Goal: Task Accomplishment & Management: Complete application form

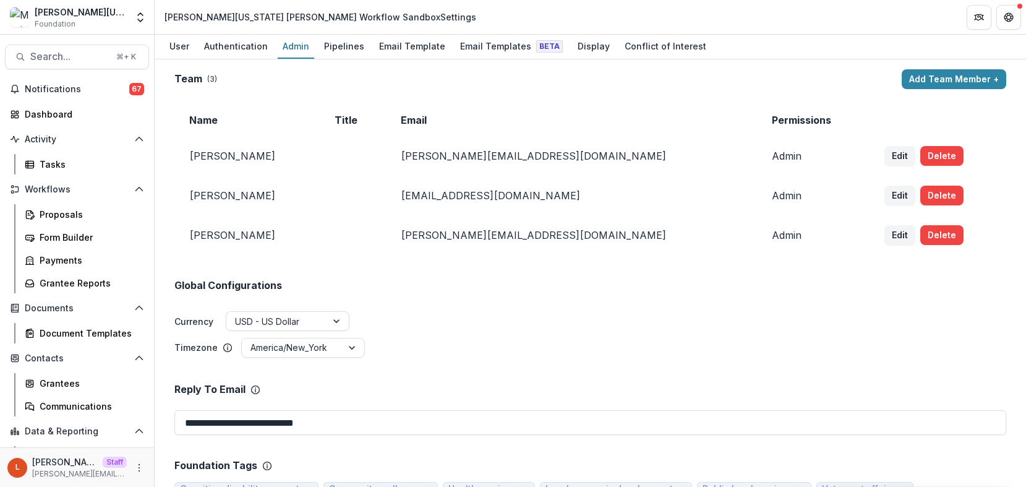
scroll to position [38, 0]
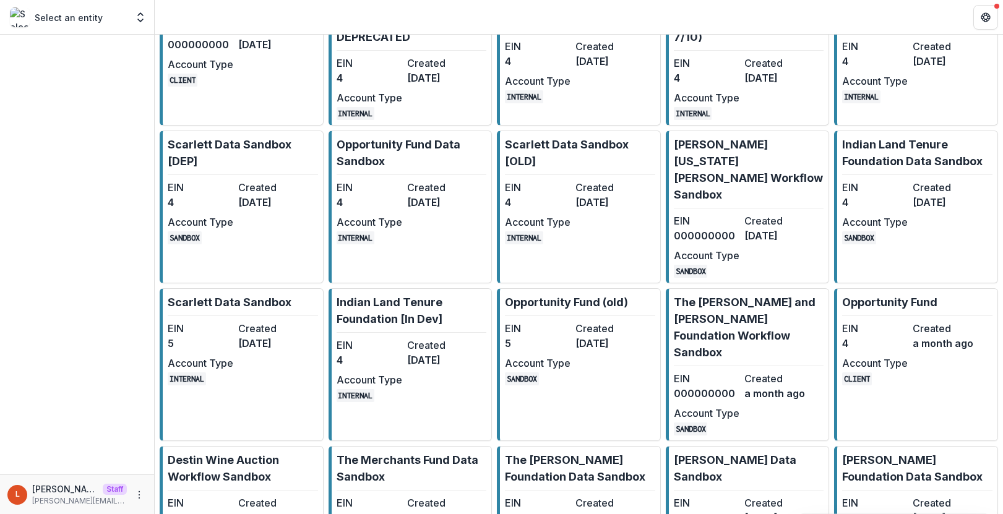
scroll to position [481, 0]
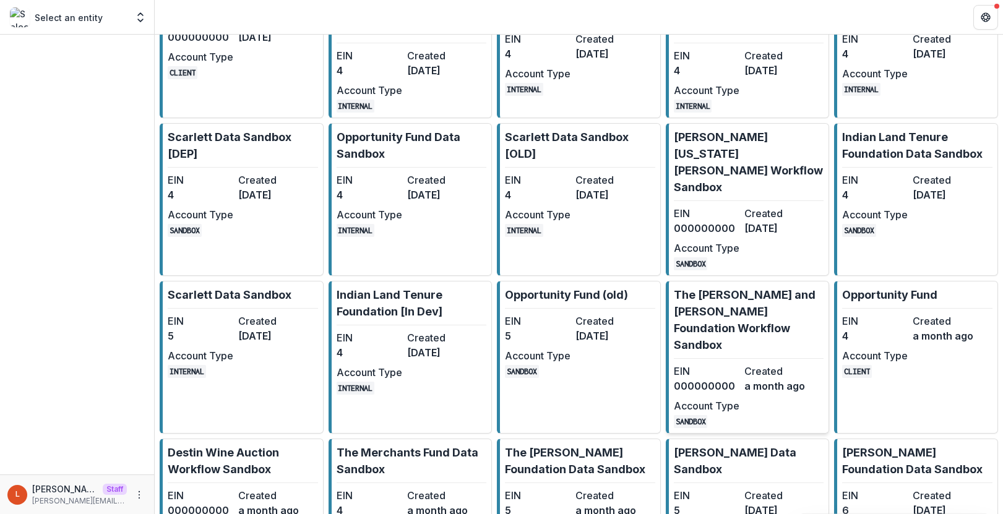
click at [691, 286] on p "The [PERSON_NAME] and [PERSON_NAME] Foundation Workflow Sandbox" at bounding box center [749, 319] width 150 height 67
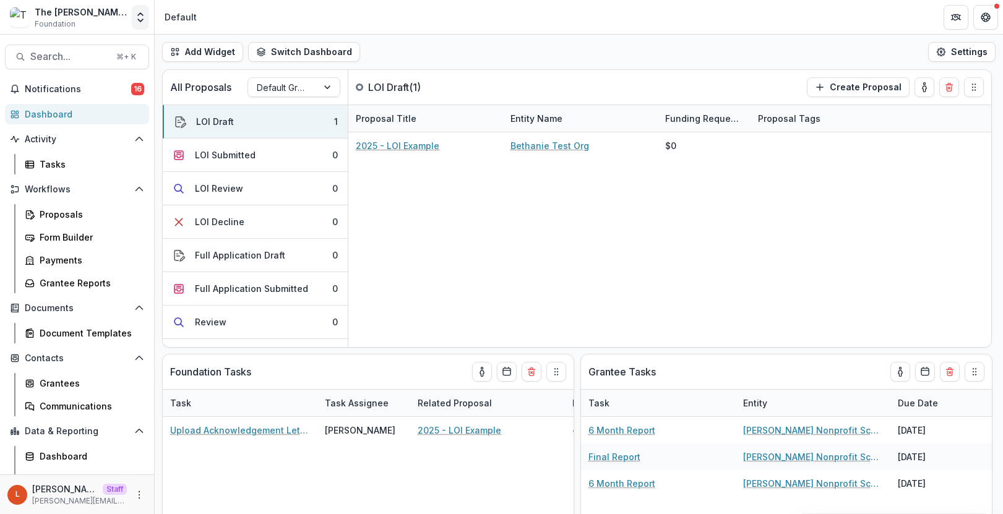
click at [139, 16] on icon "Open entity switcher" at bounding box center [140, 17] width 12 height 12
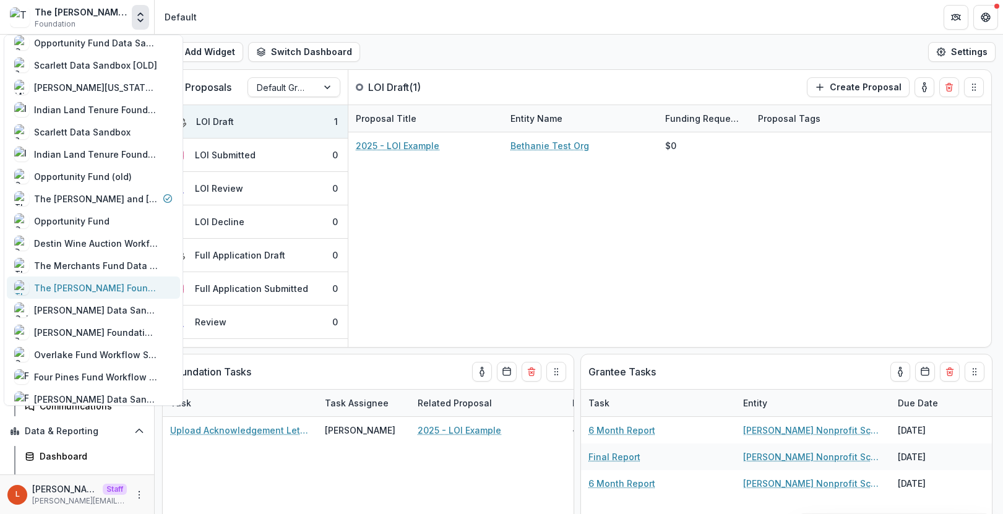
scroll to position [524, 0]
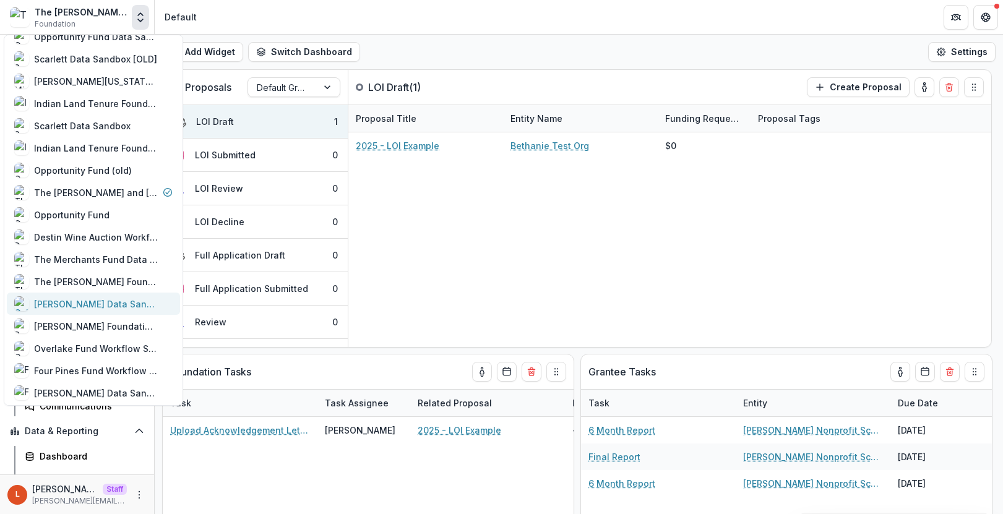
click at [98, 309] on div "[PERSON_NAME] Data Sandbox" at bounding box center [96, 304] width 124 height 13
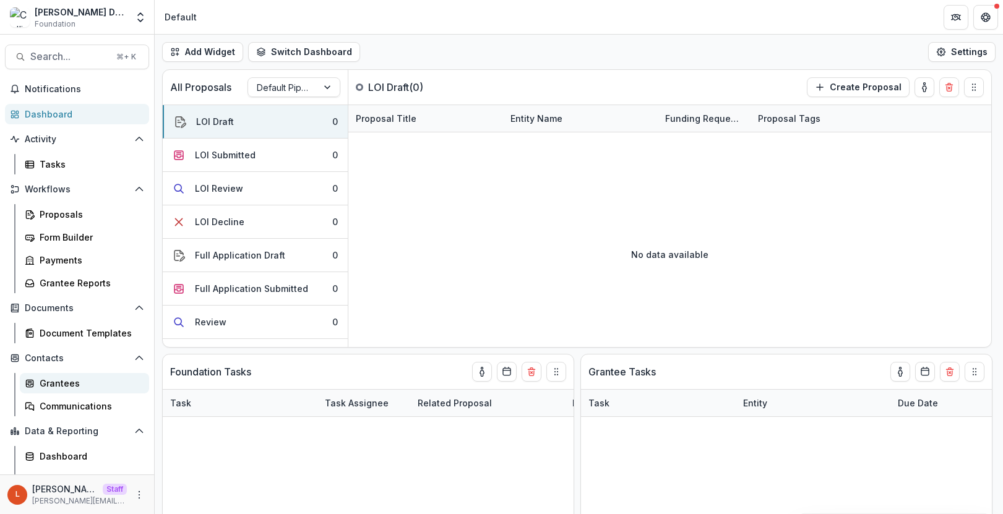
click at [72, 389] on div "Grantees" at bounding box center [90, 383] width 100 height 13
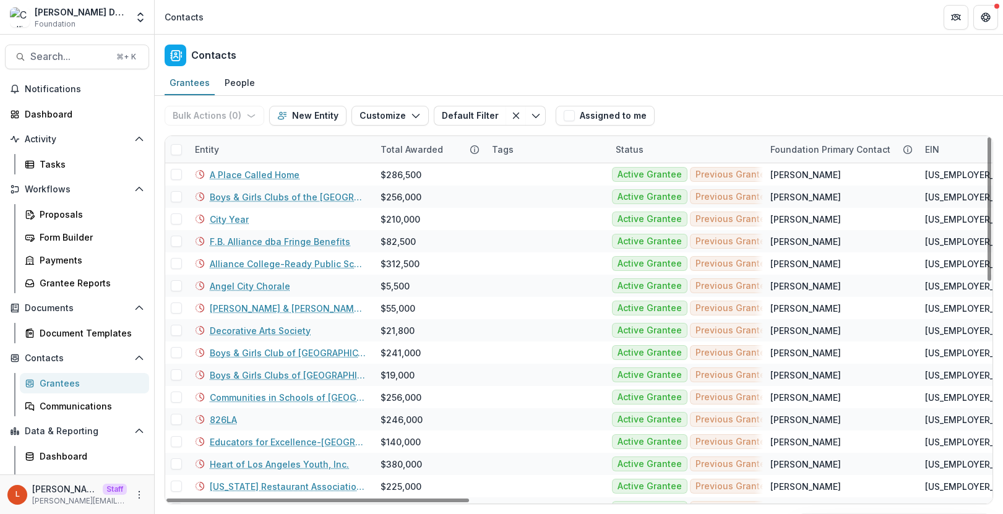
click at [244, 152] on div "Entity" at bounding box center [280, 149] width 186 height 27
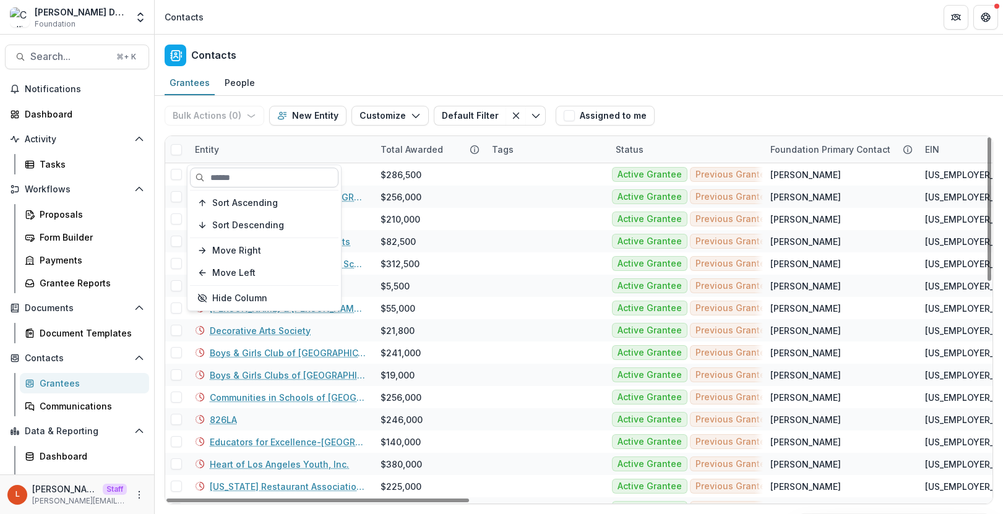
click at [243, 173] on input at bounding box center [264, 178] width 148 height 20
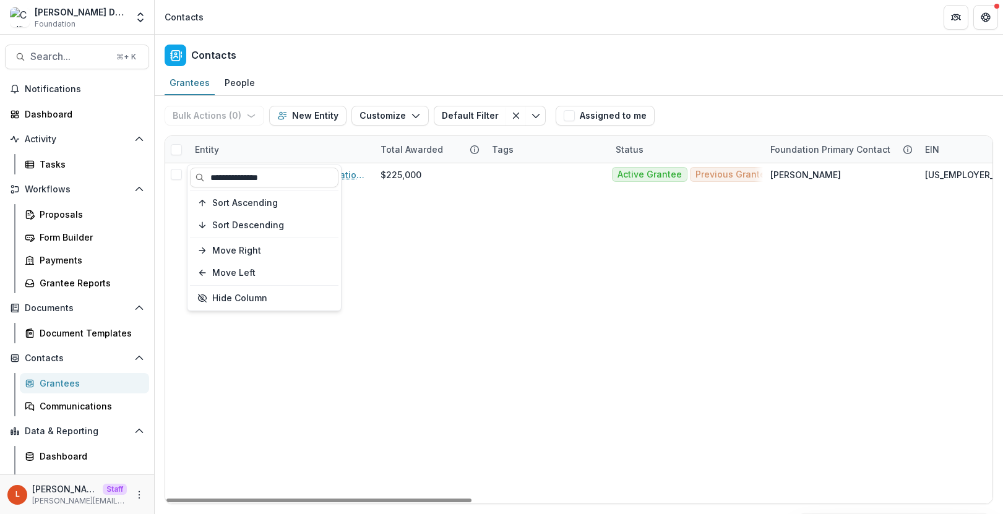
type input "**********"
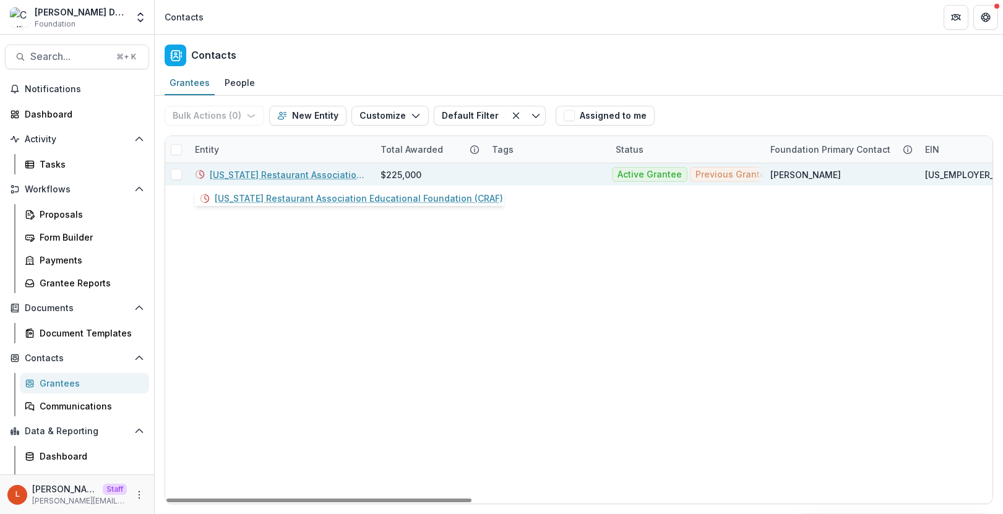
click at [301, 176] on link "California Restaurant Association Educational Foundation (CRAF)" at bounding box center [288, 174] width 156 height 13
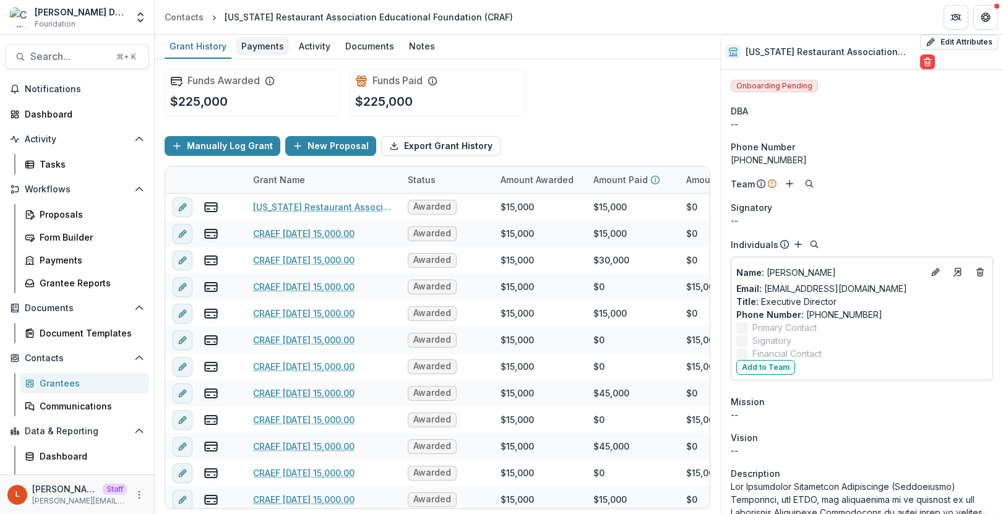
click at [259, 49] on div "Payments" at bounding box center [262, 46] width 53 height 18
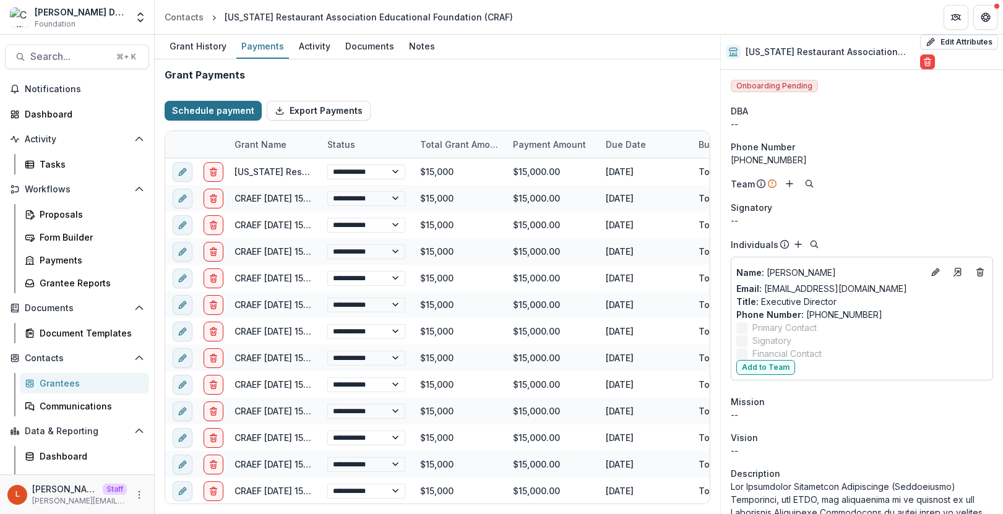
click at [194, 112] on button "Schedule payment" at bounding box center [213, 111] width 97 height 20
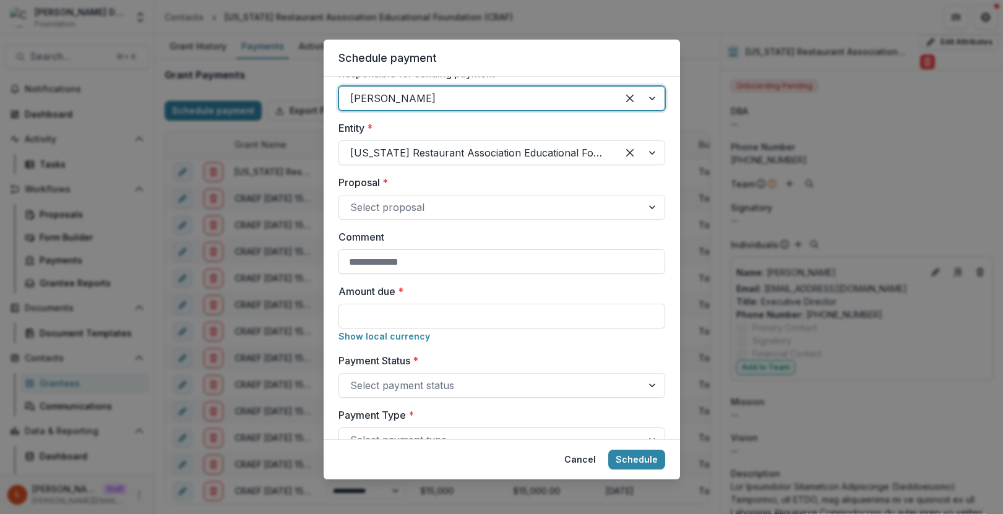
scroll to position [28, 0]
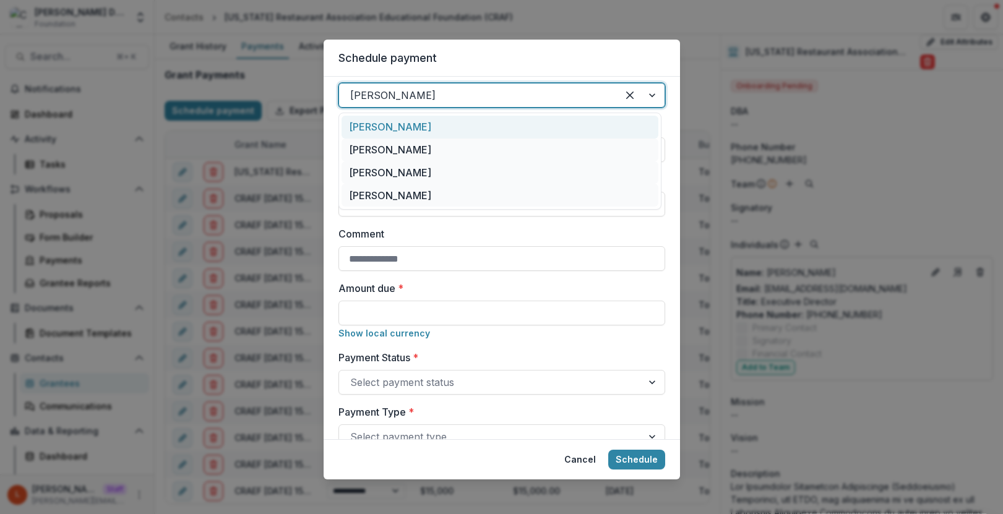
click at [421, 100] on div at bounding box center [478, 95] width 256 height 17
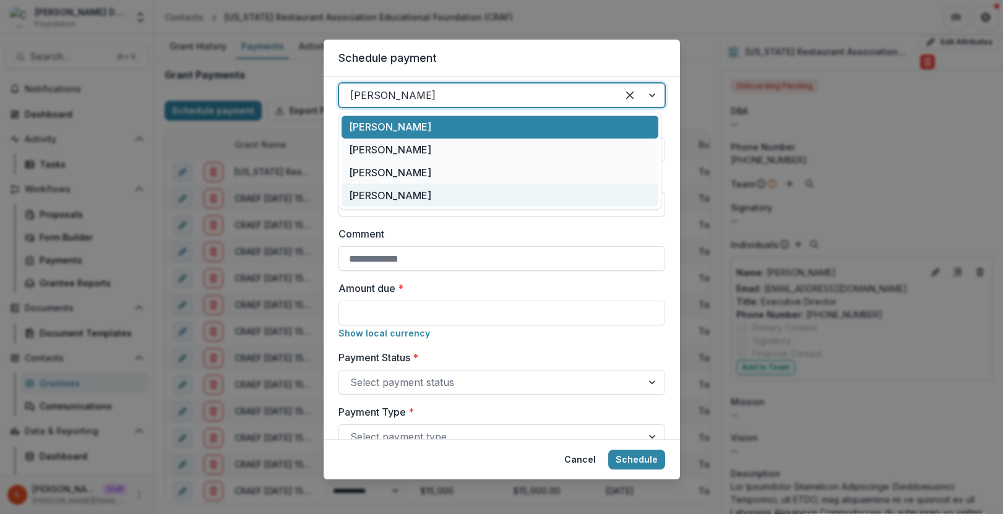
click at [411, 196] on div "[PERSON_NAME]" at bounding box center [500, 195] width 317 height 23
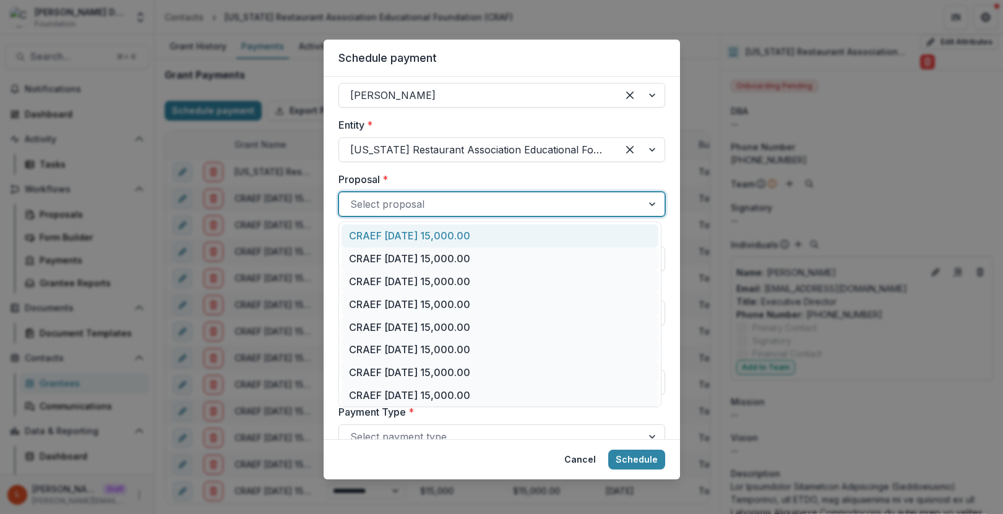
click at [416, 202] on div at bounding box center [490, 204] width 281 height 17
click at [441, 236] on div "CRAEF 11/20/2023 15,000.00" at bounding box center [500, 236] width 317 height 23
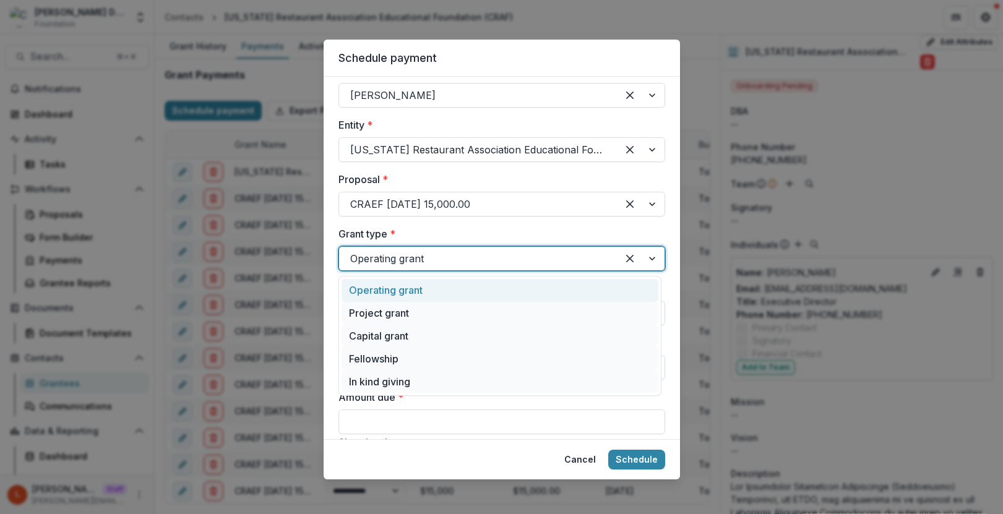
click at [429, 249] on div "Operating grant" at bounding box center [478, 259] width 278 height 20
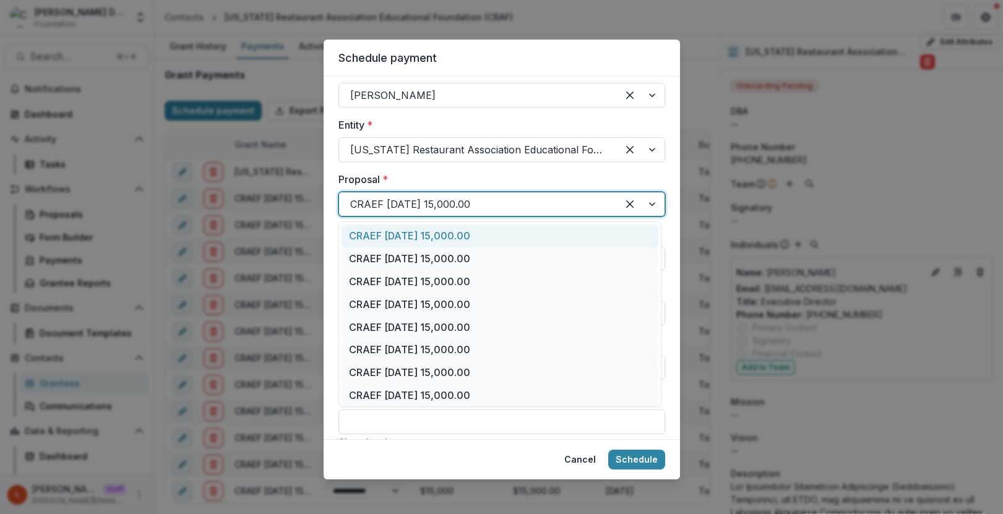
click at [460, 213] on div "CRAEF 11/20/2023 15,000.00" at bounding box center [478, 204] width 278 height 20
click at [458, 213] on div "CRAEF 11/20/2023 15,000.00" at bounding box center [478, 204] width 278 height 20
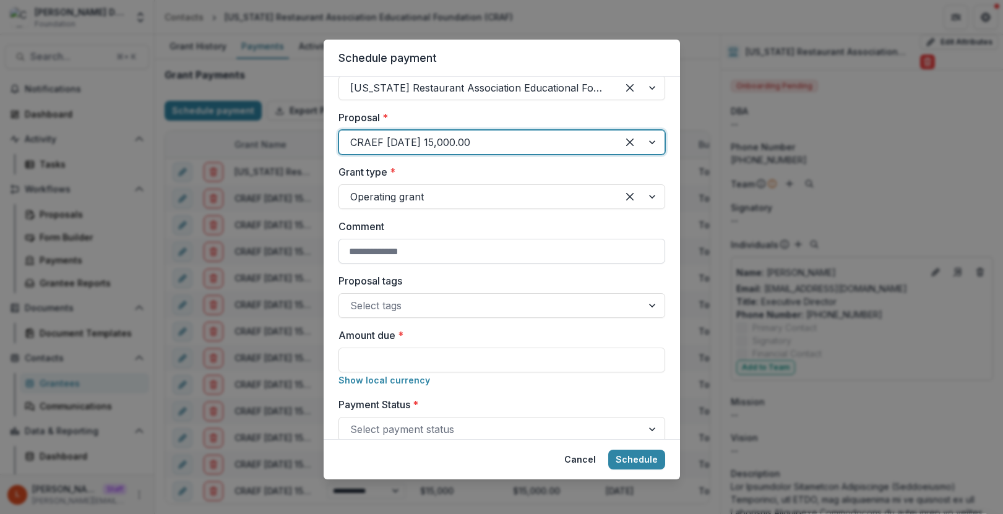
scroll to position [92, 0]
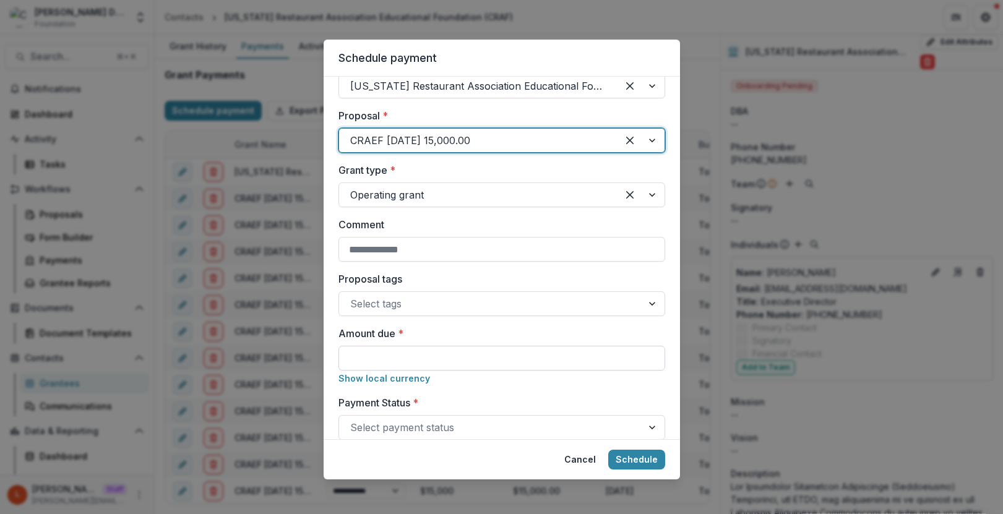
click at [420, 353] on input "Amount due *" at bounding box center [501, 358] width 327 height 25
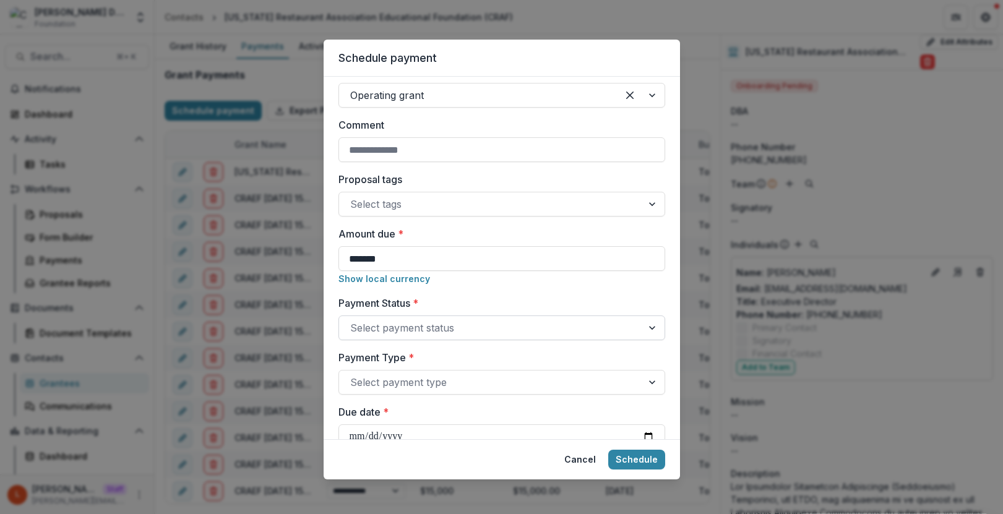
scroll to position [233, 0]
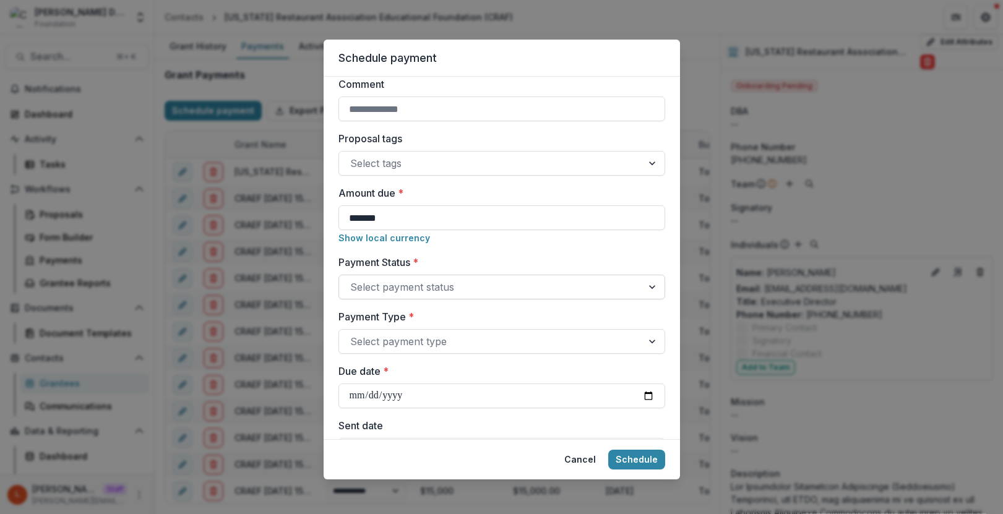
type input "*******"
click at [491, 278] on div at bounding box center [490, 286] width 281 height 17
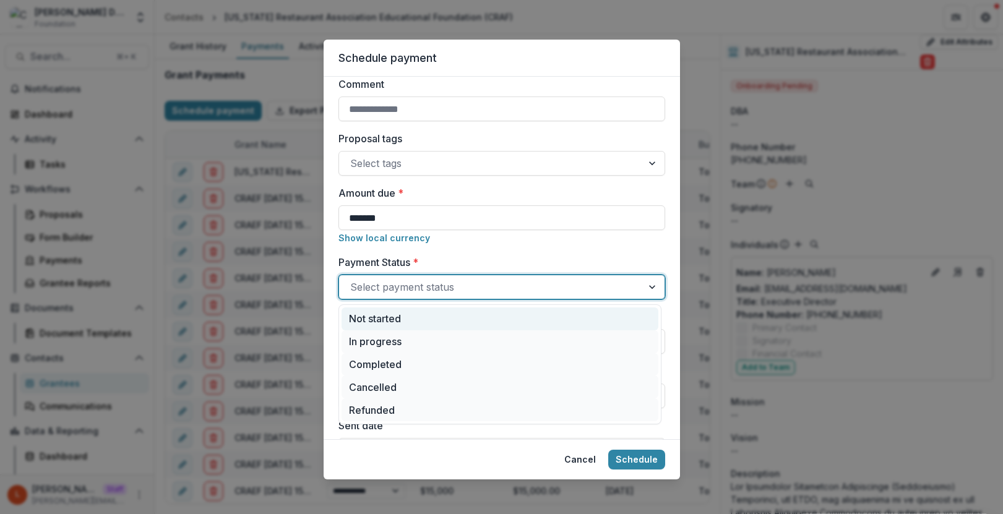
click at [487, 320] on div "Not started" at bounding box center [500, 319] width 317 height 23
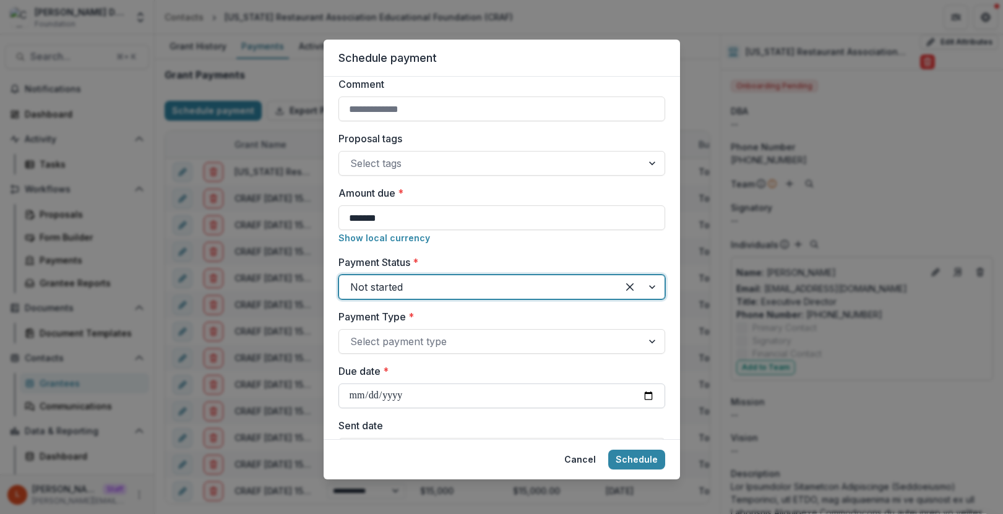
click at [645, 391] on input "Due date *" at bounding box center [501, 396] width 327 height 25
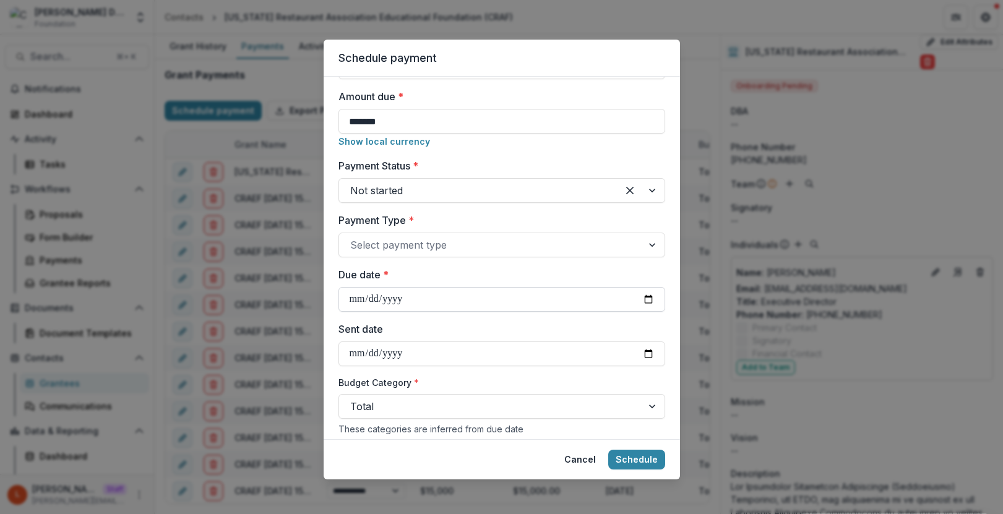
scroll to position [332, 0]
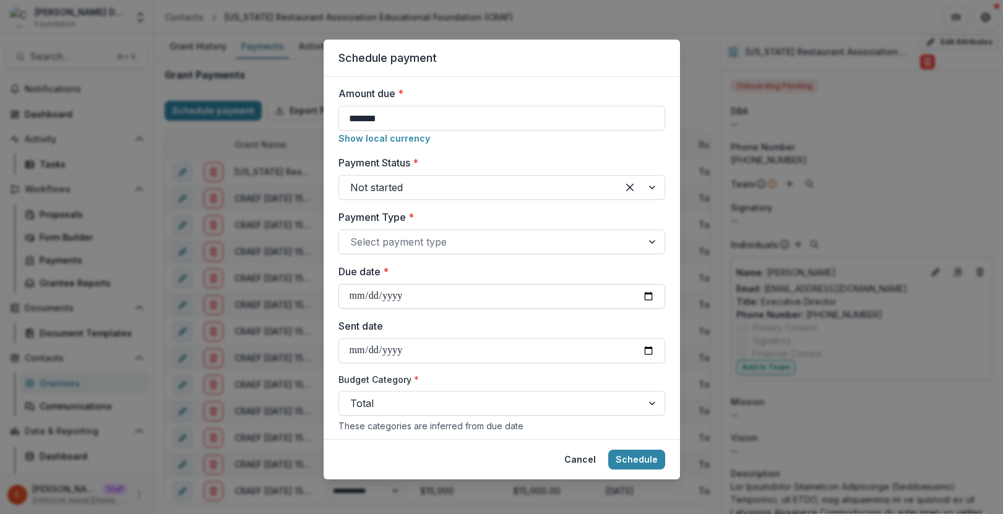
click at [454, 298] on input "Due date *" at bounding box center [501, 296] width 327 height 25
click at [652, 293] on input "Due date *" at bounding box center [501, 296] width 327 height 25
click at [640, 293] on input "Due date *" at bounding box center [501, 296] width 327 height 25
type input "**********"
click at [583, 458] on button "Cancel" at bounding box center [580, 460] width 46 height 20
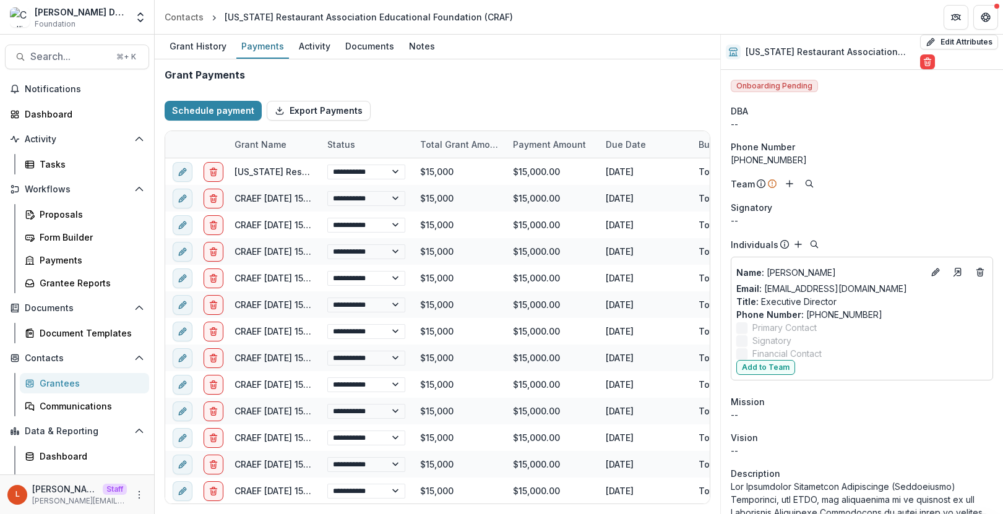
click at [583, 458] on button "Cancel" at bounding box center [580, 460] width 46 height 20
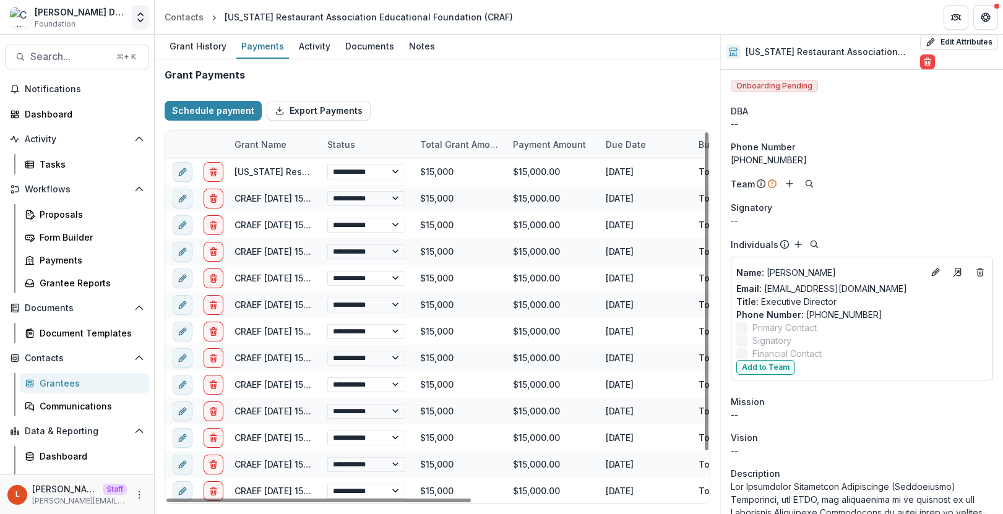
click at [136, 11] on icon "Open entity switcher" at bounding box center [140, 17] width 12 height 12
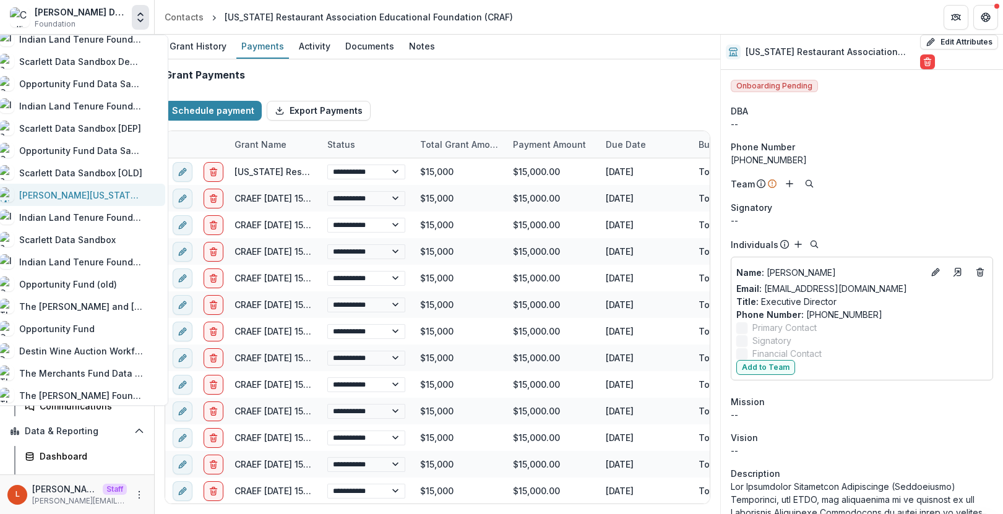
scroll to position [413, 0]
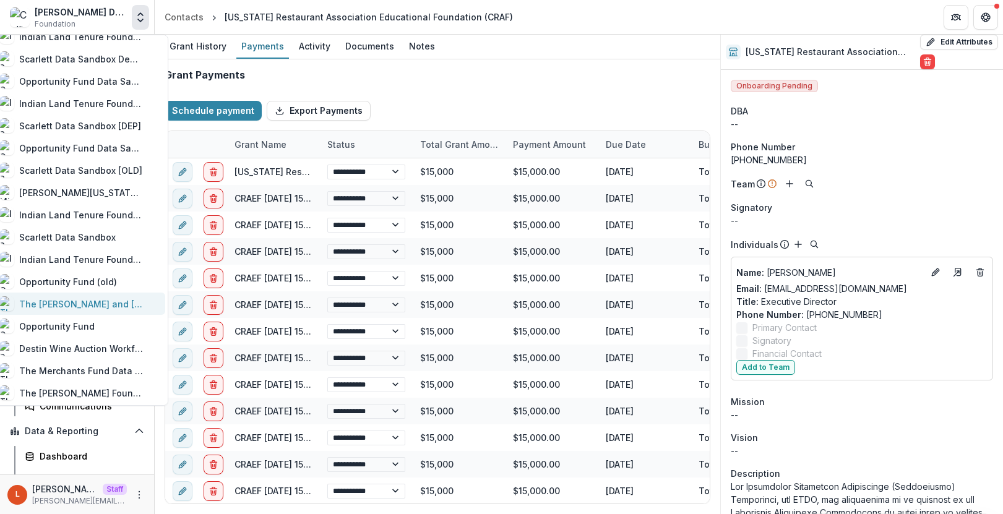
click at [84, 301] on div "The [PERSON_NAME] and [PERSON_NAME] Foundation Workflow Sandbox" at bounding box center [81, 304] width 124 height 13
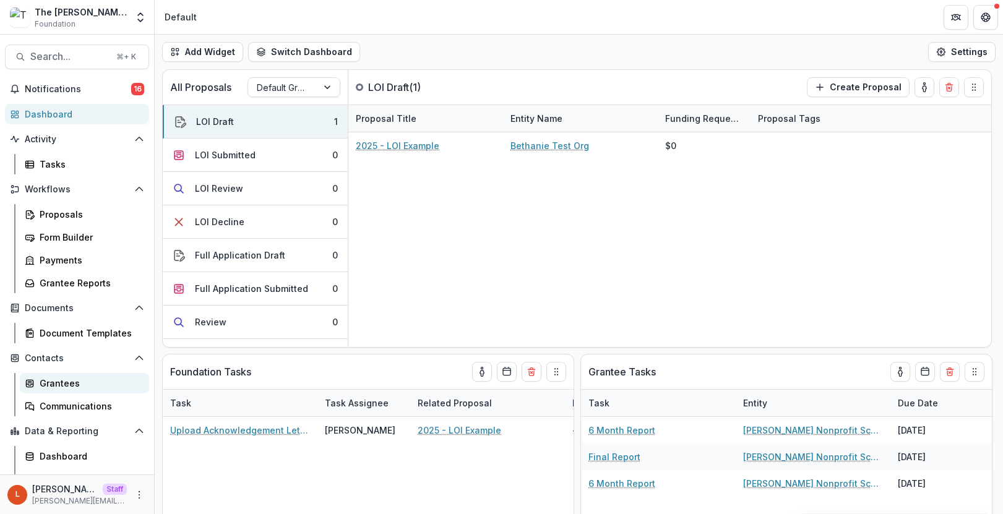
click at [57, 386] on div "Grantees" at bounding box center [90, 383] width 100 height 13
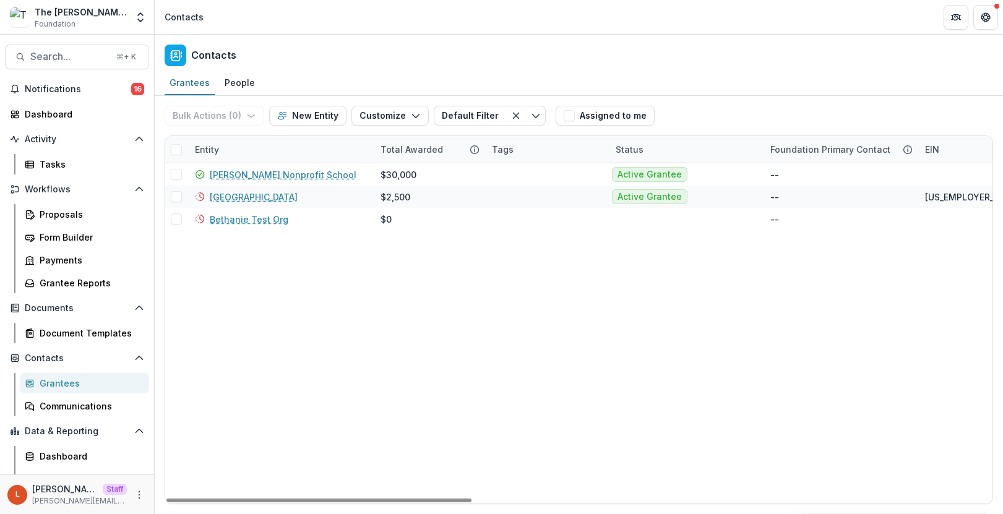
click at [180, 148] on span at bounding box center [176, 149] width 11 height 11
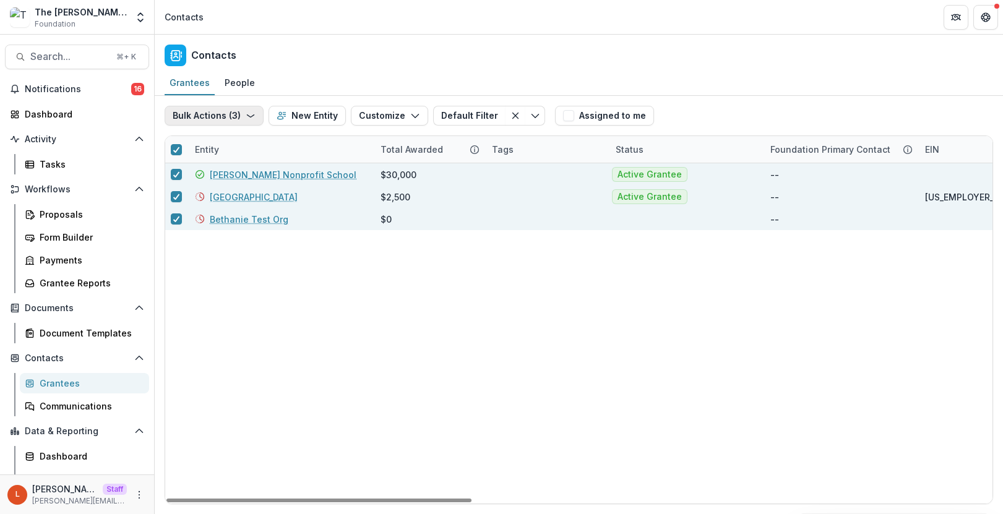
click at [255, 118] on button "Bulk Actions ( 3 )" at bounding box center [214, 116] width 99 height 20
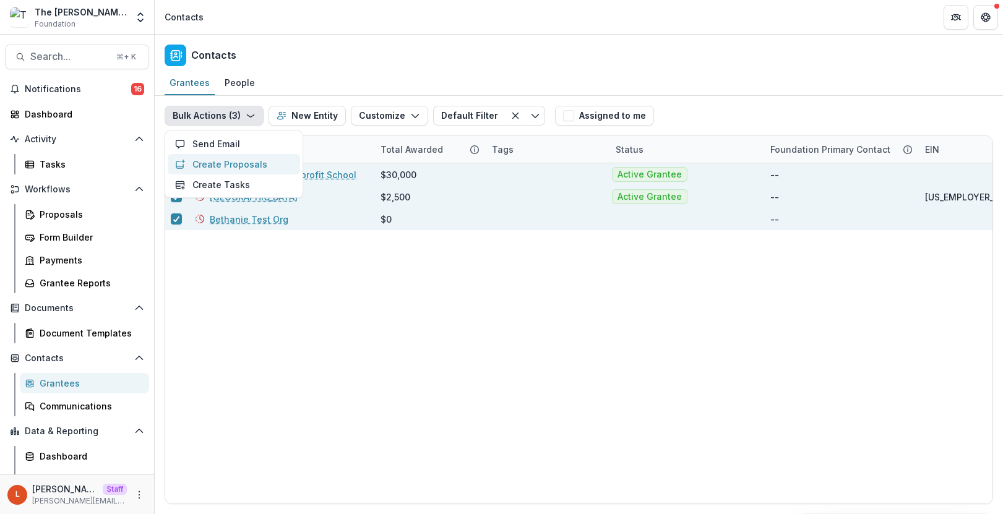
click at [250, 163] on button "Create Proposals" at bounding box center [234, 164] width 132 height 20
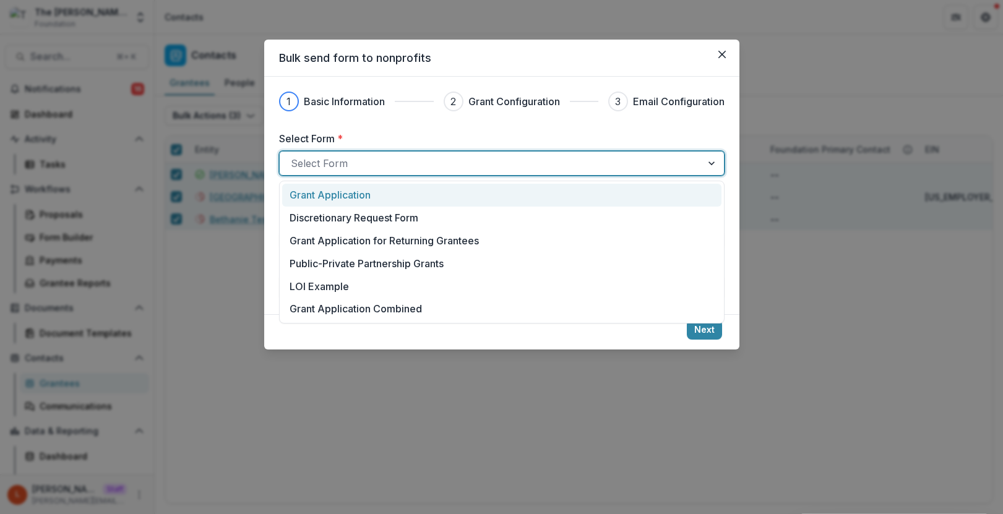
click at [332, 170] on div at bounding box center [491, 163] width 400 height 17
click at [344, 195] on p "Grant Application" at bounding box center [330, 194] width 81 height 15
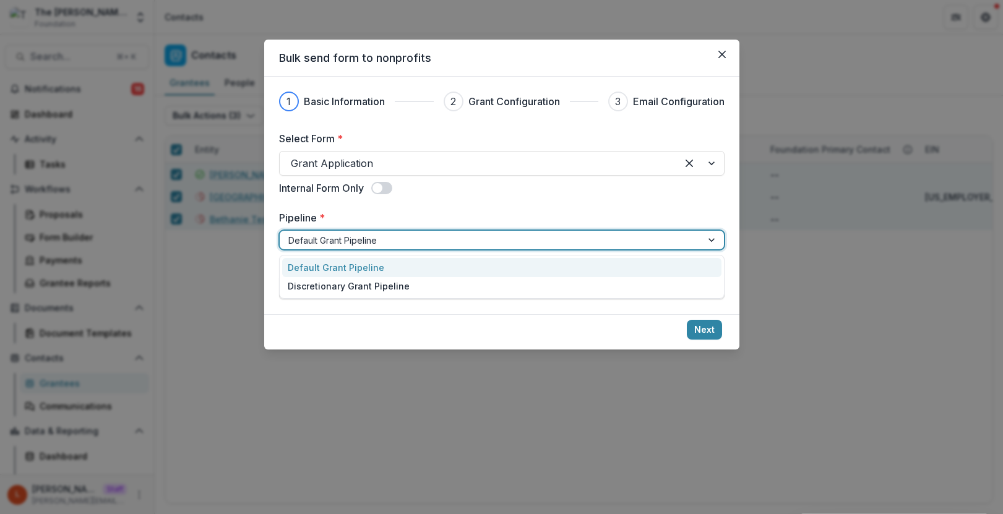
click at [364, 243] on div at bounding box center [490, 240] width 405 height 15
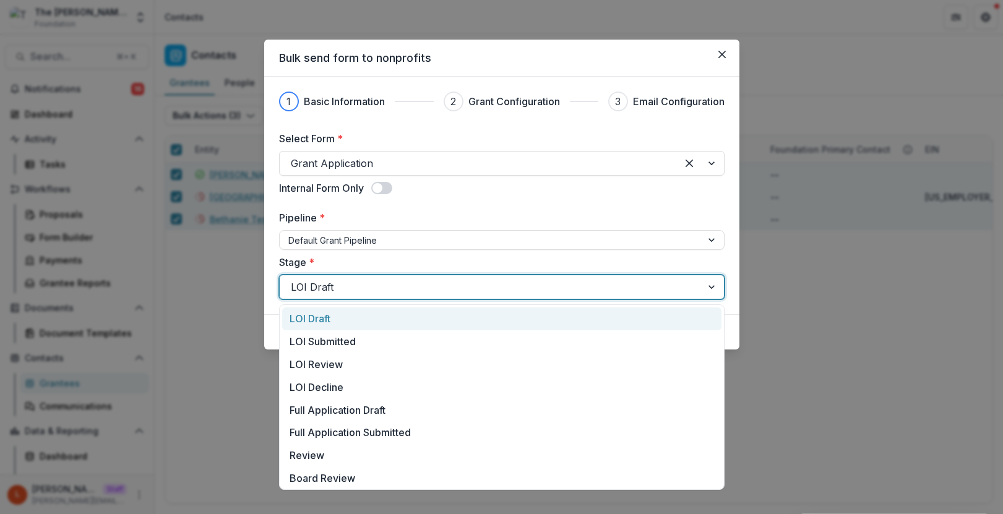
click at [358, 287] on div at bounding box center [491, 286] width 400 height 17
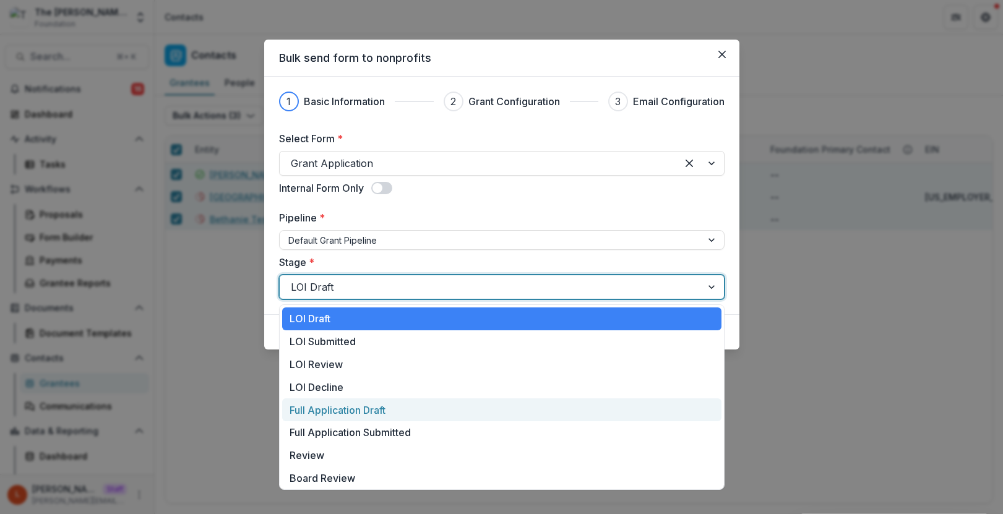
click at [357, 411] on div "Full Application Draft" at bounding box center [501, 409] width 439 height 23
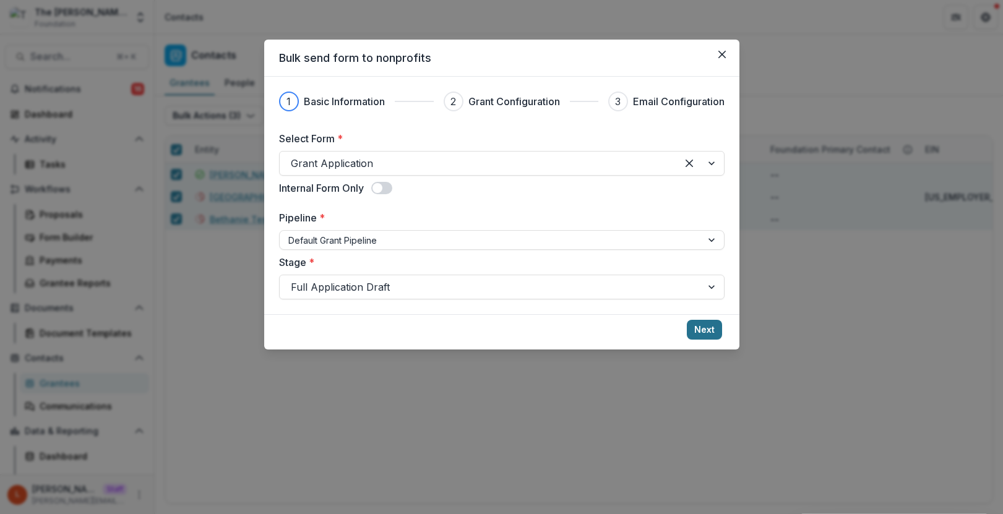
click at [712, 329] on button "Next" at bounding box center [704, 330] width 35 height 20
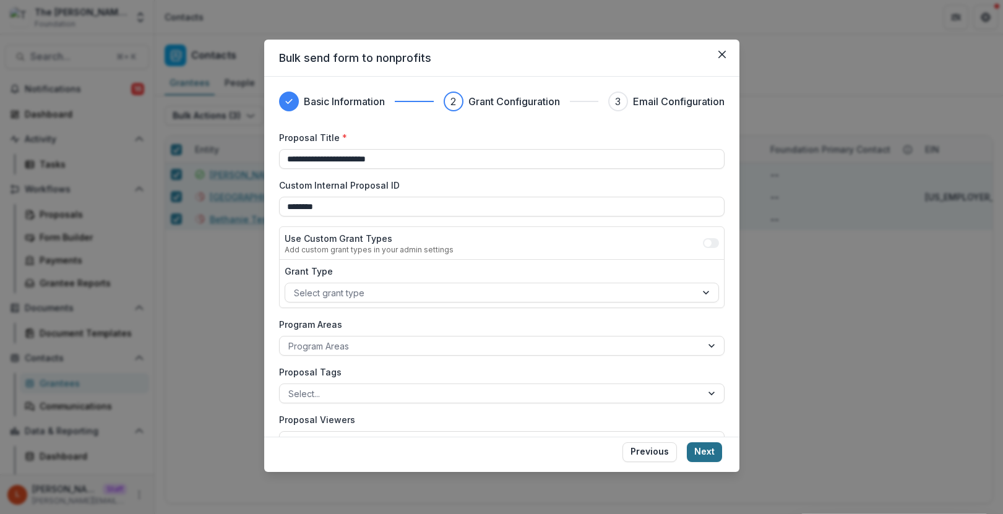
click at [706, 452] on button "Next" at bounding box center [704, 452] width 35 height 20
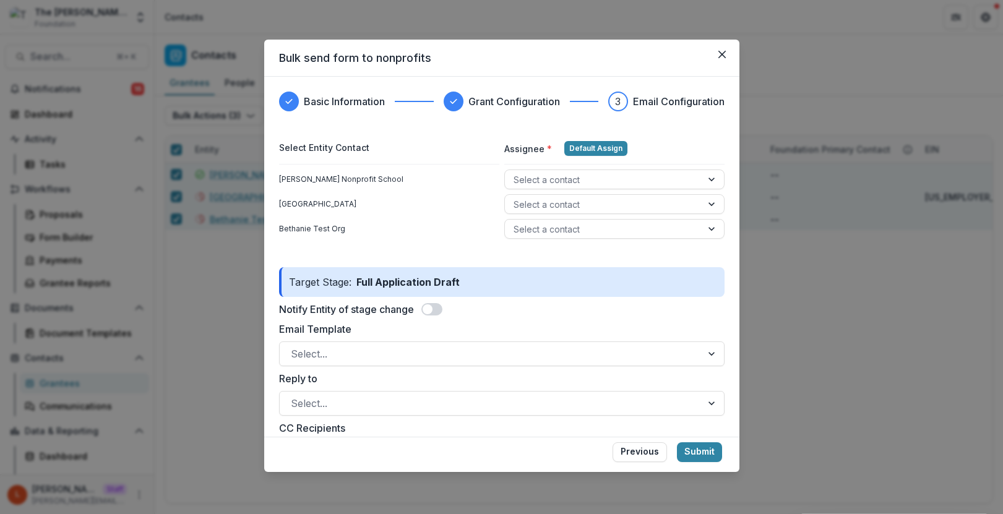
click at [415, 210] on div "Desert Botanical Garden Select a contact" at bounding box center [501, 206] width 445 height 25
click at [538, 182] on div at bounding box center [603, 179] width 179 height 15
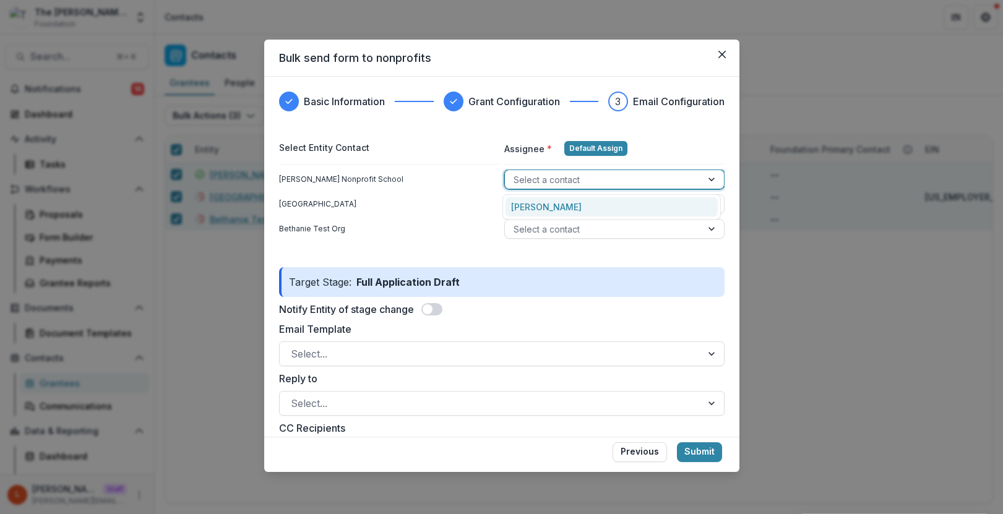
click at [539, 208] on div "Lucy Fey" at bounding box center [612, 206] width 212 height 19
click at [529, 209] on div at bounding box center [603, 204] width 179 height 15
click at [428, 233] on div "Bethanie Test Org" at bounding box center [389, 228] width 220 height 11
click at [548, 239] on div "Bethanie Test Org Select a contact" at bounding box center [501, 231] width 445 height 25
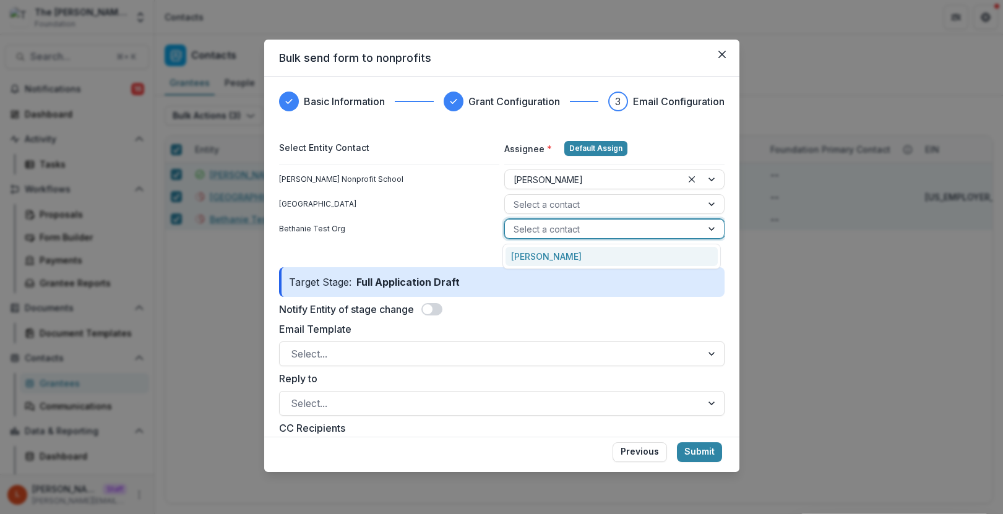
click at [548, 235] on div at bounding box center [603, 229] width 179 height 15
click at [546, 258] on div "[PERSON_NAME]" at bounding box center [612, 256] width 212 height 19
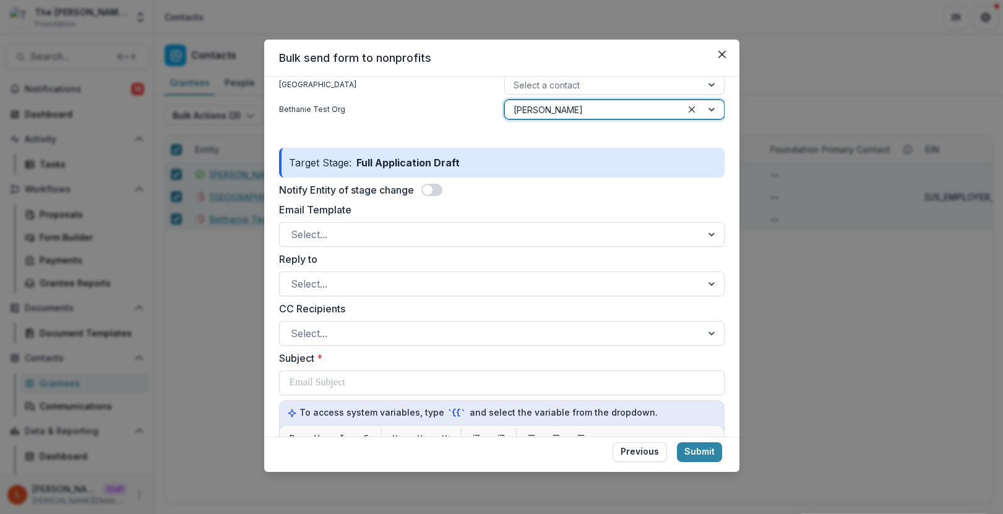
scroll to position [142, 0]
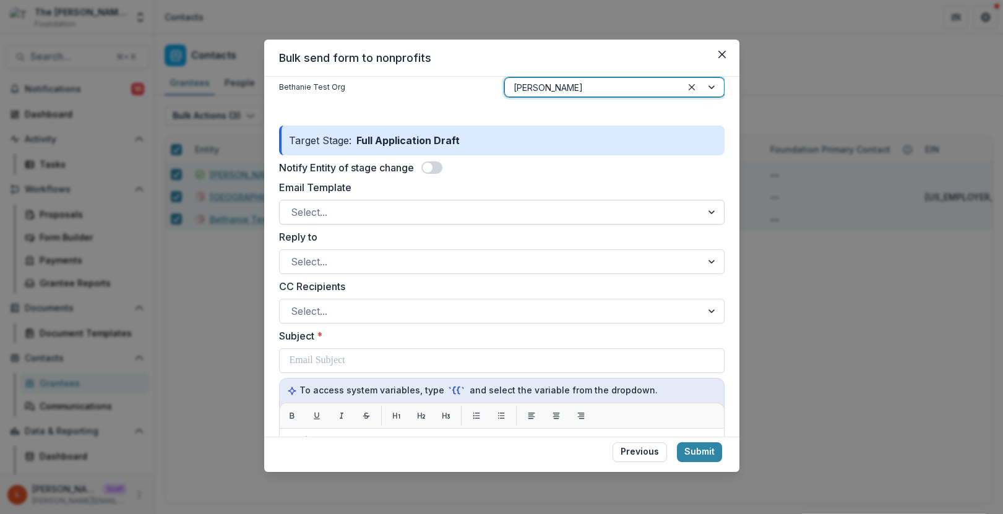
click at [338, 204] on div at bounding box center [491, 212] width 400 height 17
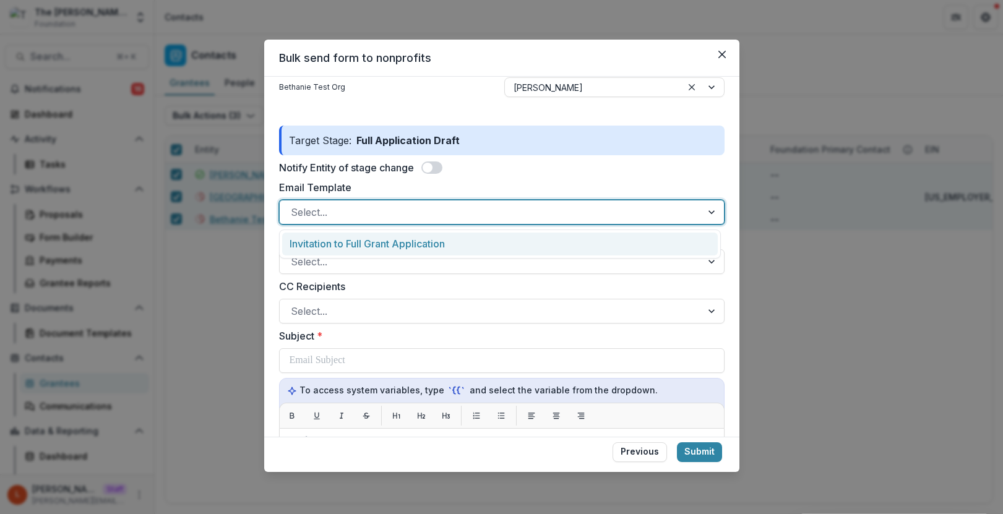
click at [345, 242] on div "Invitation to Full Grant Application" at bounding box center [500, 244] width 436 height 23
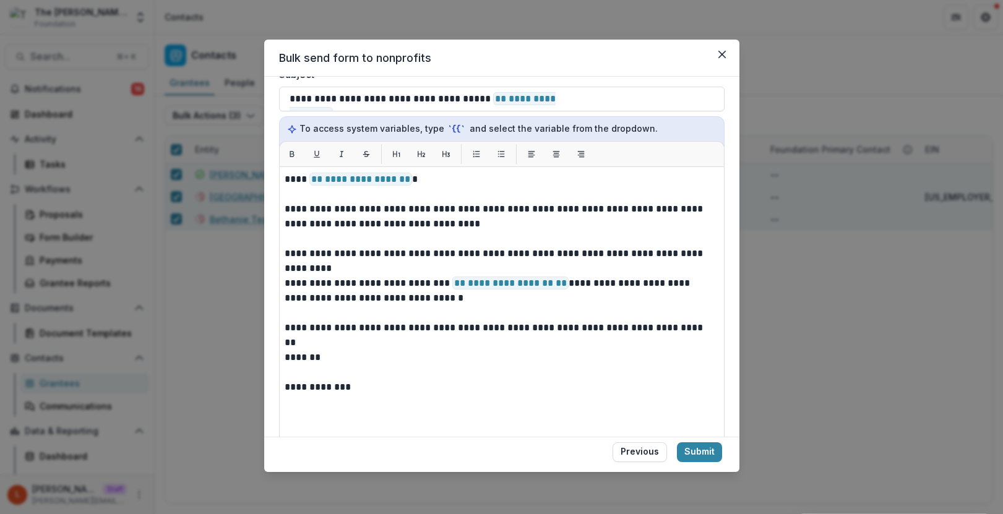
scroll to position [444, 0]
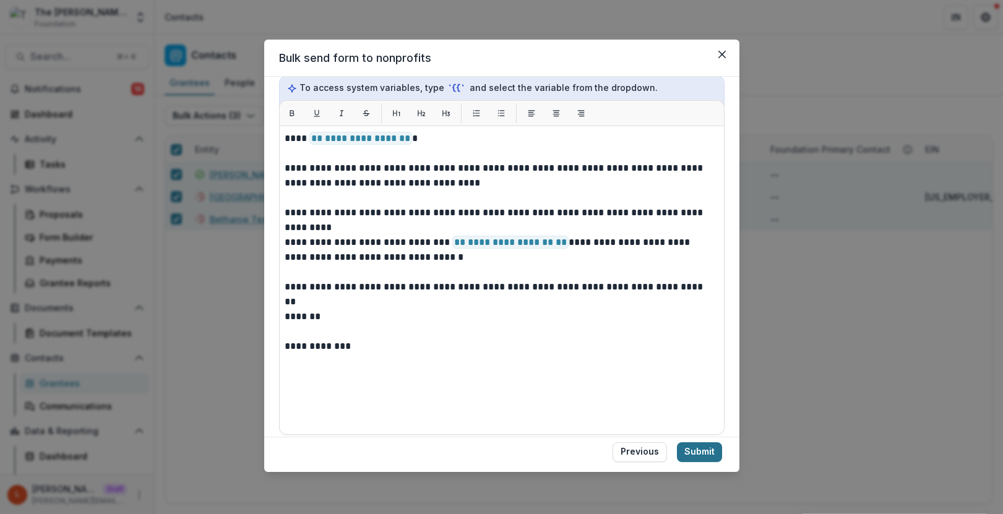
click at [699, 450] on button "Submit" at bounding box center [699, 452] width 45 height 20
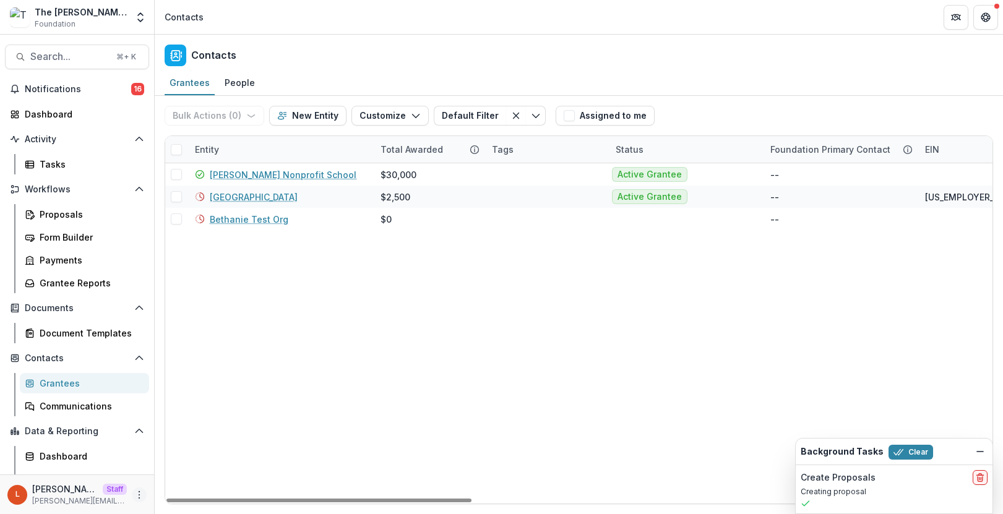
click at [136, 490] on icon "More" at bounding box center [139, 495] width 10 height 10
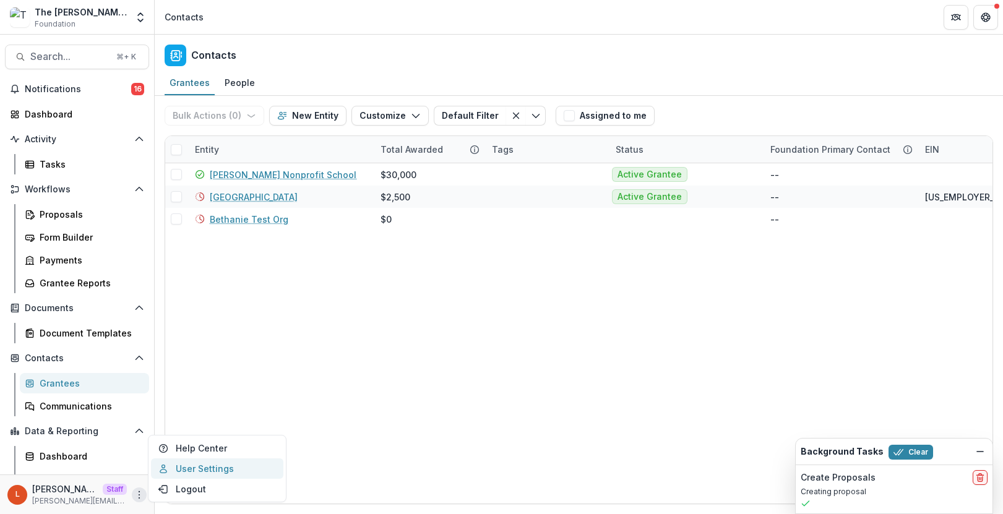
click at [204, 468] on link "User Settings" at bounding box center [217, 468] width 132 height 20
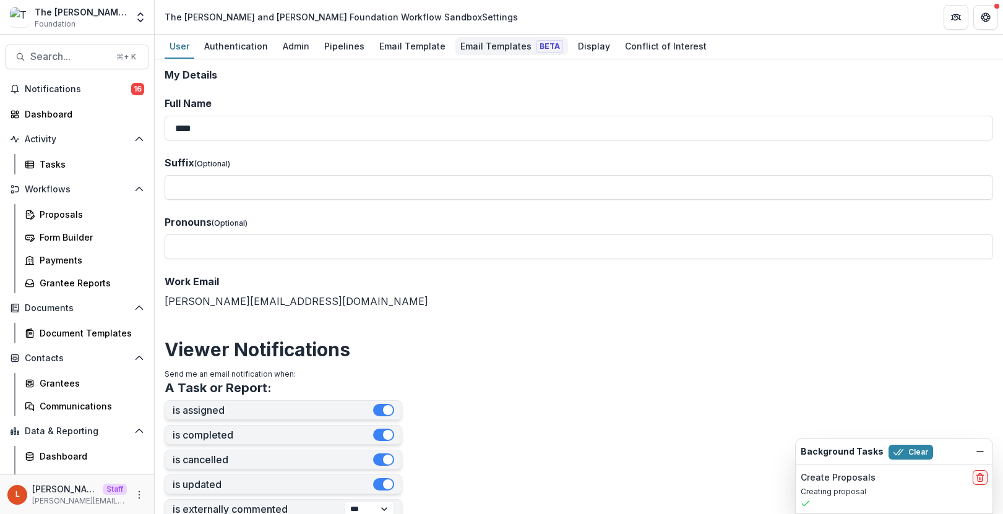
click at [497, 44] on div "Email Templates Beta" at bounding box center [511, 46] width 113 height 18
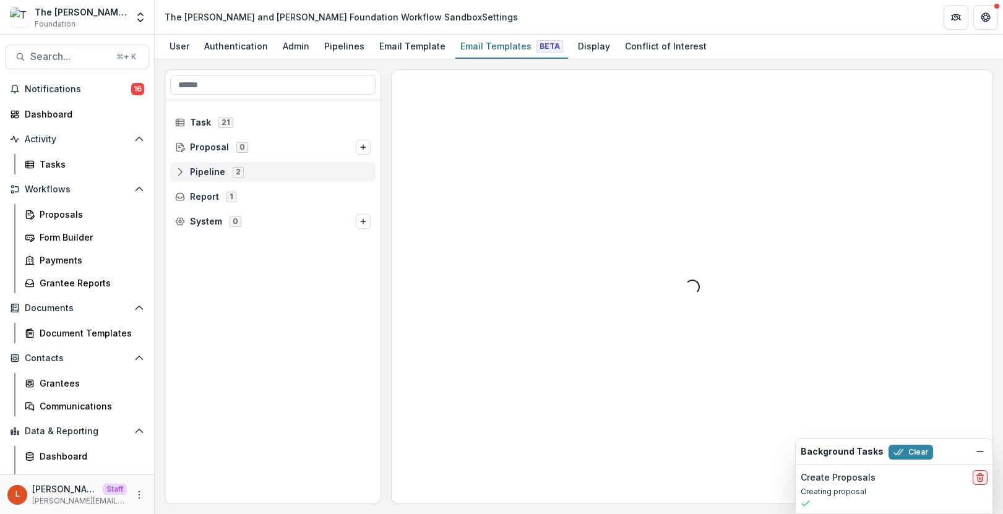
click at [181, 170] on circle at bounding box center [180, 169] width 2 height 2
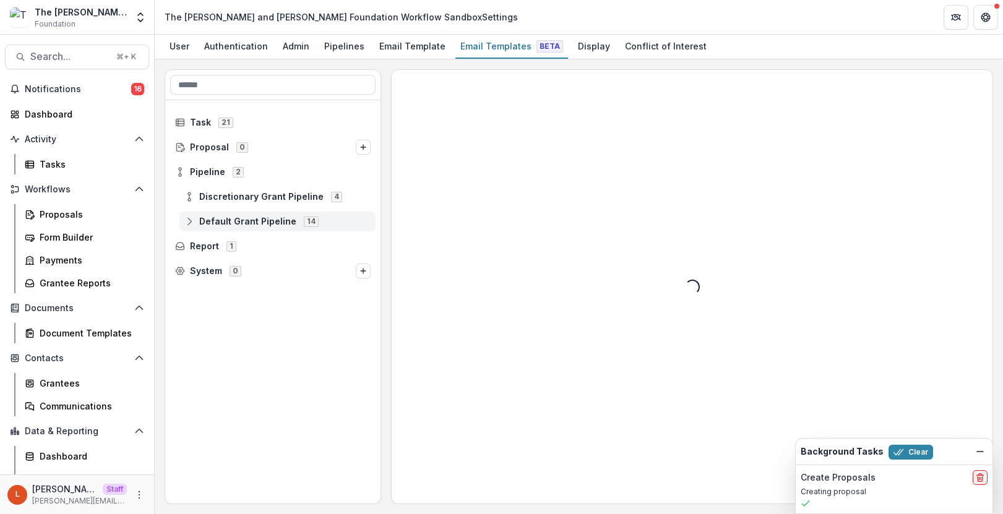
click at [184, 223] on icon at bounding box center [189, 222] width 10 height 10
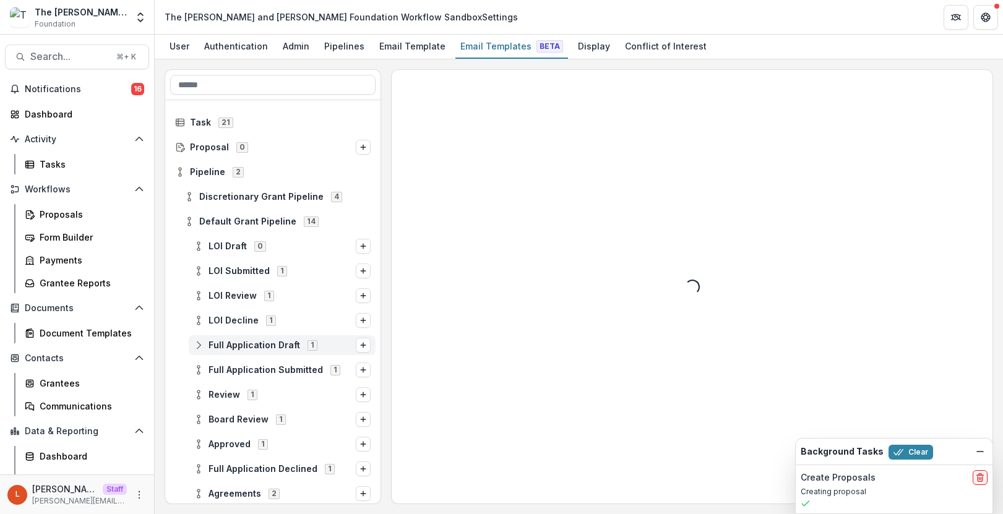
click at [197, 345] on icon at bounding box center [199, 345] width 10 height 10
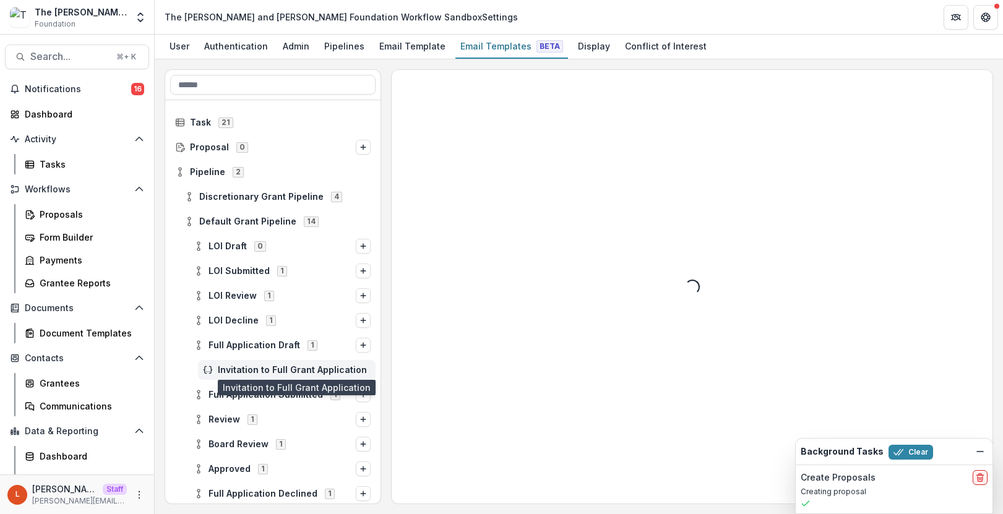
click at [242, 370] on span "Invitation to Full Grant Application" at bounding box center [294, 370] width 153 height 11
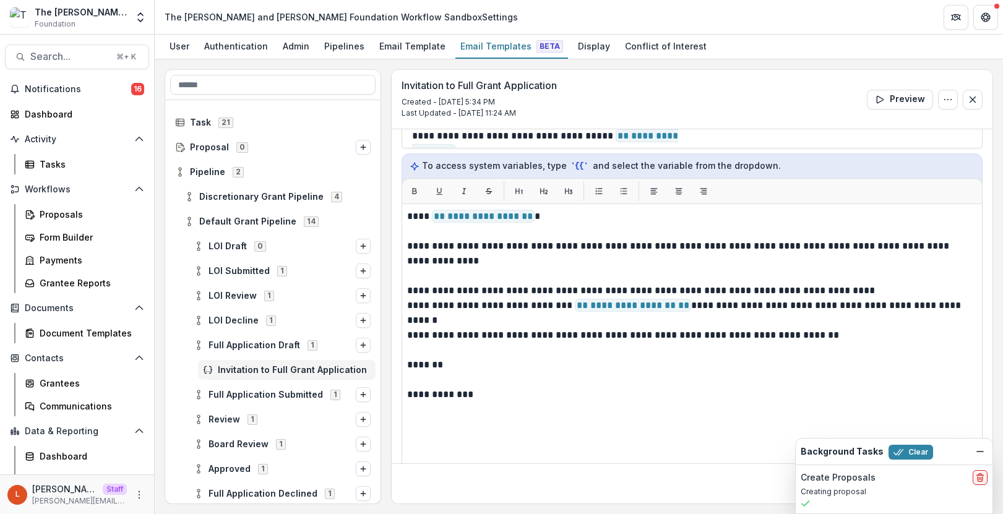
scroll to position [239, 0]
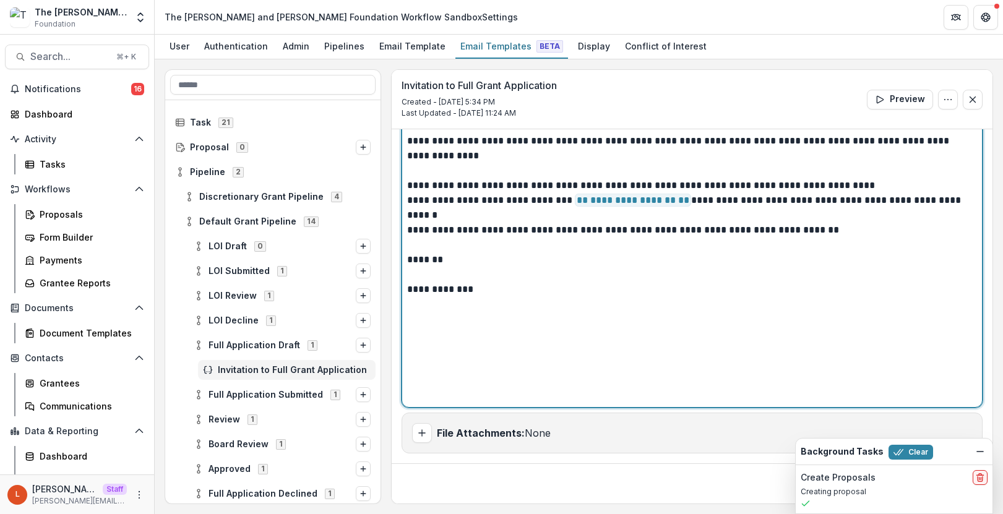
click at [538, 296] on p "**********" at bounding box center [690, 282] width 566 height 30
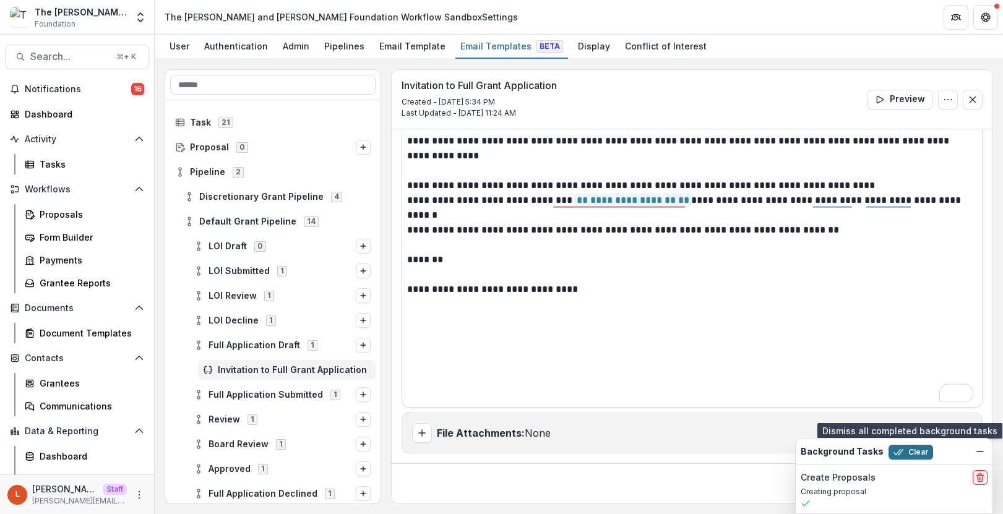
click at [914, 453] on button "Clear" at bounding box center [911, 452] width 45 height 15
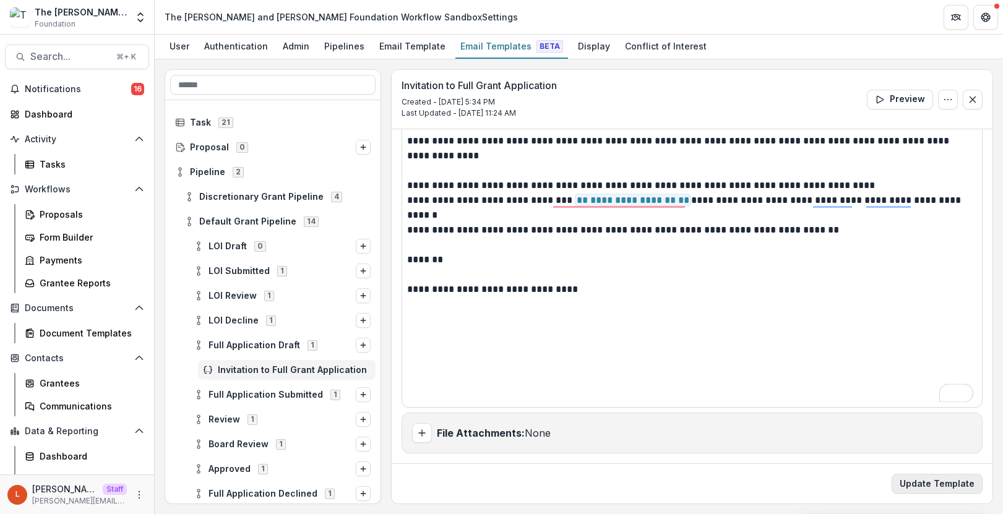
click at [955, 486] on button "Update Template" at bounding box center [937, 484] width 91 height 20
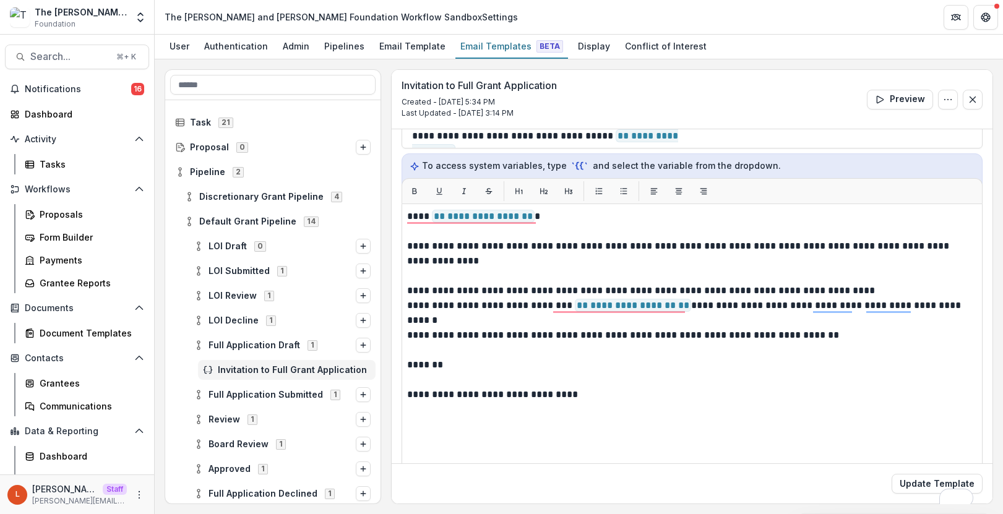
scroll to position [0, 0]
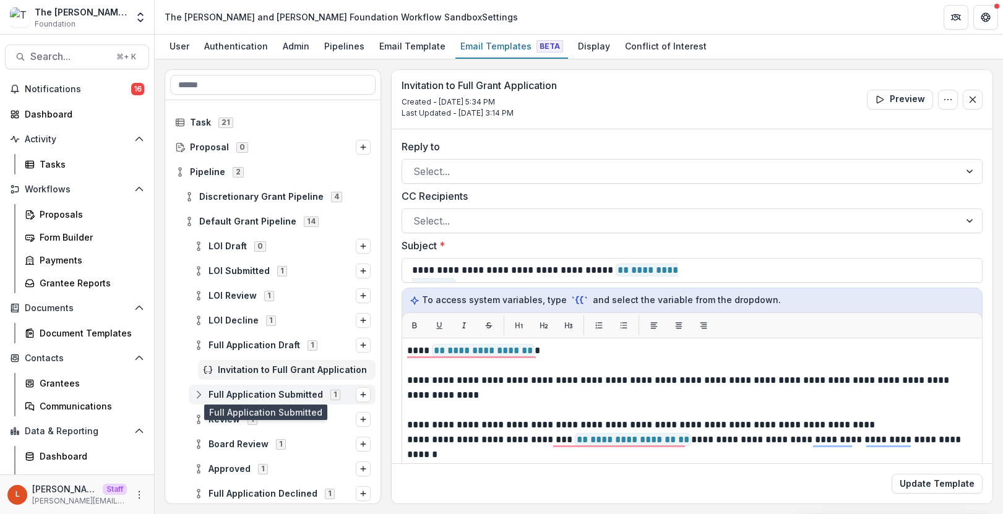
click at [258, 394] on span "Full Application Submitted" at bounding box center [266, 395] width 114 height 11
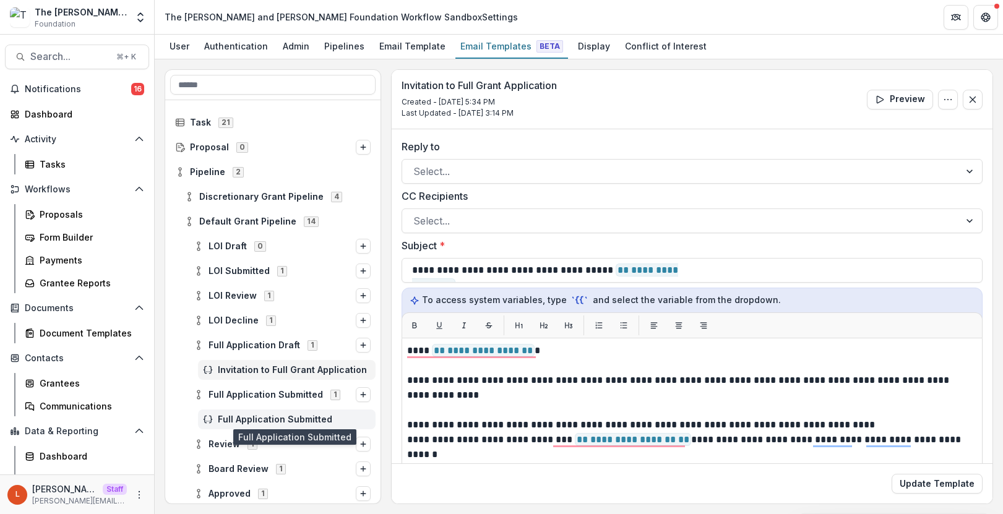
click at [268, 421] on span "Full Application Submitted" at bounding box center [294, 420] width 153 height 11
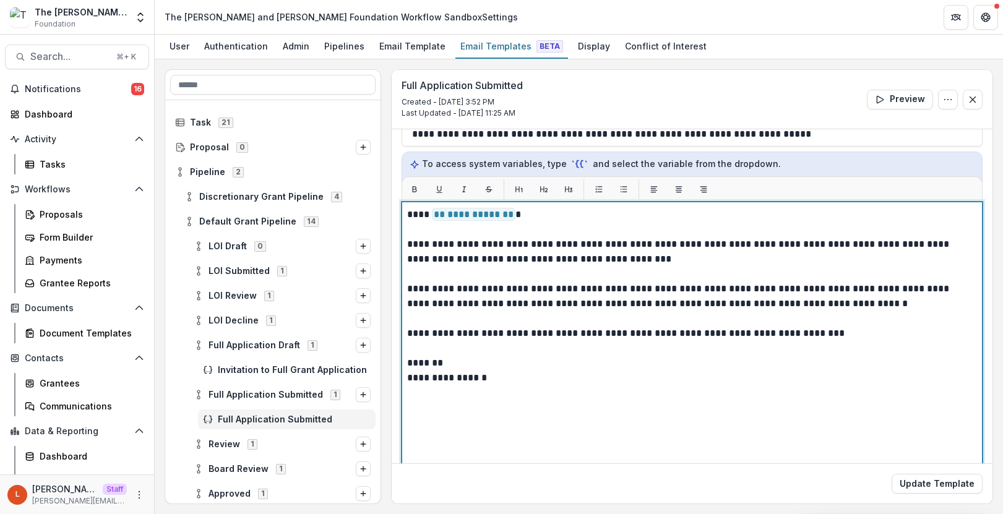
click at [504, 377] on p "**********" at bounding box center [690, 378] width 566 height 15
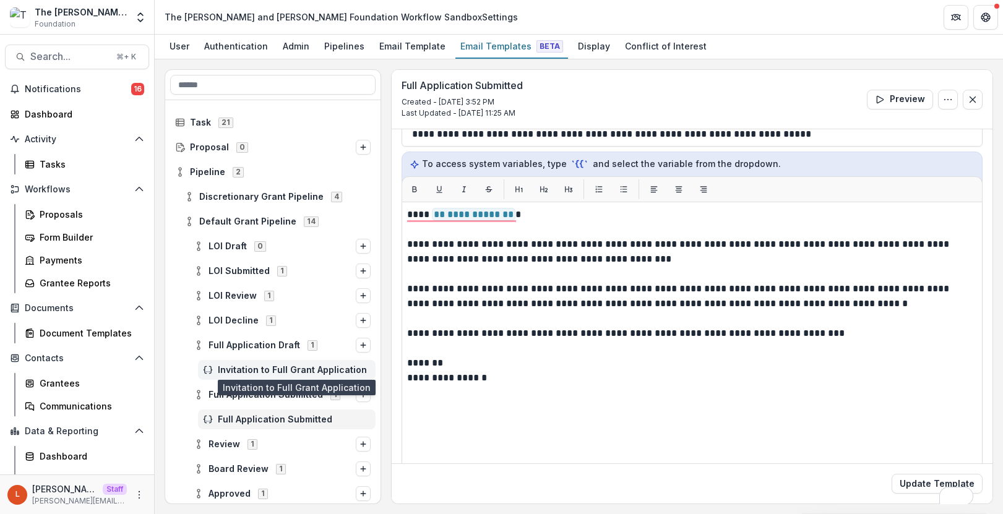
click at [264, 366] on span "Invitation to Full Grant Application" at bounding box center [294, 370] width 153 height 11
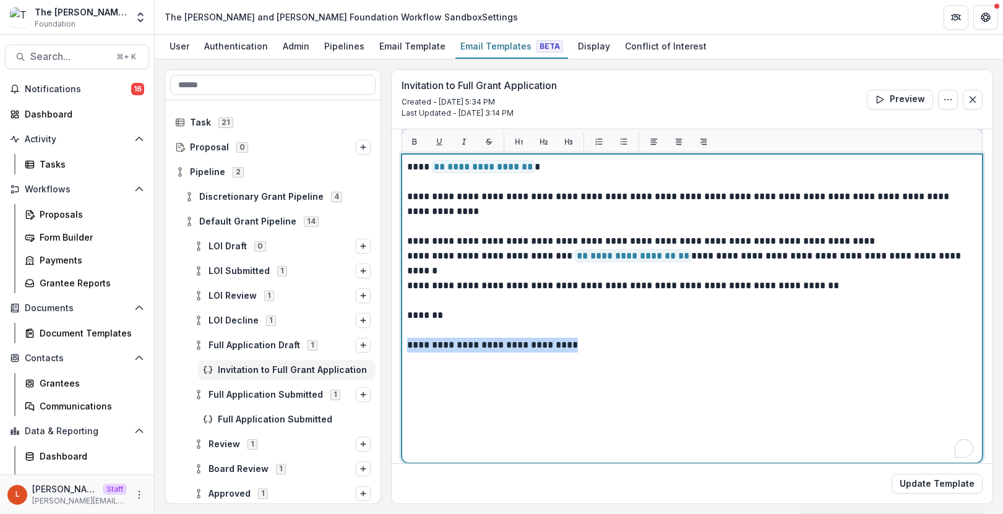
drag, startPoint x: 527, startPoint y: 347, endPoint x: 406, endPoint y: 345, distance: 121.3
click at [406, 345] on div "**********" at bounding box center [692, 308] width 581 height 309
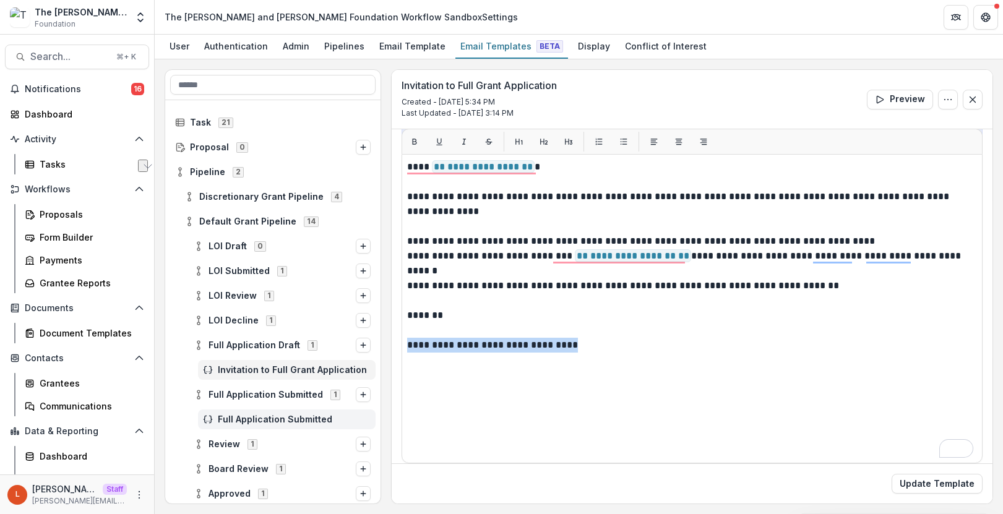
click at [260, 419] on span "Full Application Submitted" at bounding box center [294, 420] width 153 height 11
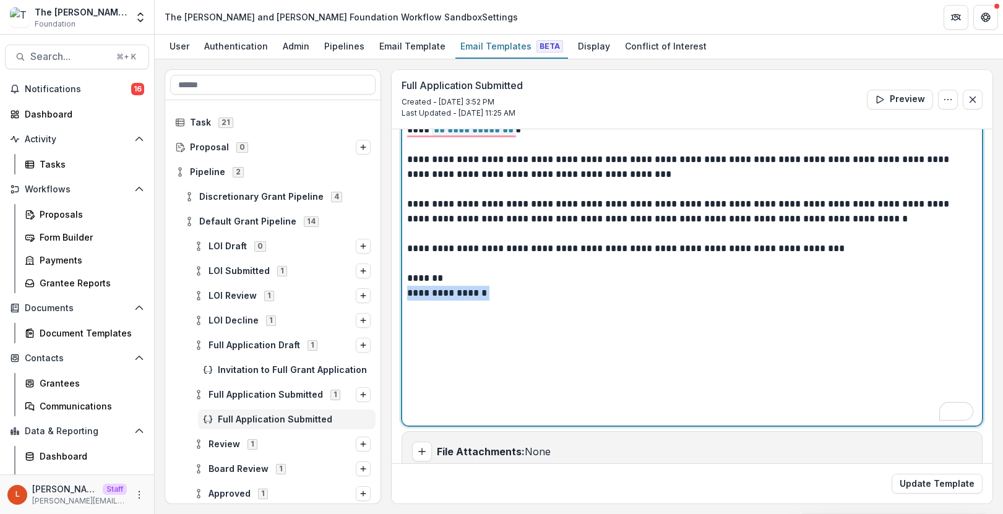
drag, startPoint x: 509, startPoint y: 298, endPoint x: 408, endPoint y: 300, distance: 100.9
click at [408, 300] on p "**********" at bounding box center [690, 293] width 566 height 15
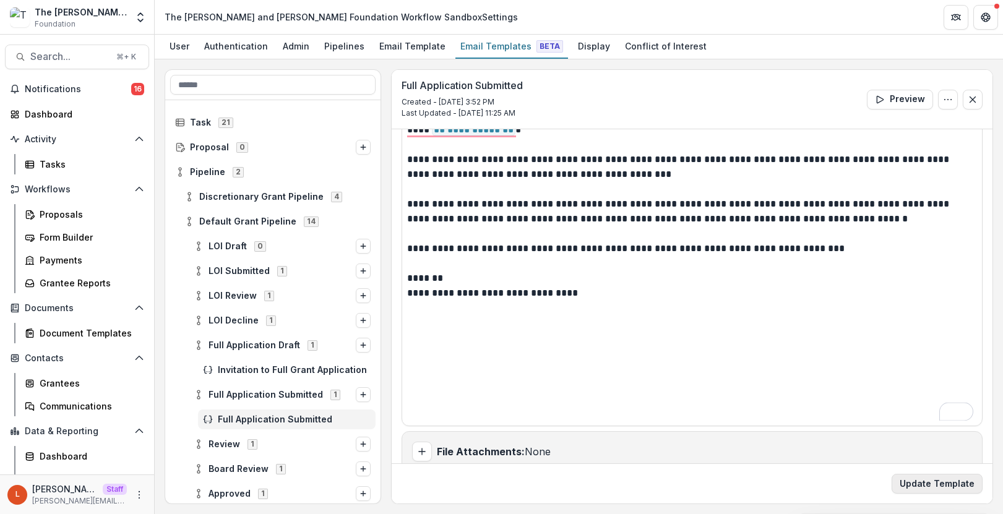
click at [915, 480] on button "Update Template" at bounding box center [937, 484] width 91 height 20
click at [910, 484] on button "Update Template" at bounding box center [937, 484] width 91 height 20
click at [62, 217] on div "Proposals" at bounding box center [90, 214] width 100 height 13
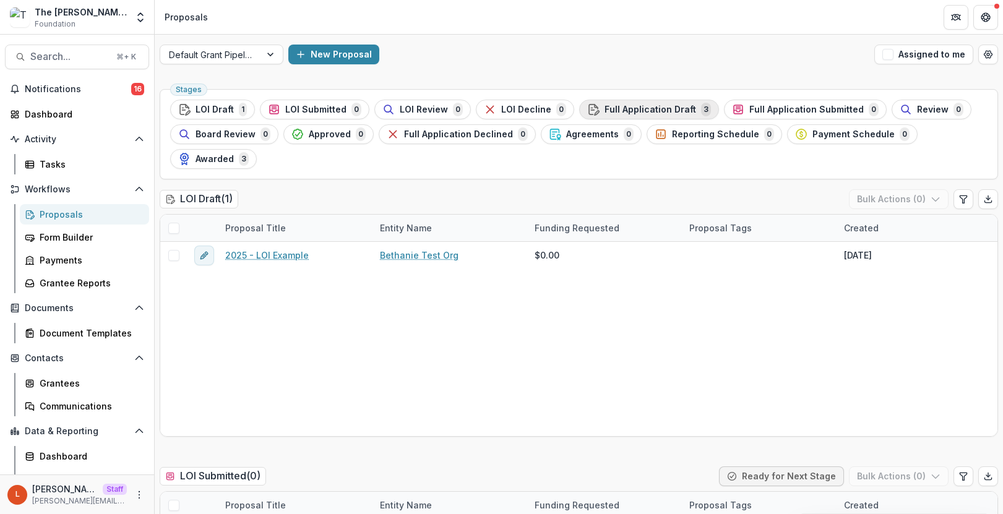
click at [648, 110] on span "Full Application Draft" at bounding box center [651, 110] width 92 height 11
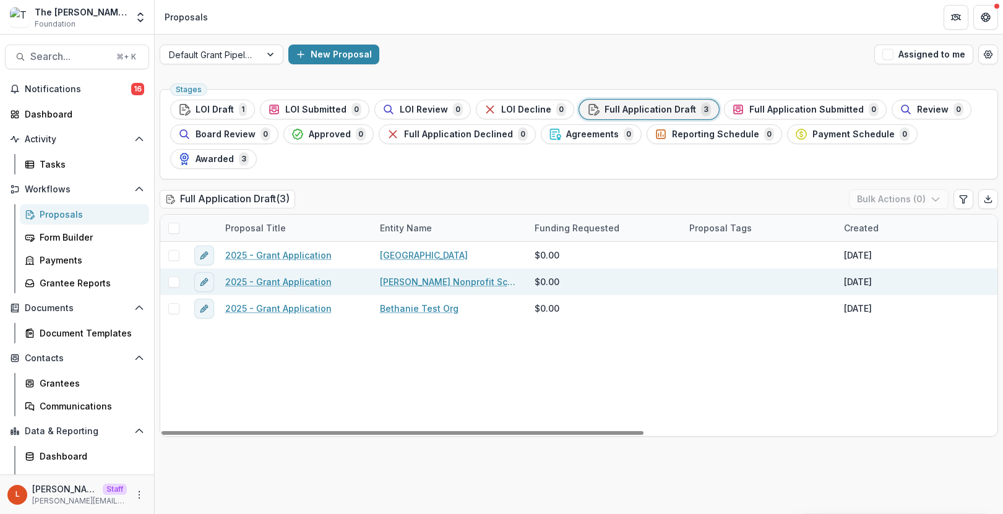
click at [297, 275] on link "2025 - Grant Application" at bounding box center [278, 281] width 106 height 13
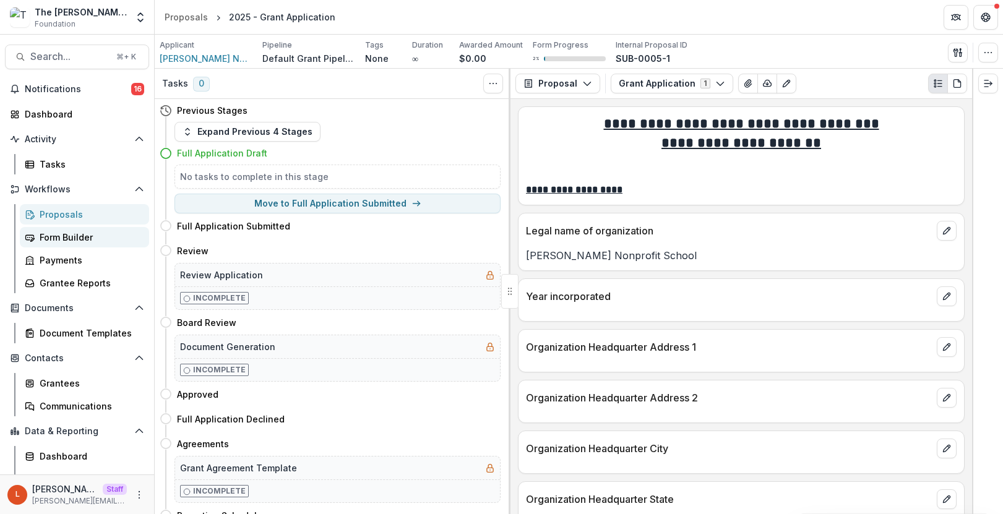
click at [84, 234] on div "Form Builder" at bounding box center [90, 237] width 100 height 13
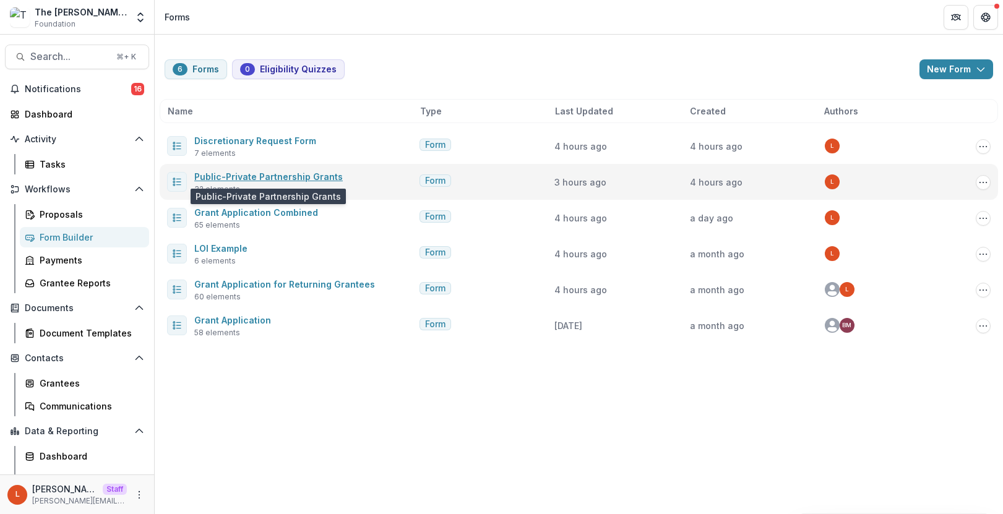
click at [267, 174] on link "Public-Private Partnership Grants" at bounding box center [268, 176] width 148 height 11
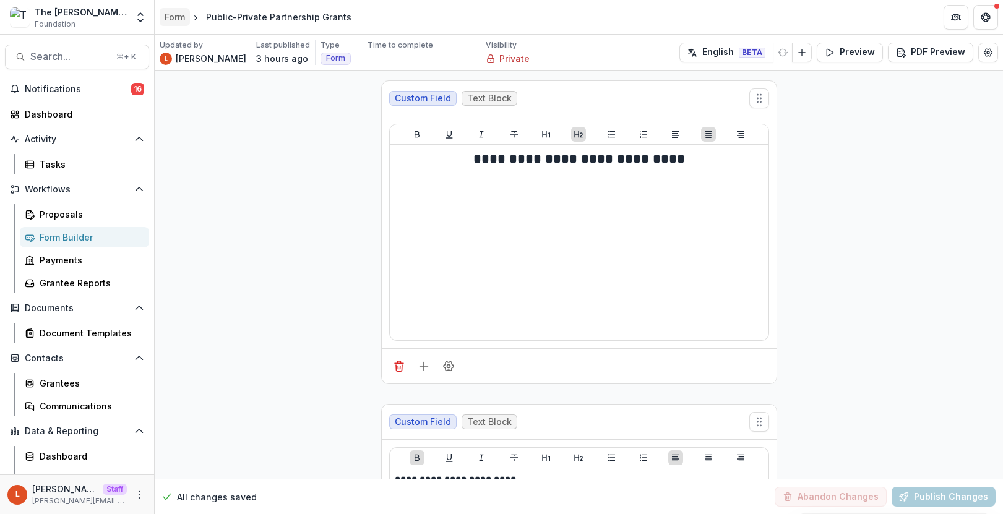
click at [176, 22] on div "Form" at bounding box center [175, 17] width 20 height 13
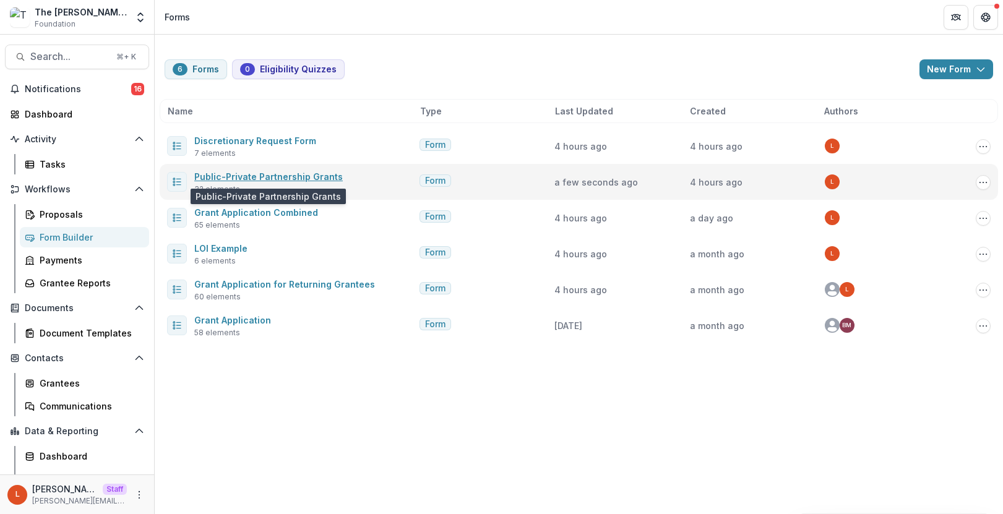
click at [260, 179] on link "Public-Private Partnership Grants" at bounding box center [268, 176] width 148 height 11
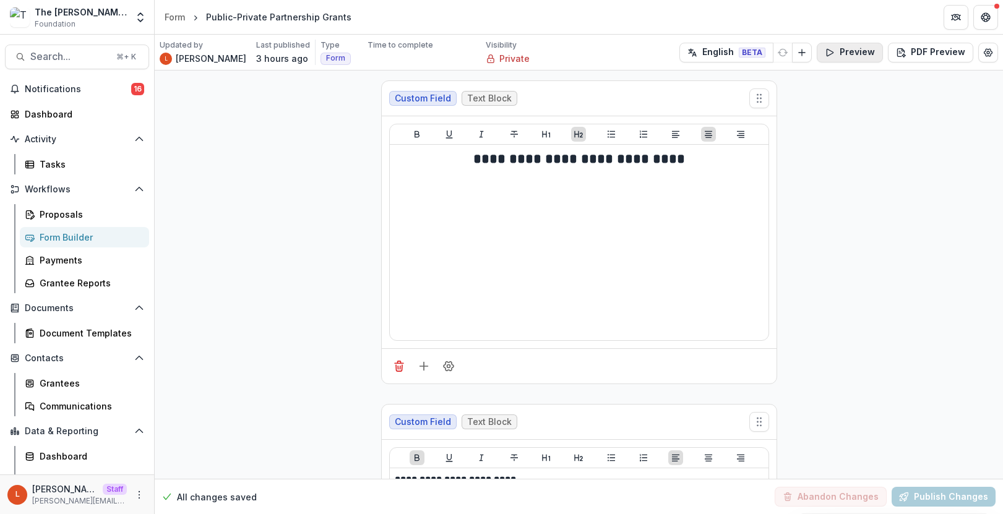
click at [852, 58] on button "Preview" at bounding box center [850, 53] width 66 height 20
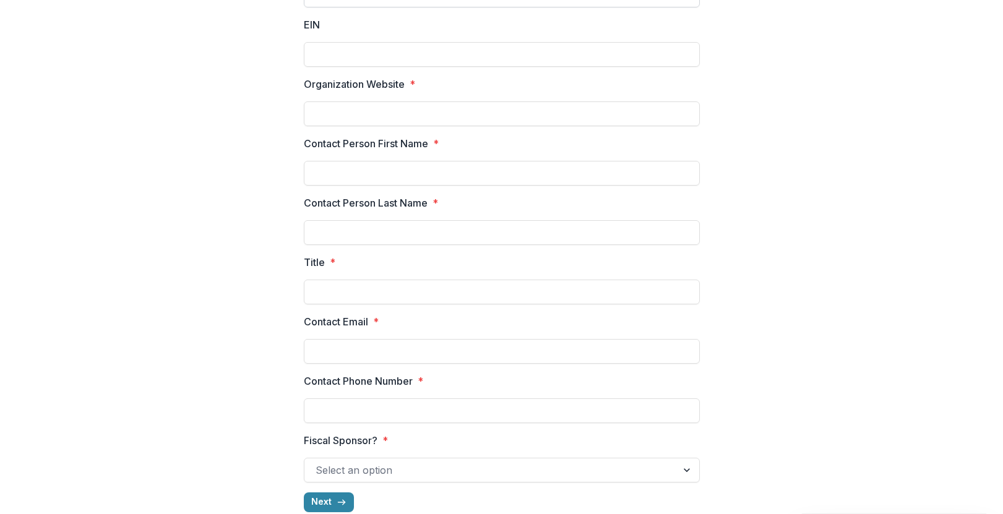
scroll to position [171, 0]
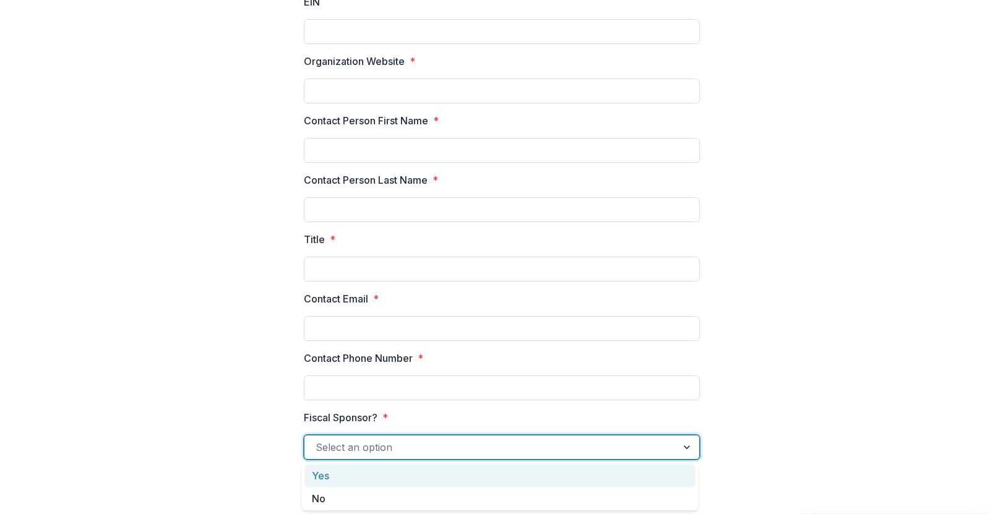
click at [387, 448] on div at bounding box center [491, 447] width 350 height 17
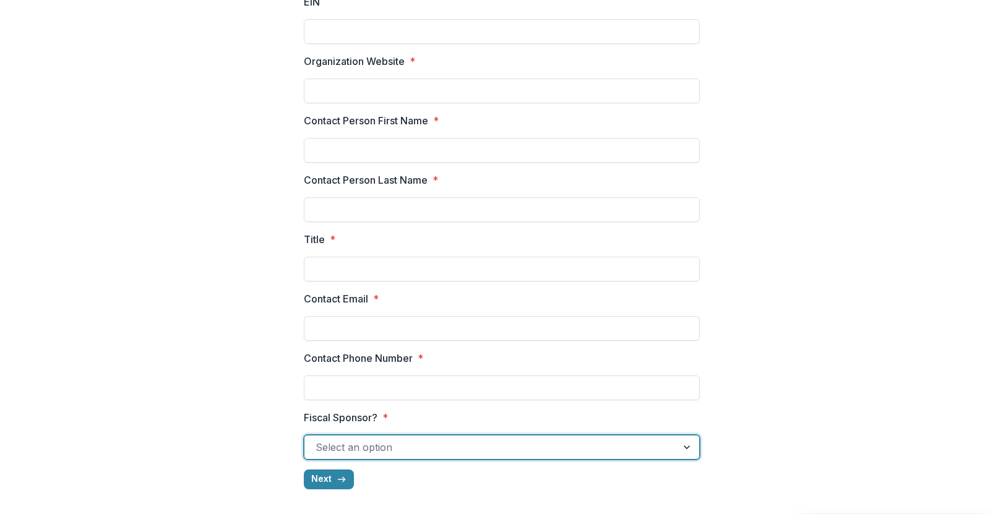
click at [391, 455] on div at bounding box center [491, 447] width 350 height 17
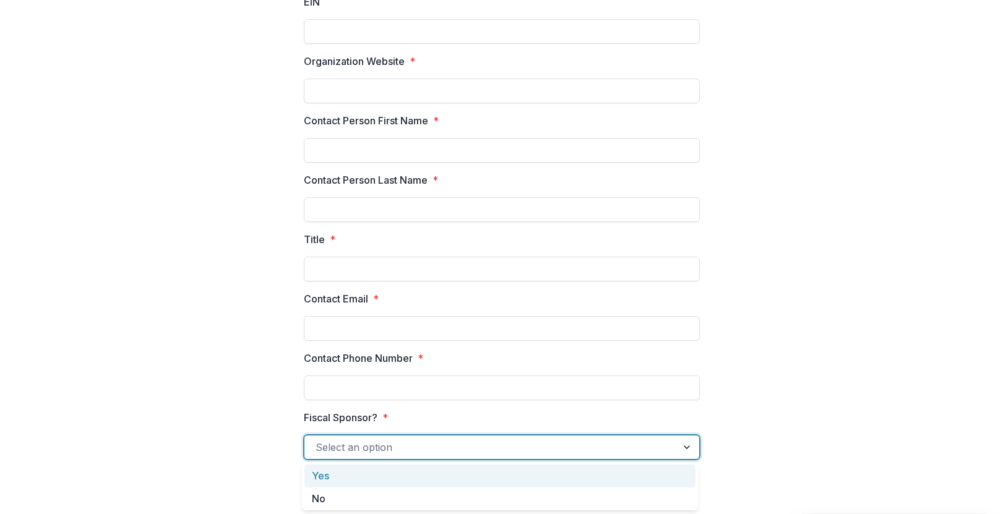
click at [391, 448] on div at bounding box center [491, 447] width 350 height 17
click at [390, 454] on div at bounding box center [491, 447] width 350 height 17
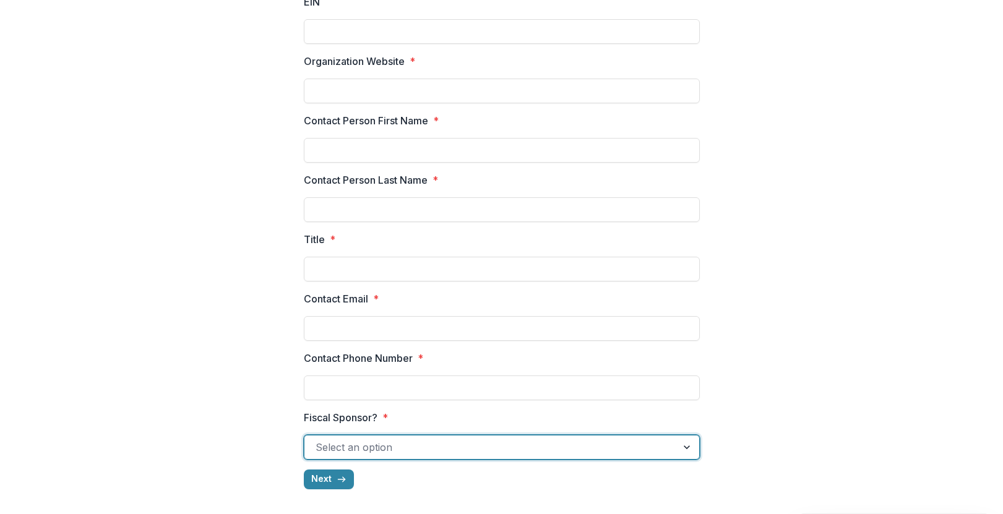
click at [359, 446] on div at bounding box center [491, 447] width 350 height 17
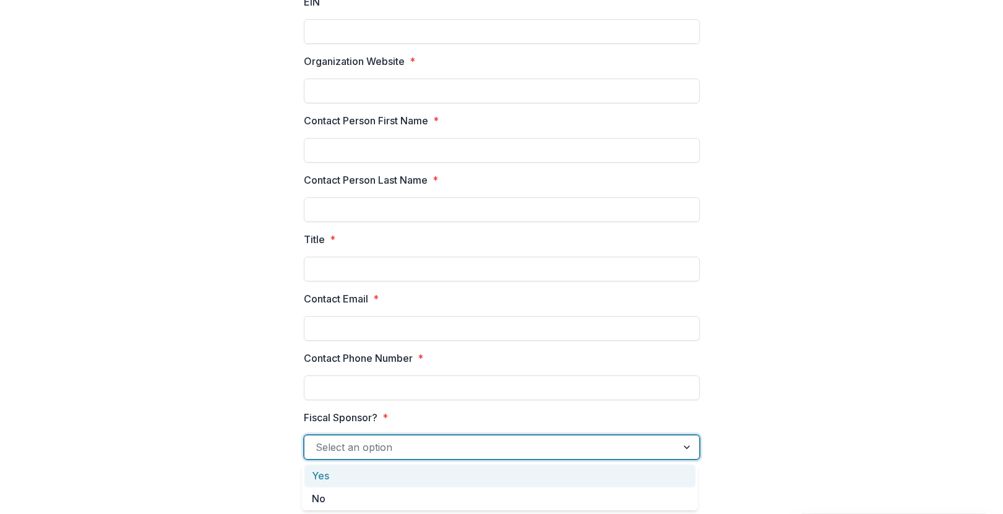
click at [359, 471] on div "Yes" at bounding box center [499, 476] width 391 height 23
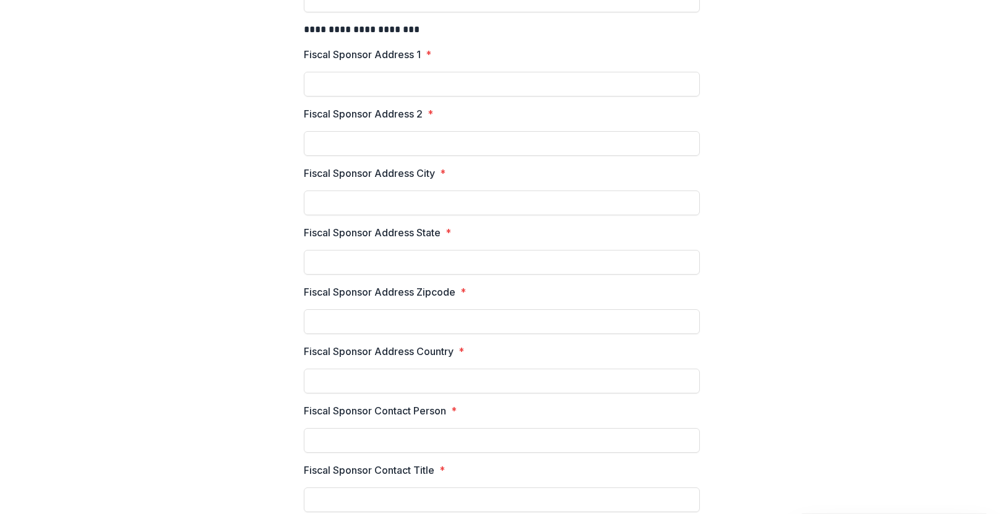
scroll to position [909, 0]
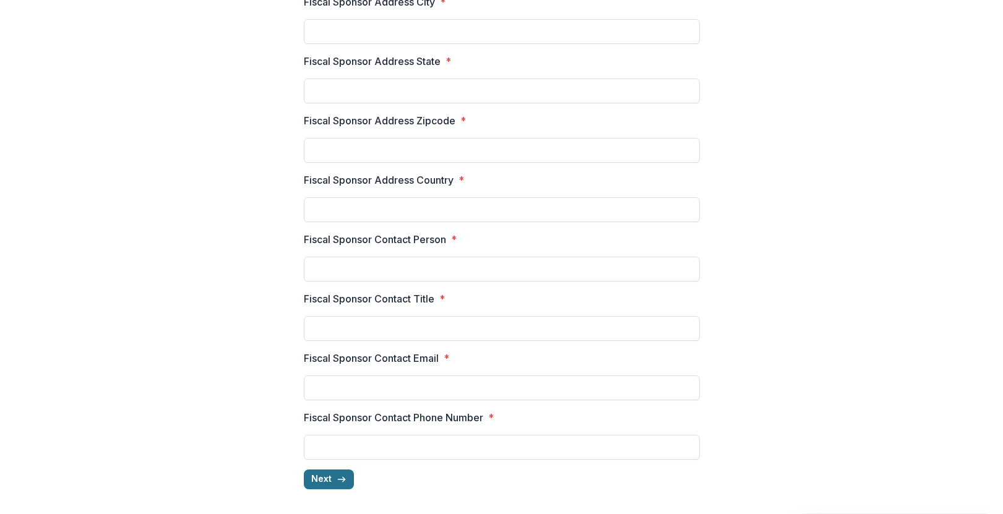
click at [337, 475] on icon "button" at bounding box center [342, 480] width 10 height 10
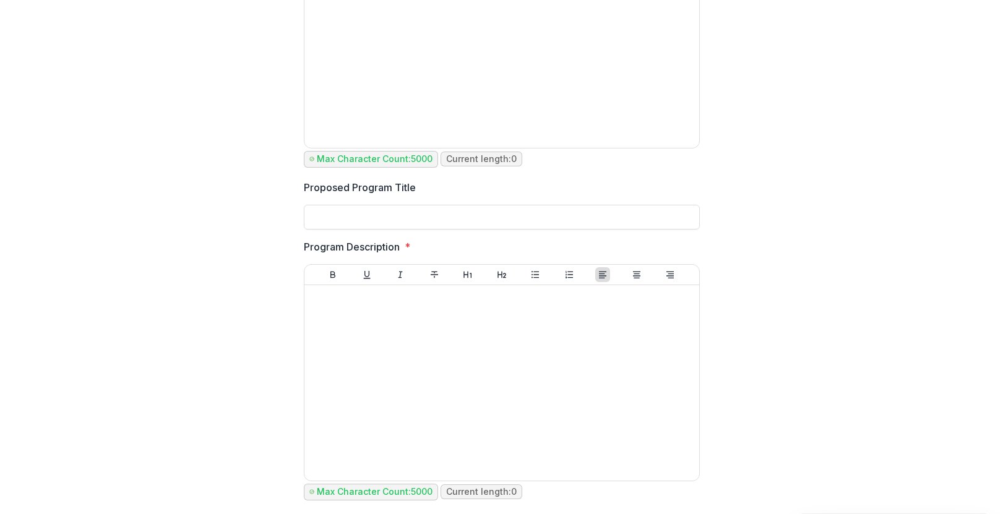
scroll to position [0, 0]
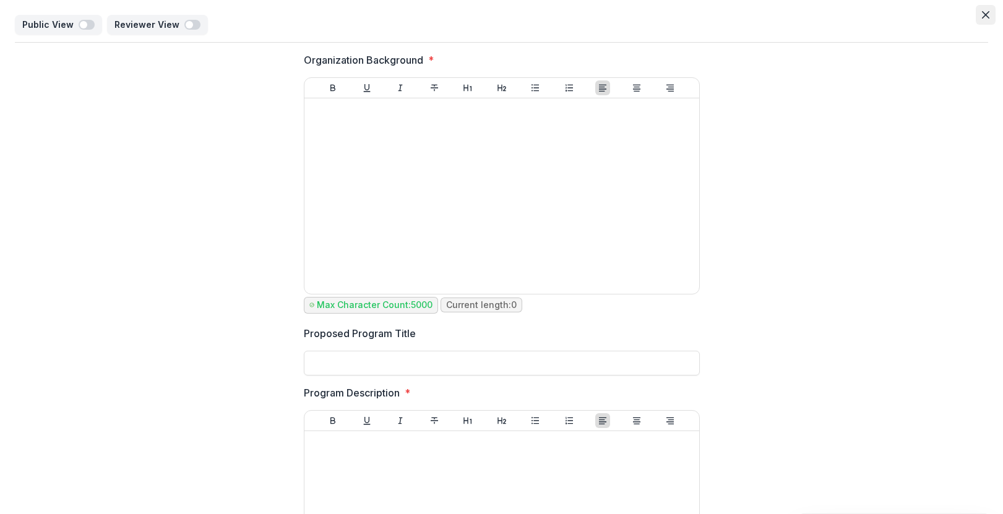
click at [982, 17] on icon "Close" at bounding box center [985, 14] width 7 height 7
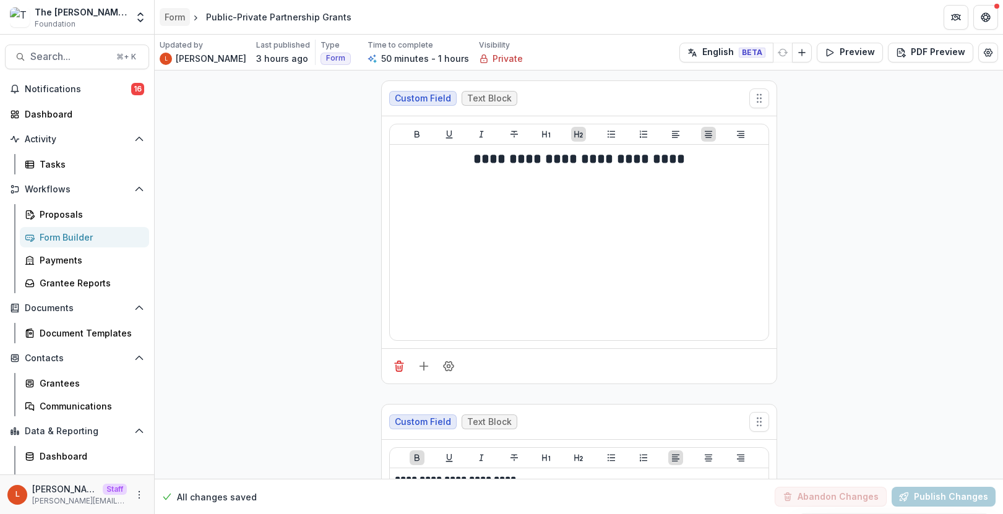
click at [178, 14] on div "Form" at bounding box center [175, 17] width 20 height 13
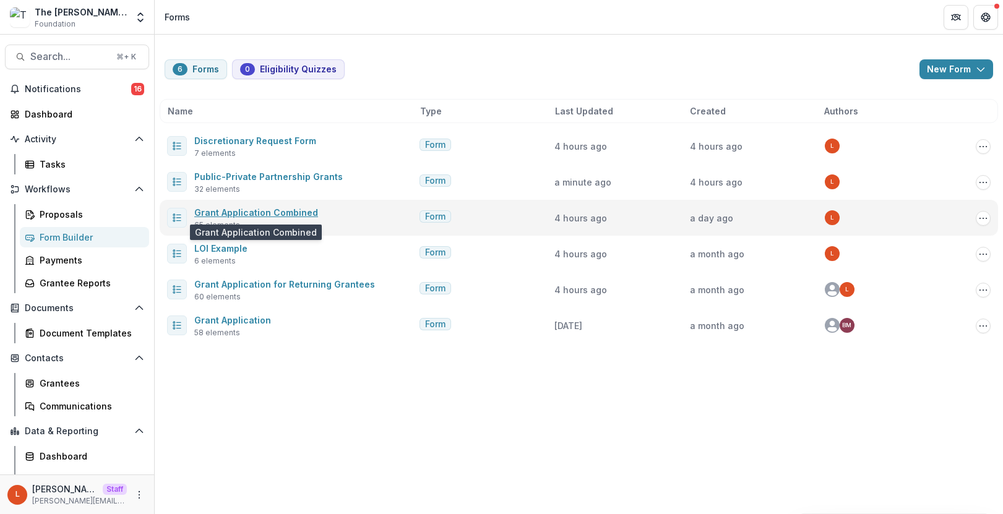
click at [260, 213] on link "Grant Application Combined" at bounding box center [256, 212] width 124 height 11
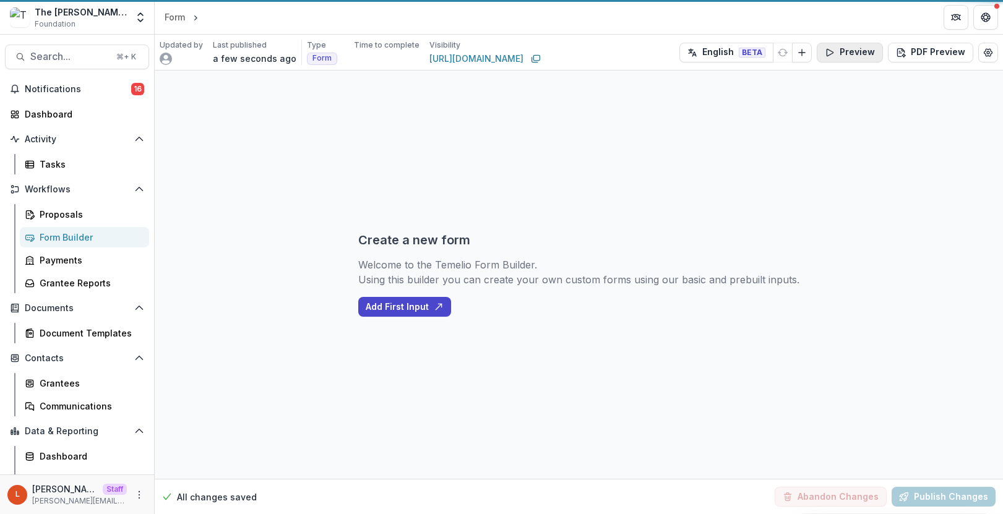
click at [858, 52] on button "Preview" at bounding box center [850, 53] width 66 height 20
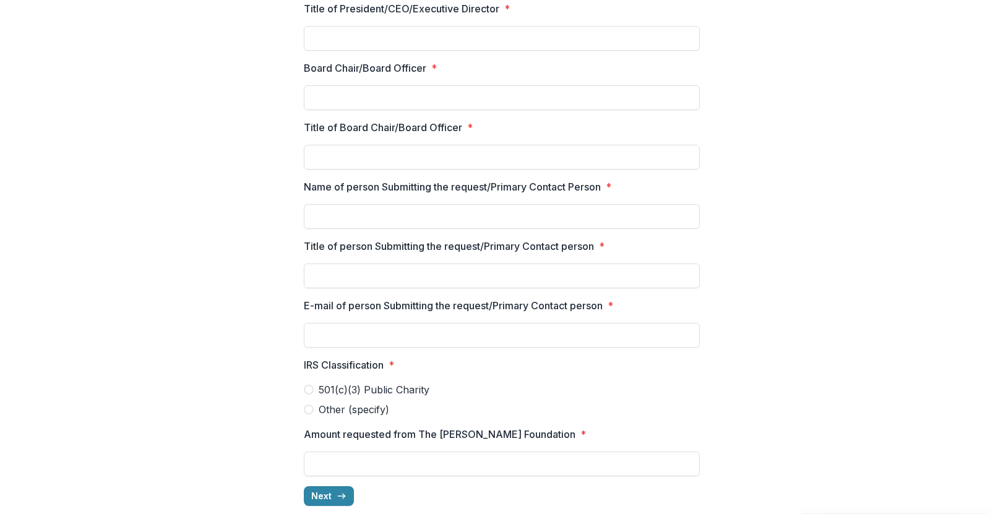
scroll to position [796, 0]
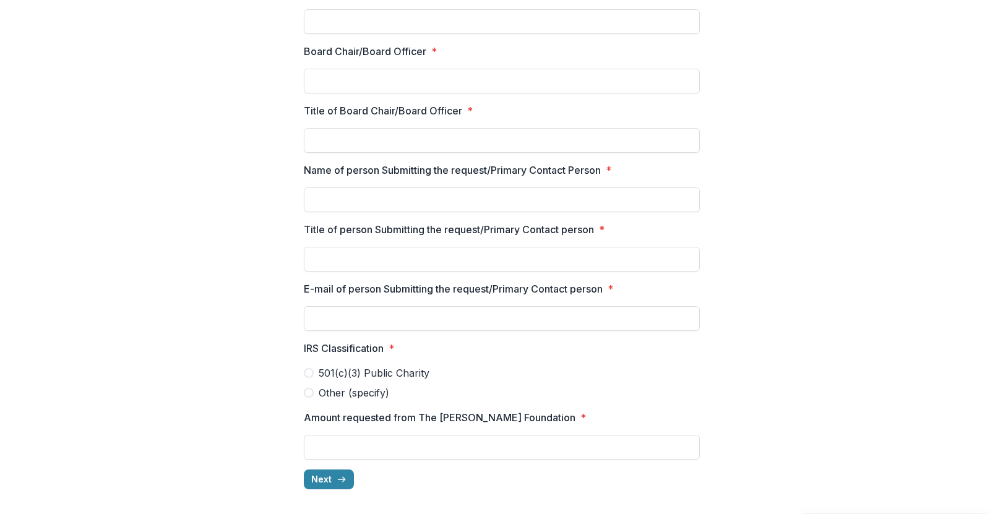
click at [309, 369] on span at bounding box center [309, 373] width 10 height 10
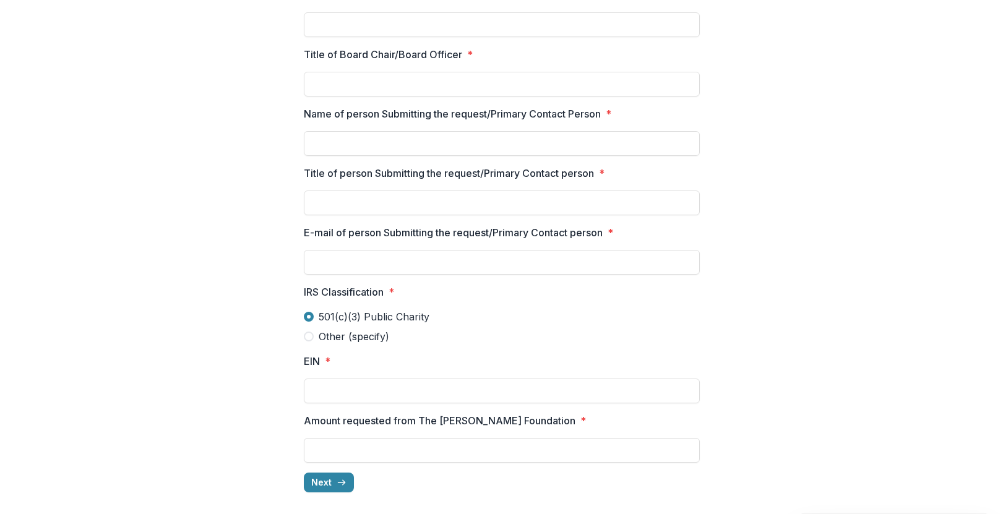
scroll to position [856, 0]
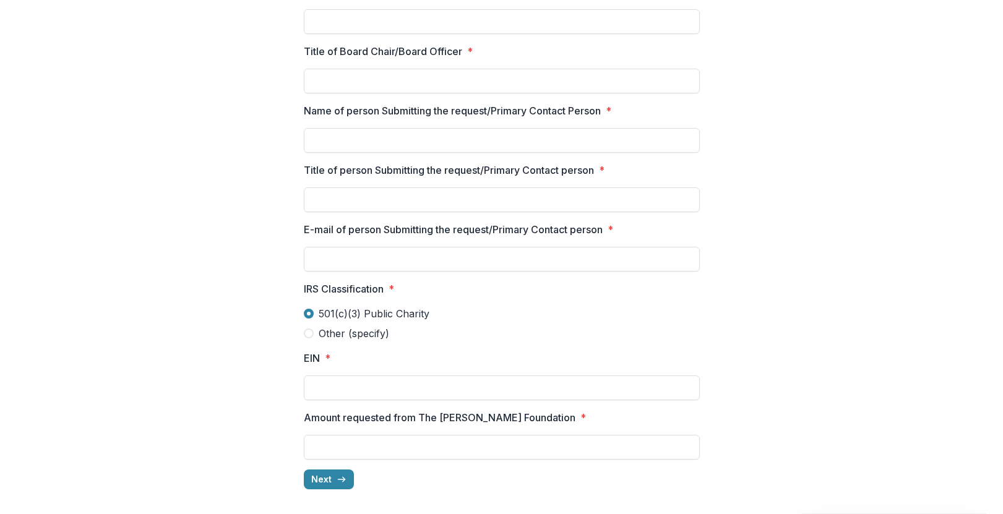
click at [308, 327] on label "Other (specify)" at bounding box center [502, 333] width 396 height 15
click at [326, 480] on button "Next" at bounding box center [329, 480] width 50 height 20
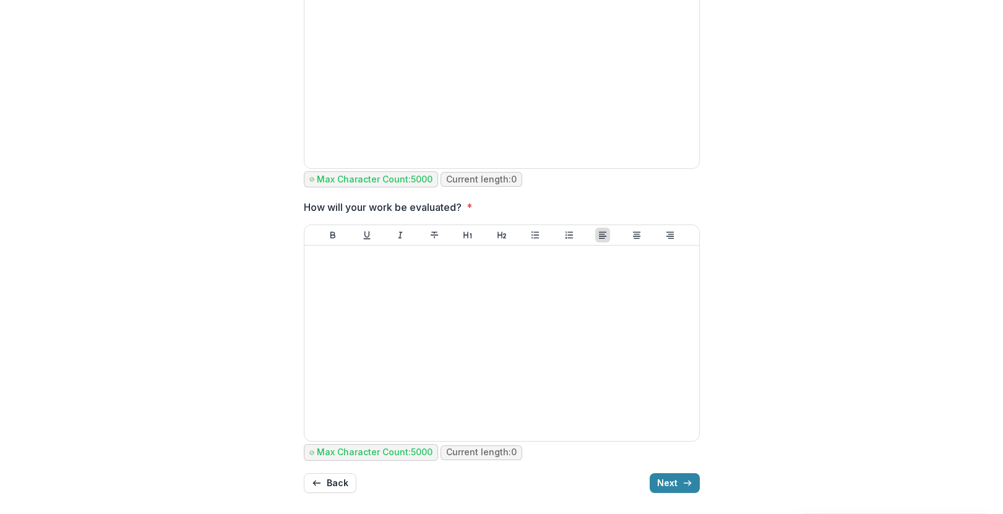
scroll to position [756, 0]
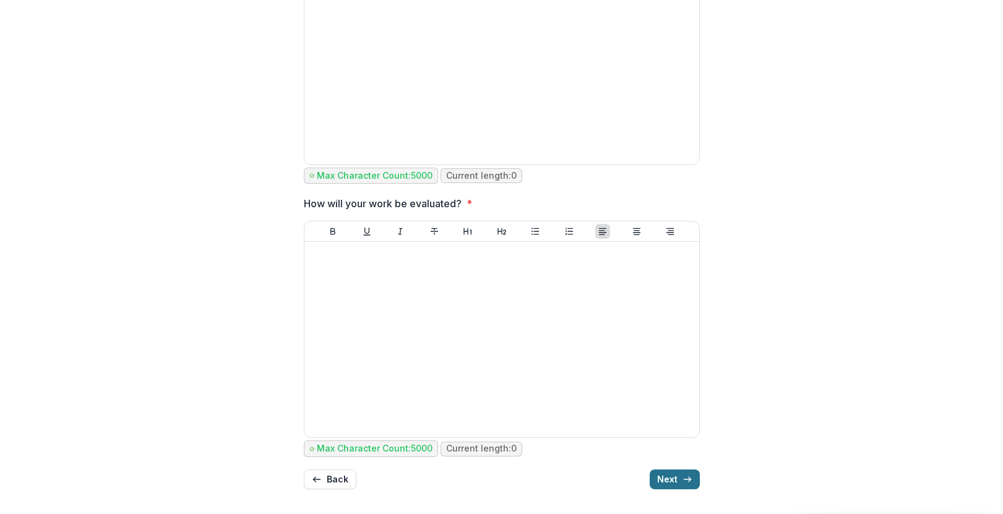
click at [668, 476] on button "Next" at bounding box center [675, 480] width 50 height 20
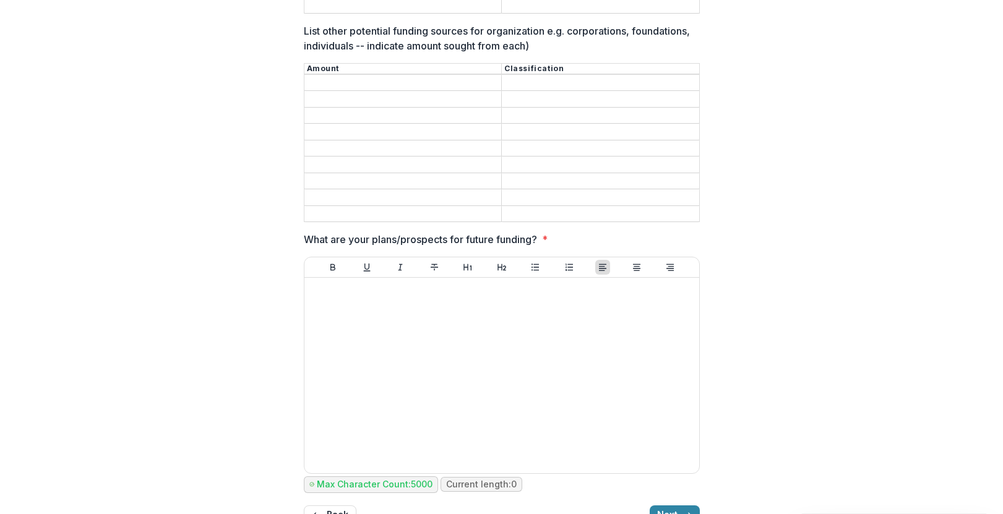
scroll to position [887, 0]
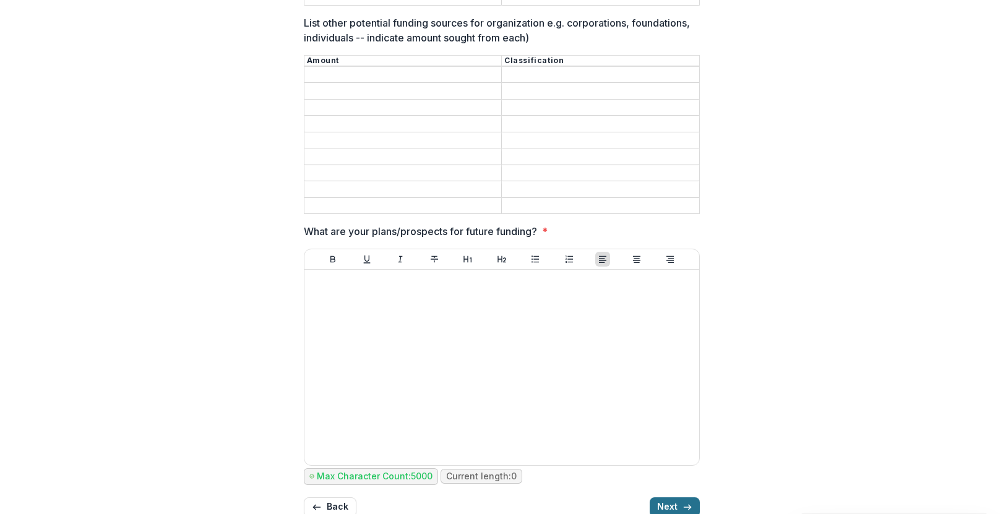
click at [666, 497] on button "Next" at bounding box center [675, 507] width 50 height 20
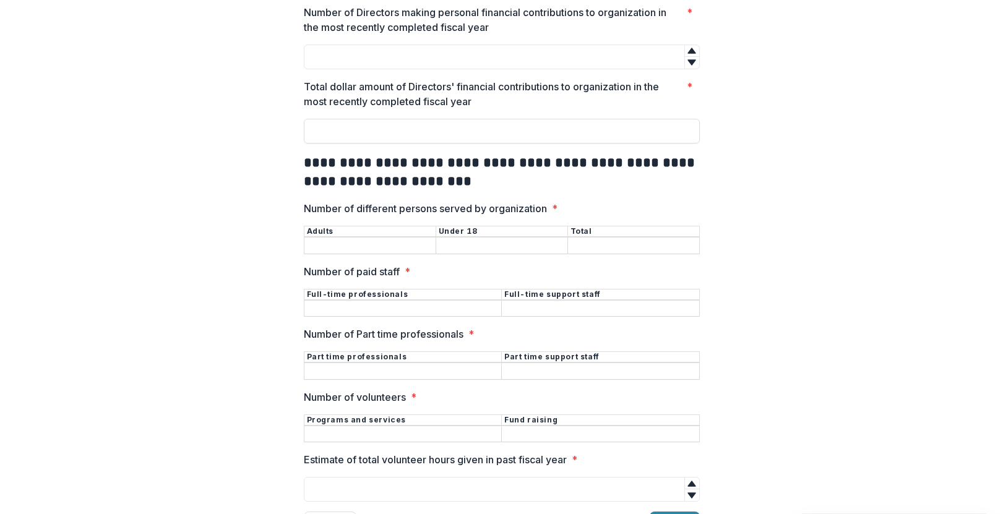
scroll to position [293, 0]
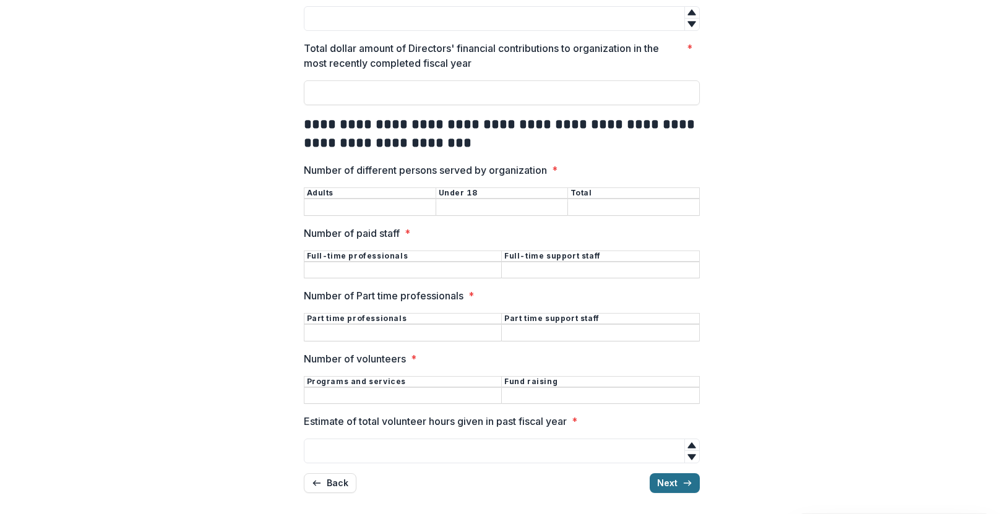
click at [663, 475] on button "Next" at bounding box center [675, 483] width 50 height 20
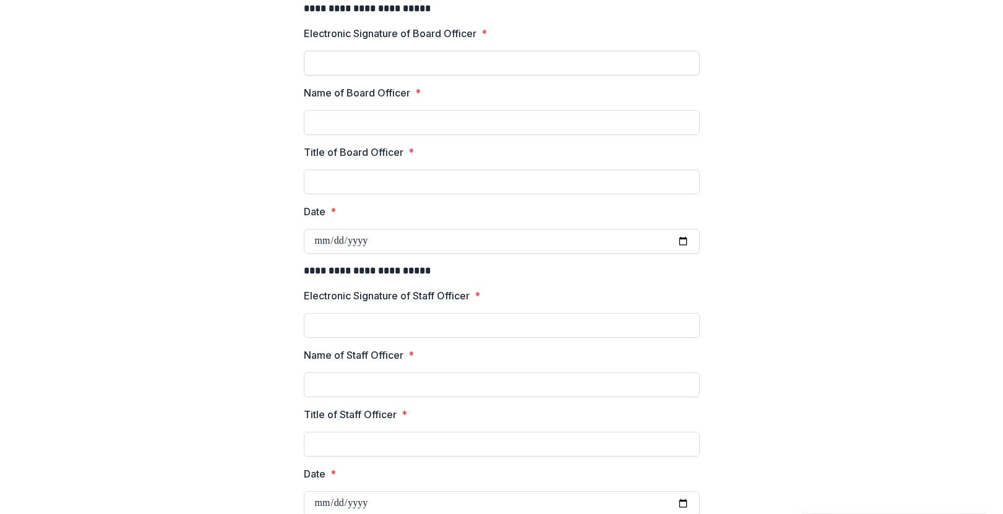
scroll to position [192, 0]
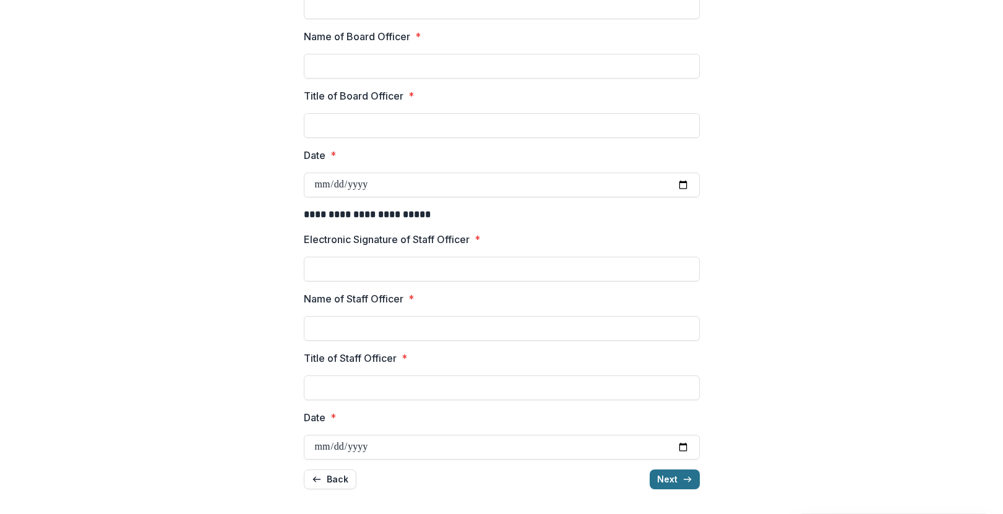
click at [682, 479] on icon "button" at bounding box center [687, 480] width 10 height 10
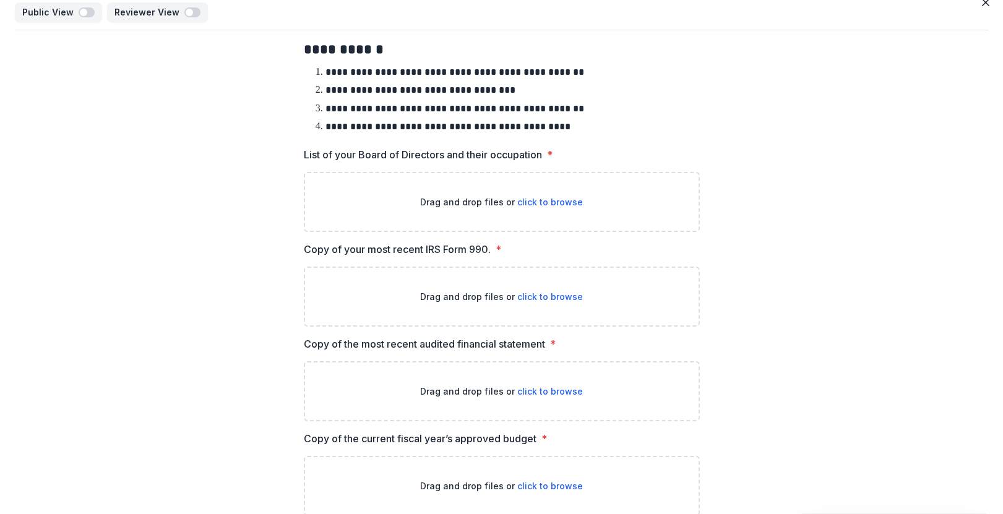
scroll to position [0, 0]
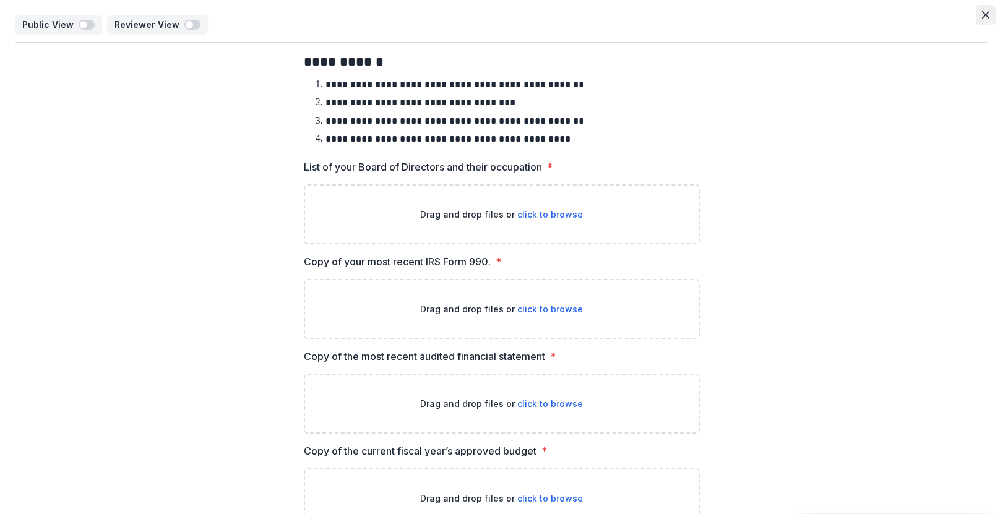
click at [980, 9] on button "Close" at bounding box center [986, 15] width 20 height 20
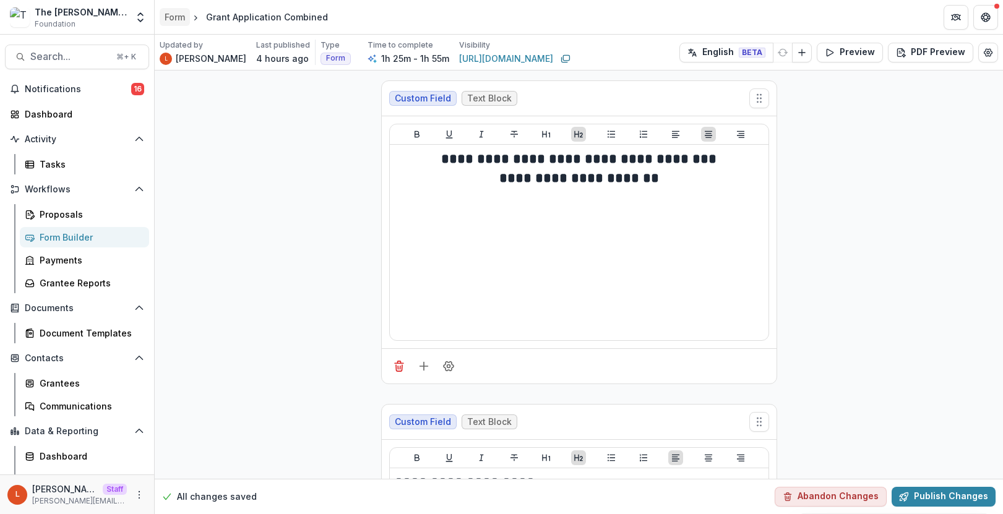
click at [185, 14] on div "Form" at bounding box center [175, 17] width 20 height 13
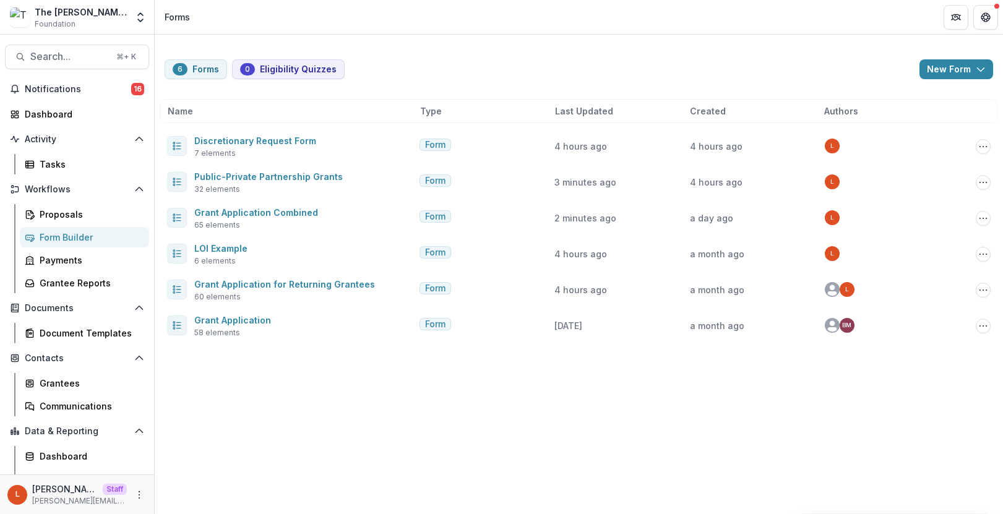
drag, startPoint x: 316, startPoint y: 176, endPoint x: 319, endPoint y: 20, distance: 156.6
click at [379, 408] on div "6 Forms 0 Eligibility Quizzes New Form New Eligibility Quiz New Form Name Type …" at bounding box center [579, 275] width 848 height 480
click at [137, 488] on button "More" at bounding box center [139, 495] width 15 height 15
click at [200, 468] on link "User Settings" at bounding box center [217, 468] width 132 height 20
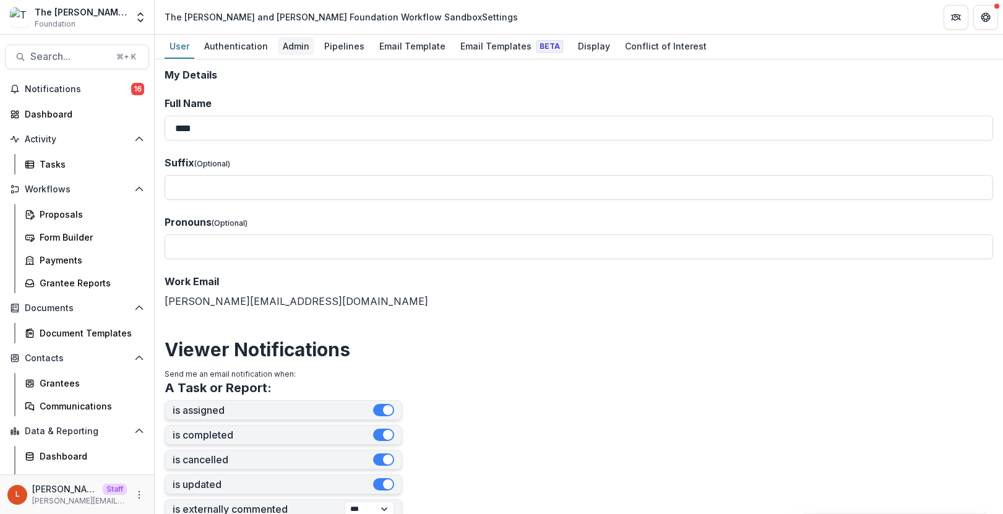
click at [285, 51] on div "Admin" at bounding box center [296, 46] width 37 height 18
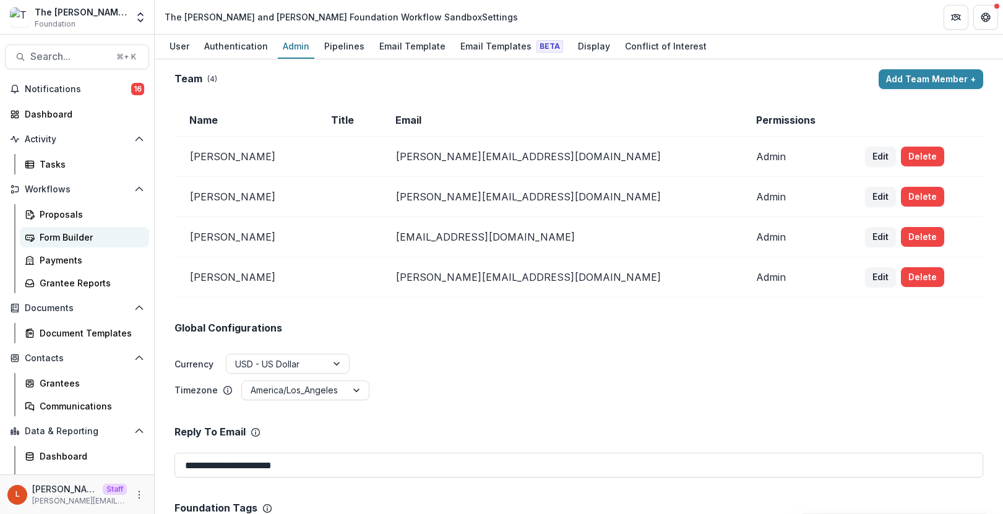
click at [72, 241] on div "Form Builder" at bounding box center [90, 237] width 100 height 13
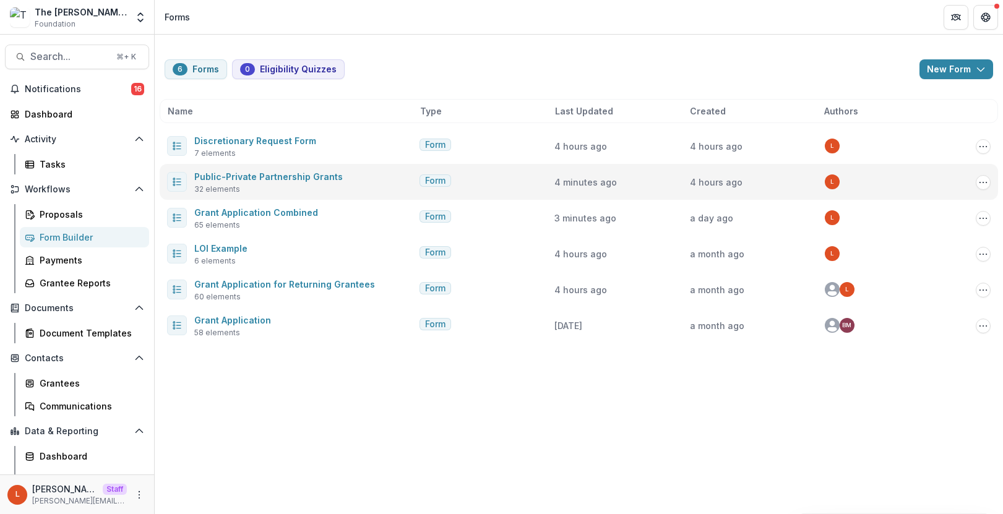
click at [254, 170] on span "Public-Private Partnership Grants" at bounding box center [268, 176] width 148 height 15
click at [255, 184] on div "Public-Private Partnership Grants 32 elements" at bounding box center [268, 182] width 148 height 26
click at [262, 179] on link "Public-Private Partnership Grants" at bounding box center [268, 176] width 148 height 11
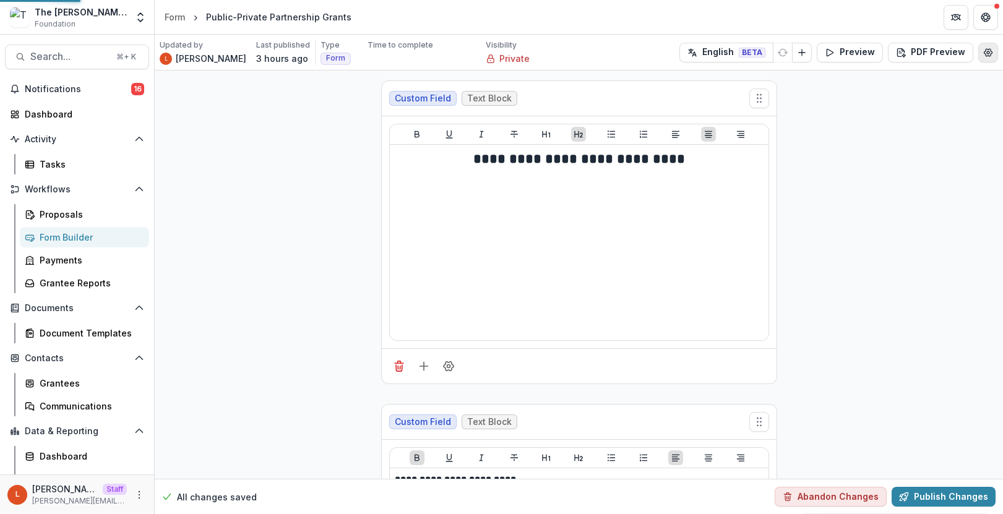
click at [987, 51] on circle "Edit Form Settings" at bounding box center [988, 52] width 2 height 2
select select "*******"
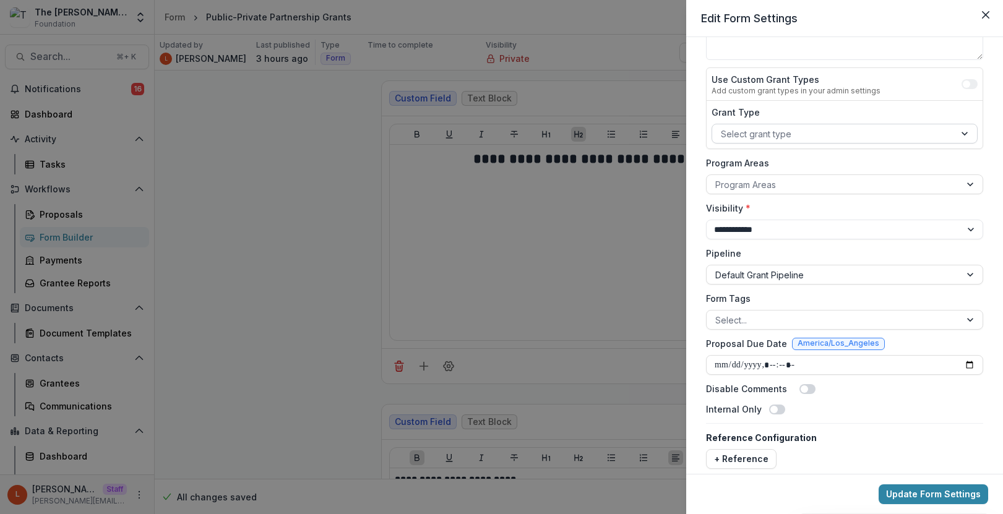
scroll to position [124, 0]
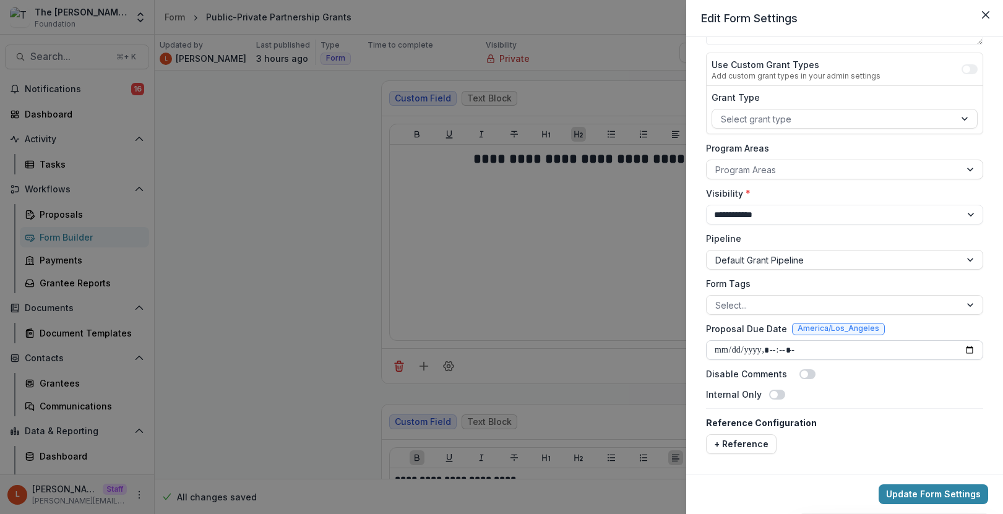
click at [969, 349] on input "Proposal Due Date" at bounding box center [844, 350] width 277 height 20
click at [981, 386] on div "**********" at bounding box center [844, 193] width 287 height 531
type input "**********"
click at [943, 491] on button "Update Form Settings" at bounding box center [934, 494] width 110 height 20
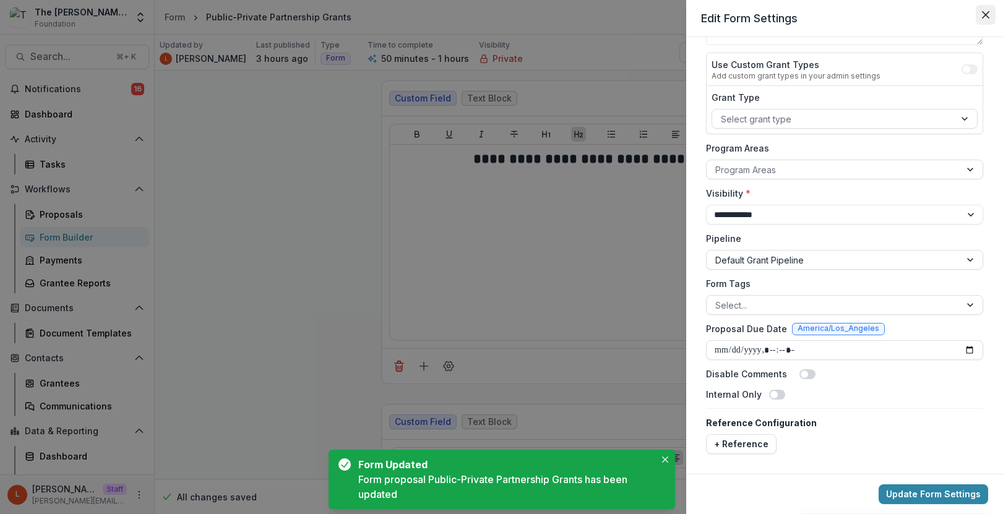
click at [982, 18] on icon "Close" at bounding box center [985, 14] width 7 height 7
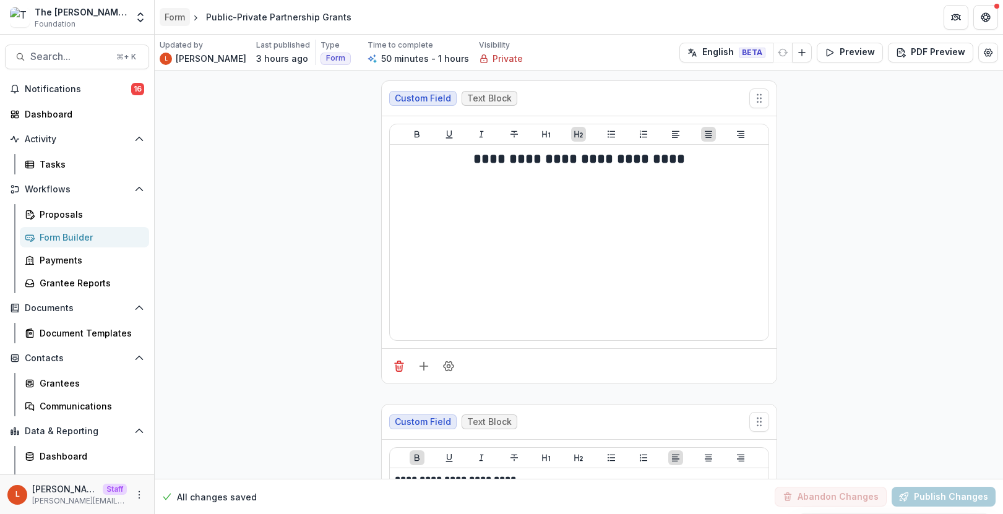
click at [172, 17] on div "Form" at bounding box center [175, 17] width 20 height 13
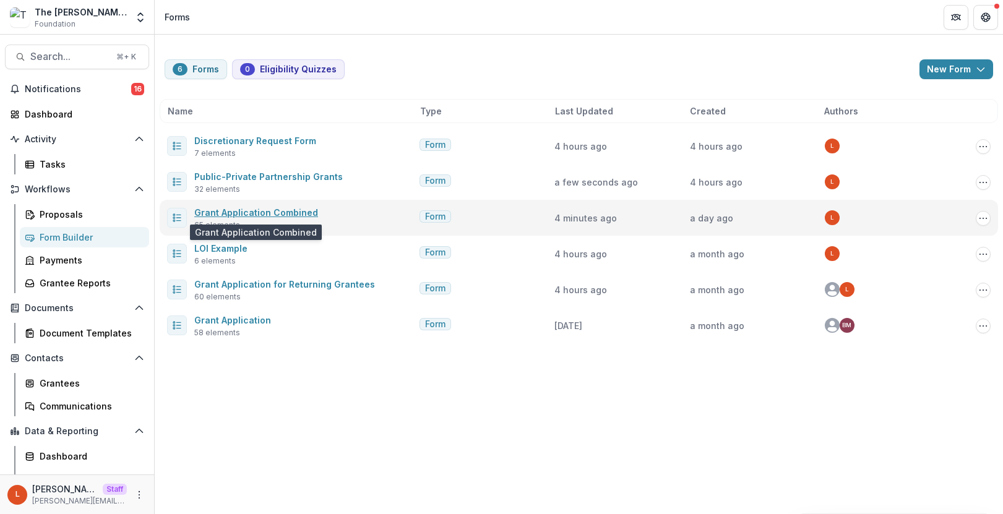
click at [280, 215] on link "Grant Application Combined" at bounding box center [256, 212] width 124 height 11
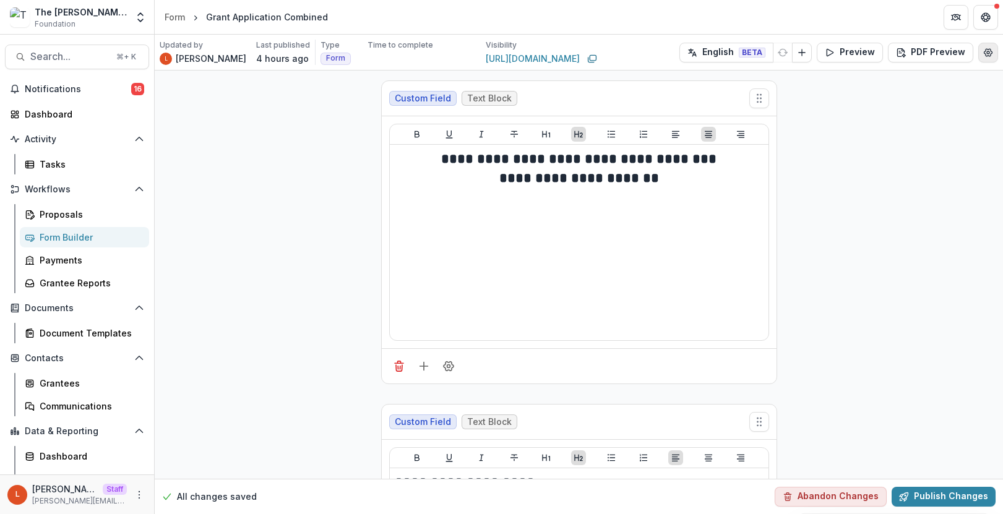
click at [986, 56] on icon "Edit Form Settings" at bounding box center [988, 53] width 10 height 10
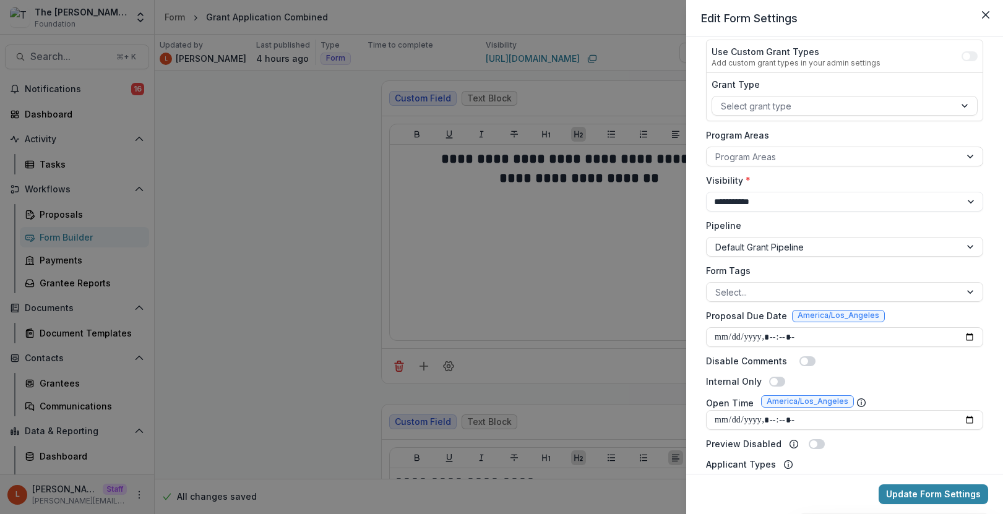
scroll to position [173, 0]
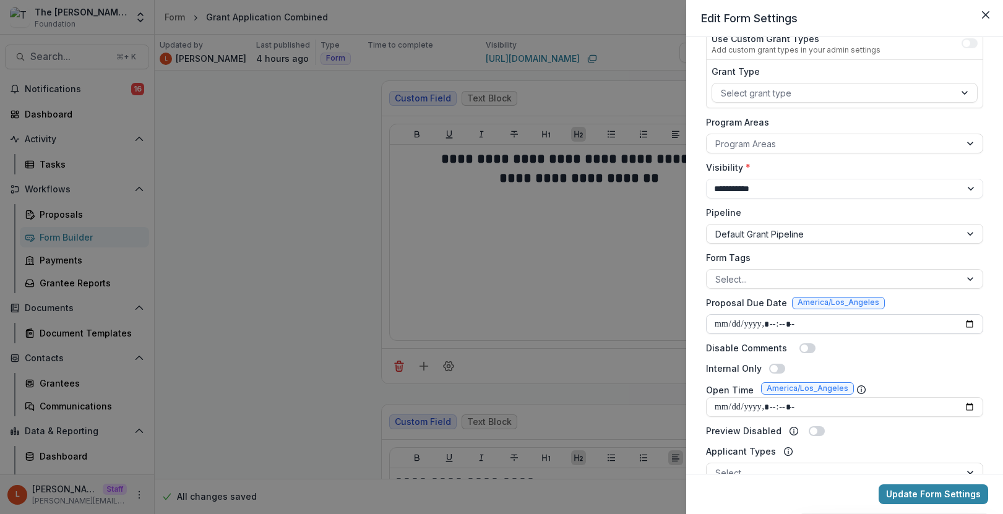
click at [736, 324] on input "Proposal Due Date" at bounding box center [844, 324] width 277 height 20
click at [720, 325] on input "Proposal Due Date" at bounding box center [844, 324] width 277 height 20
type input "**********"
click at [777, 324] on input "Proposal Due Date" at bounding box center [844, 324] width 277 height 20
type input "**********"
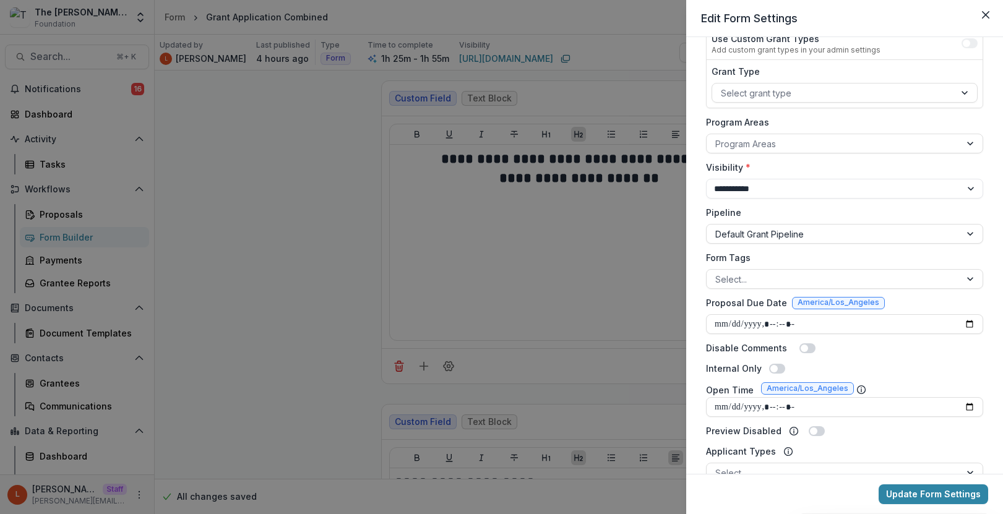
click at [882, 379] on div "**********" at bounding box center [844, 335] width 287 height 913
click at [949, 494] on button "Update Form Settings" at bounding box center [934, 494] width 110 height 20
click at [983, 12] on icon "Close" at bounding box center [985, 14] width 7 height 7
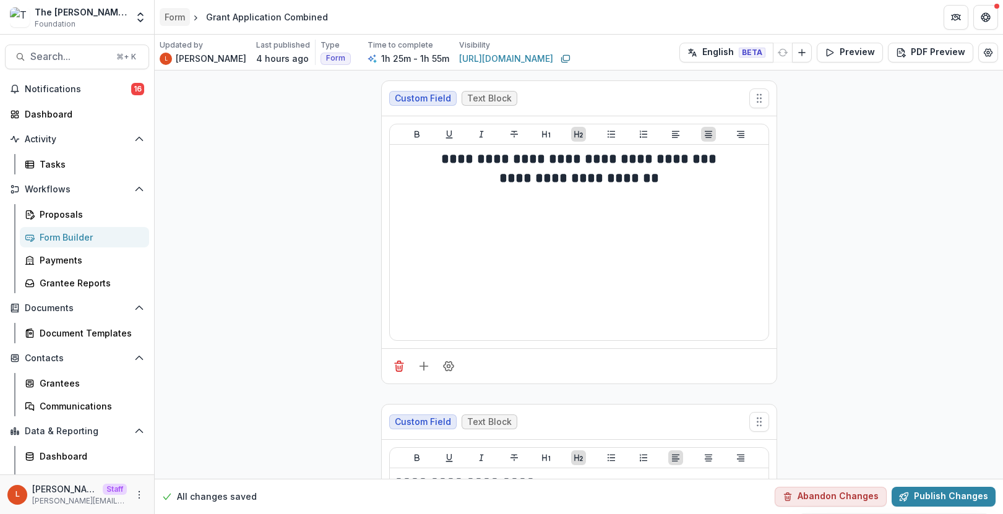
click at [185, 12] on div "Form" at bounding box center [175, 17] width 20 height 13
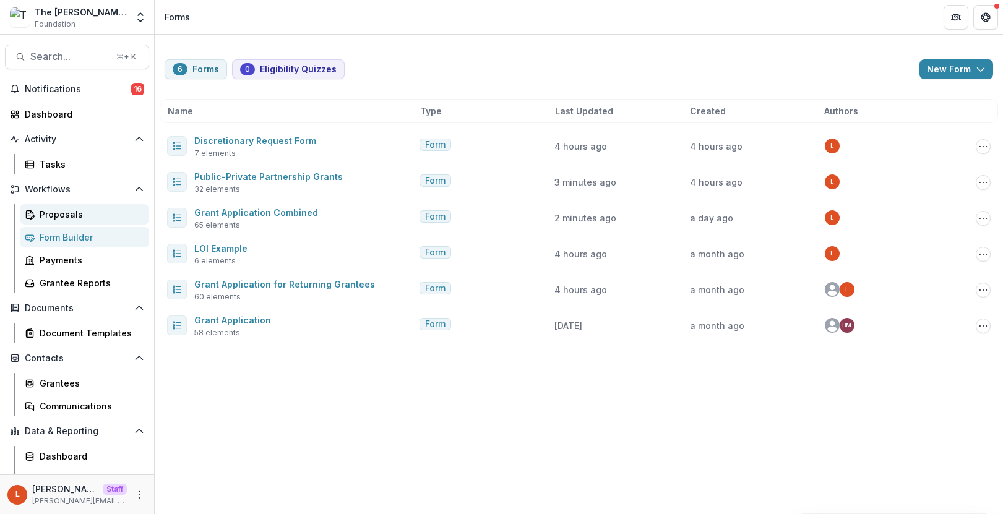
click at [77, 222] on link "Proposals" at bounding box center [84, 214] width 129 height 20
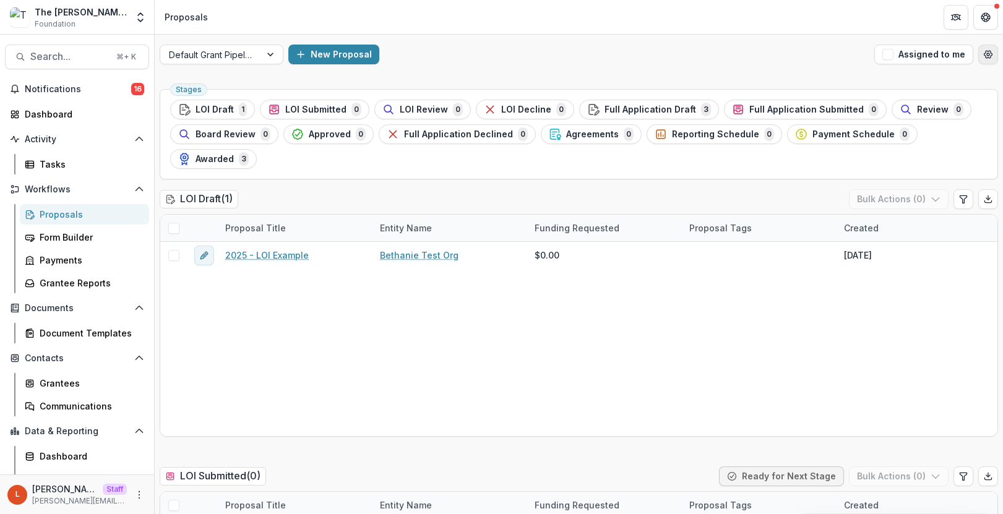
click at [988, 51] on icon "Open table manager" at bounding box center [988, 54] width 10 height 10
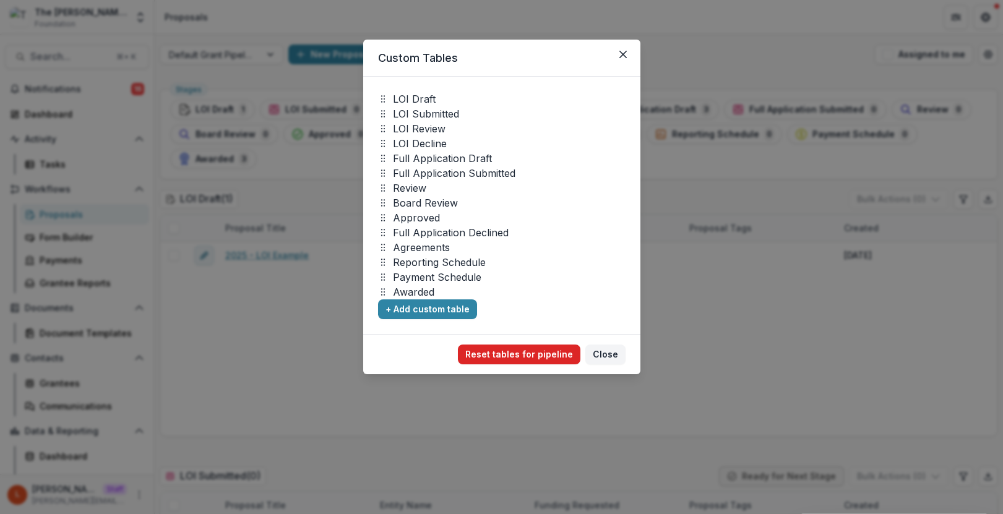
click at [549, 355] on button "Reset tables for pipeline" at bounding box center [519, 355] width 123 height 20
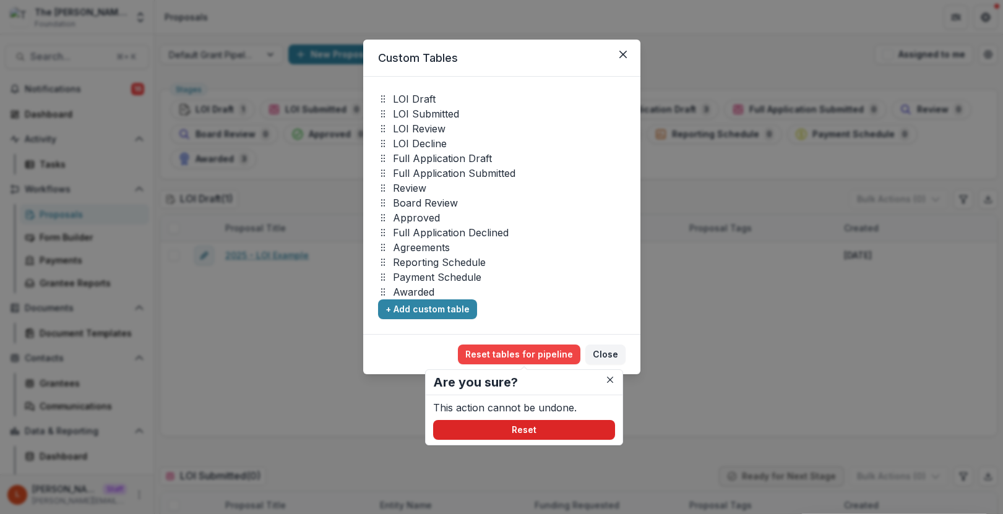
click at [556, 428] on button "Reset" at bounding box center [524, 430] width 182 height 20
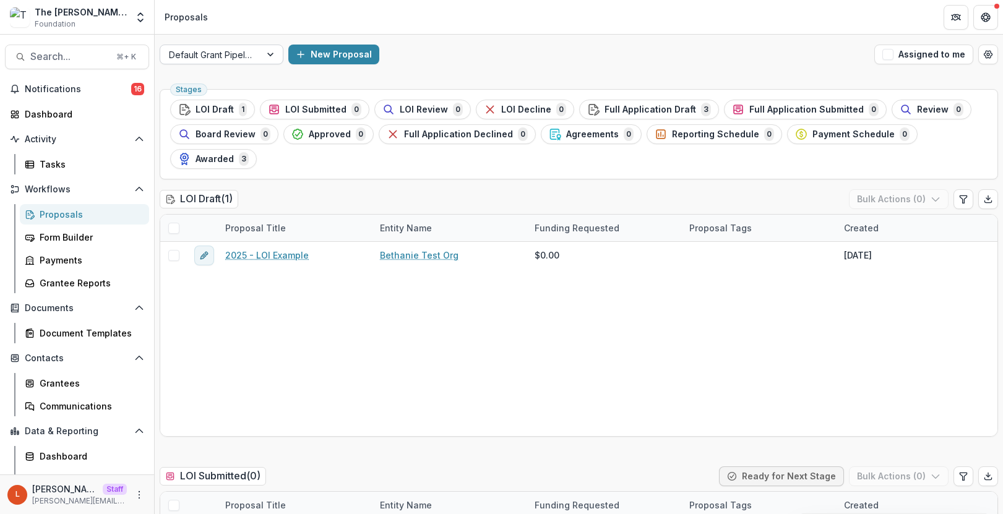
click at [266, 50] on div at bounding box center [271, 54] width 22 height 19
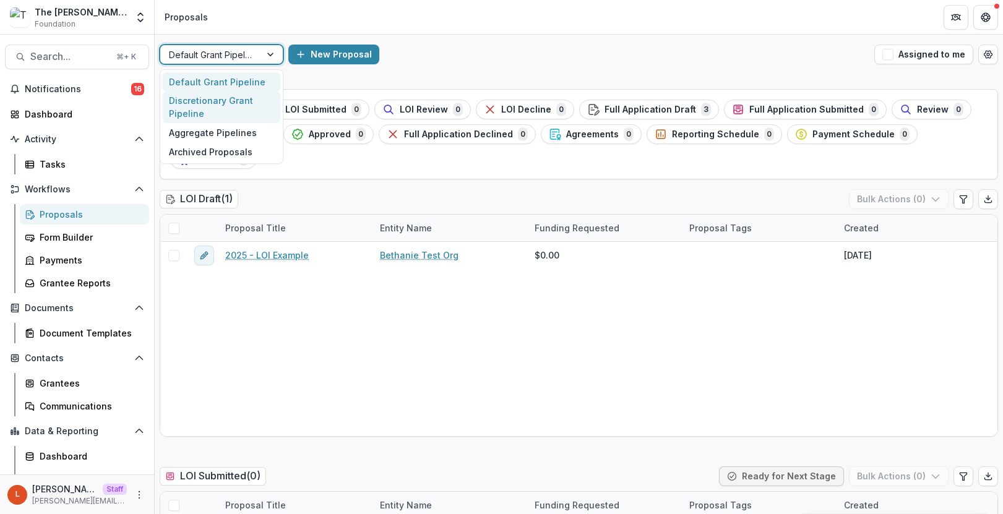
click at [252, 101] on div "Discretionary Grant Pipeline" at bounding box center [222, 108] width 118 height 32
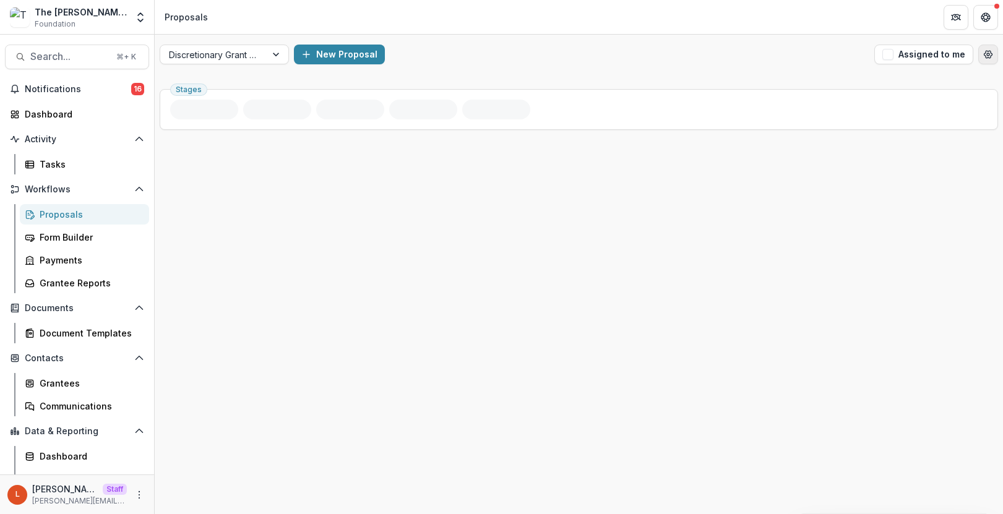
click at [992, 55] on icon "Open table manager" at bounding box center [988, 54] width 8 height 7
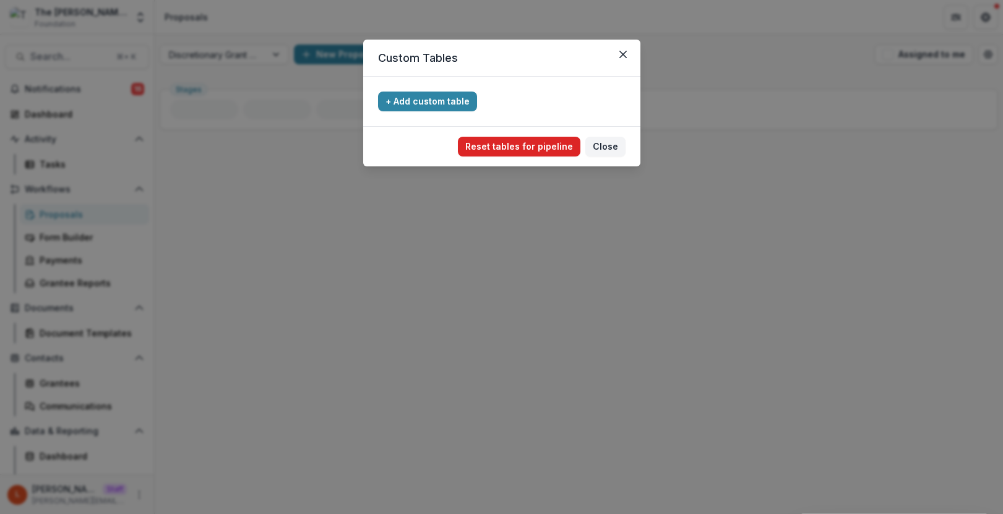
click at [549, 147] on button "Reset tables for pipeline" at bounding box center [519, 147] width 123 height 20
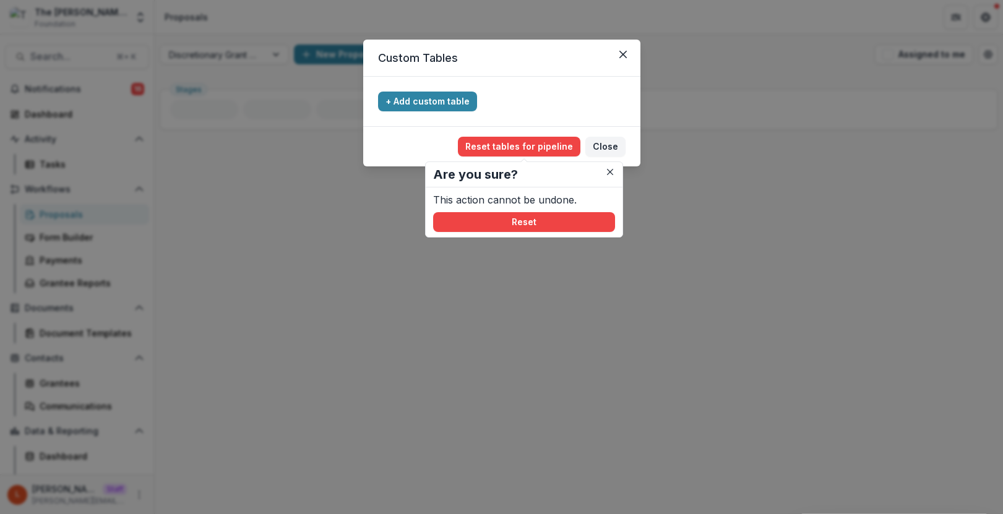
click at [556, 209] on div "This action cannot be undone. Reset" at bounding box center [524, 212] width 182 height 40
click at [556, 214] on button "Reset" at bounding box center [524, 222] width 182 height 20
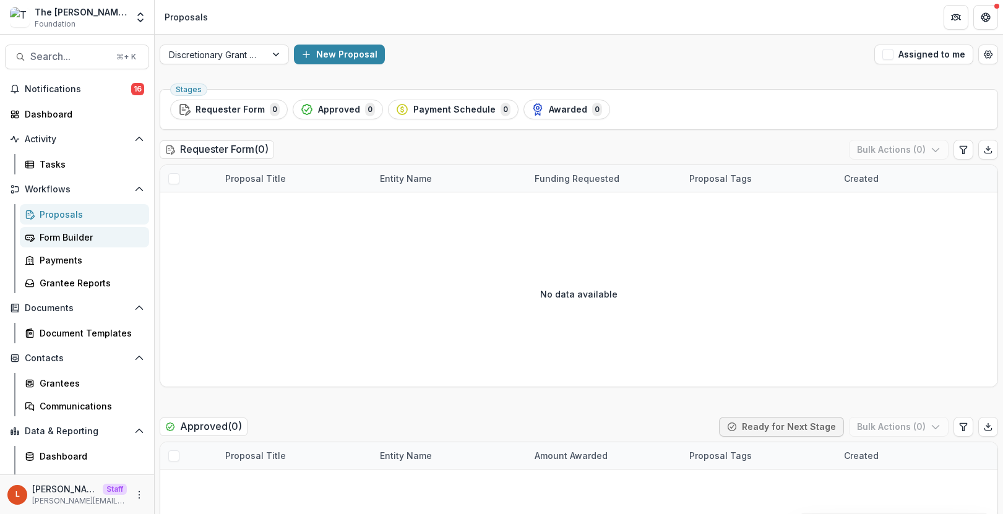
click at [101, 239] on div "Form Builder" at bounding box center [90, 237] width 100 height 13
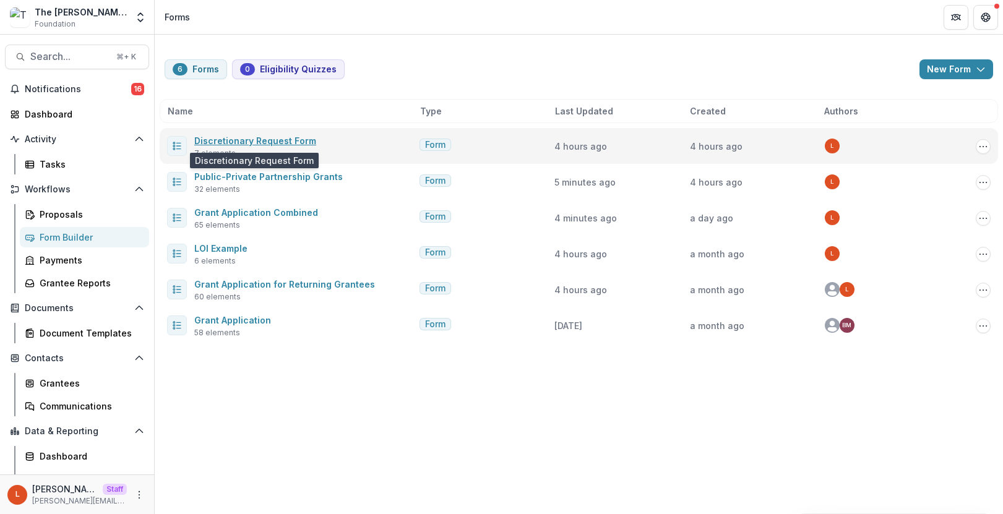
click at [290, 139] on link "Discretionary Request Form" at bounding box center [255, 141] width 122 height 11
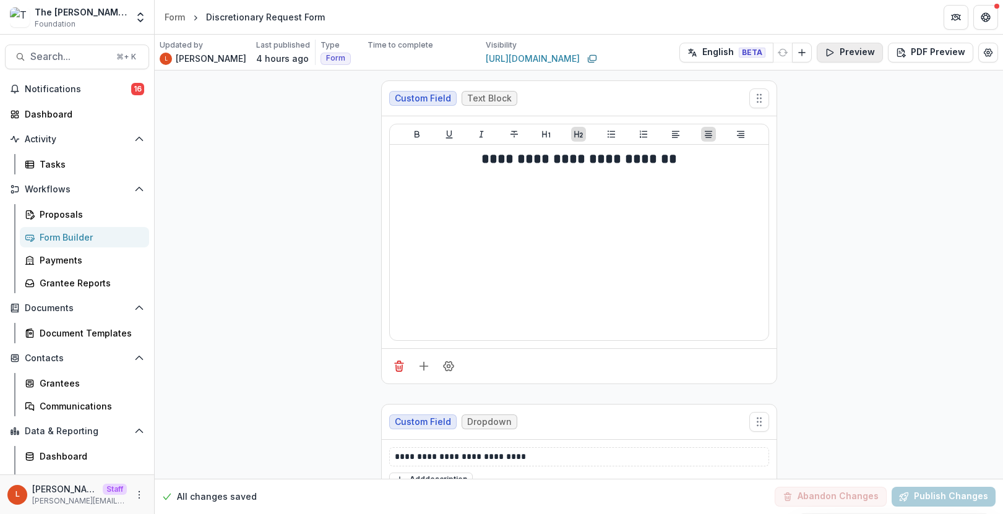
click at [856, 49] on button "Preview" at bounding box center [850, 53] width 66 height 20
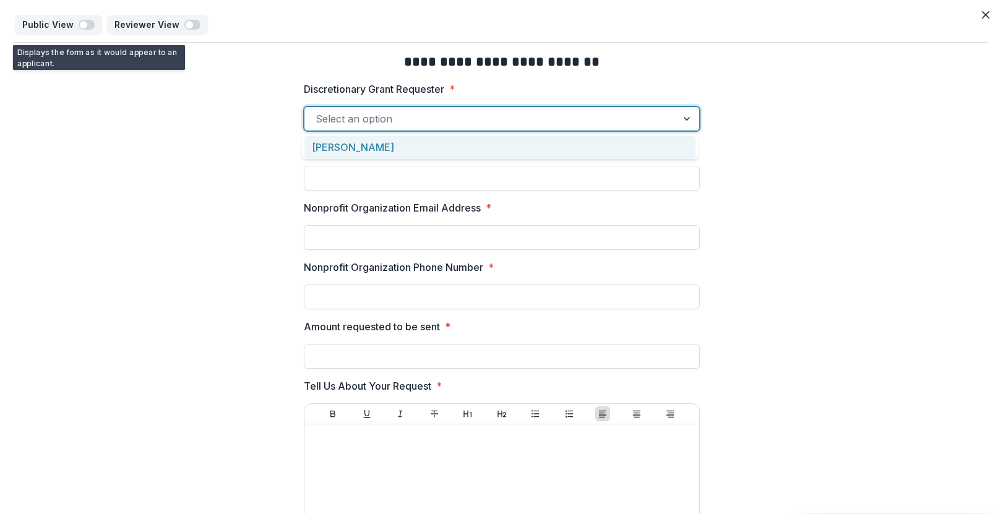
click at [565, 121] on div at bounding box center [491, 118] width 350 height 17
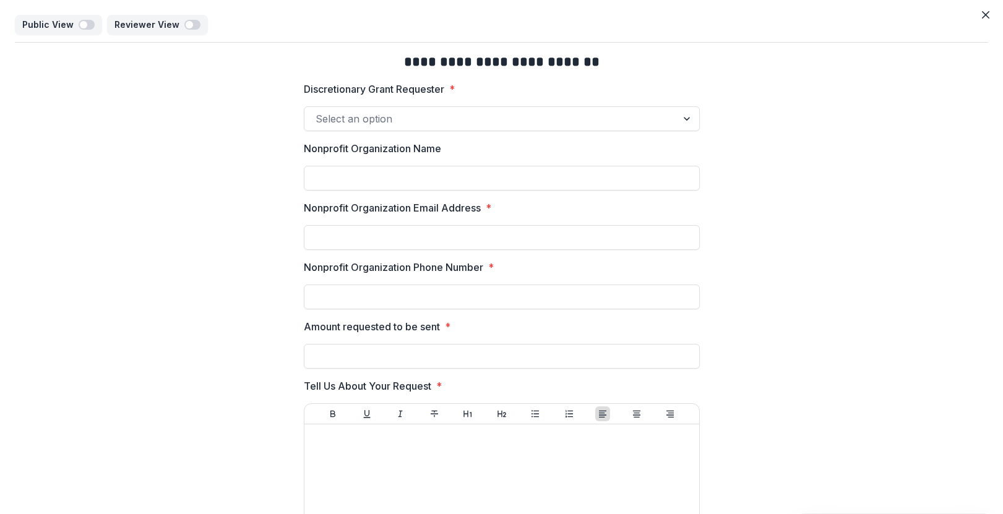
click at [755, 148] on div "**********" at bounding box center [501, 354] width 973 height 622
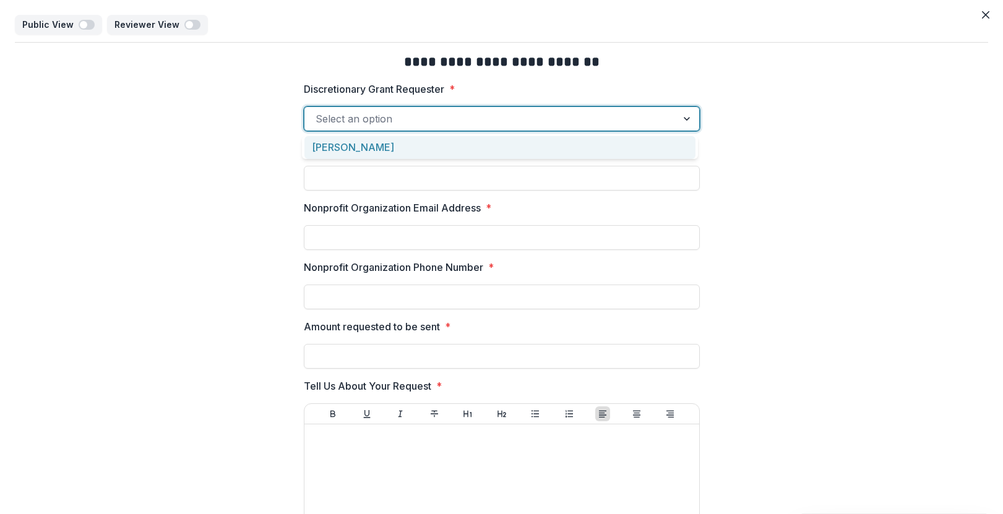
click at [684, 119] on div at bounding box center [688, 119] width 22 height 24
click at [803, 176] on div "**********" at bounding box center [501, 354] width 973 height 622
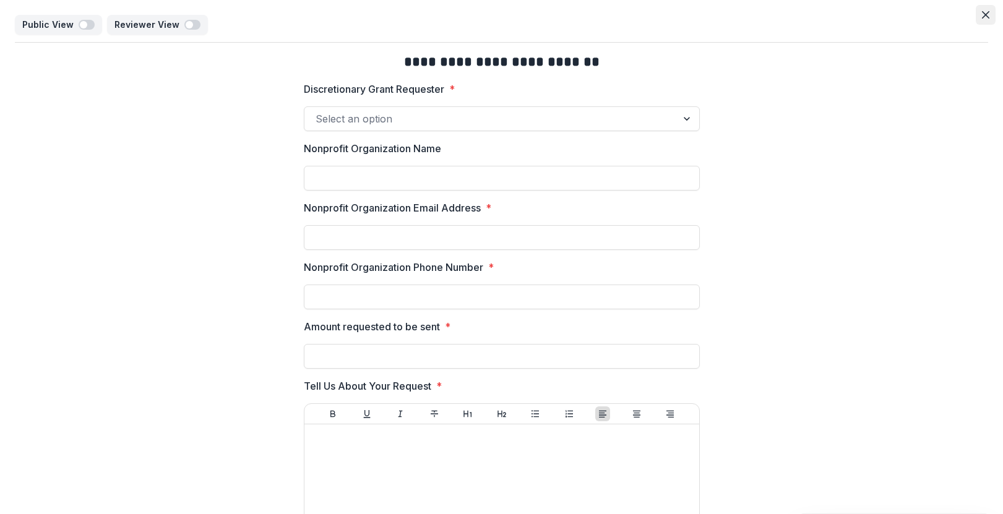
click at [982, 17] on icon "Close" at bounding box center [985, 14] width 7 height 7
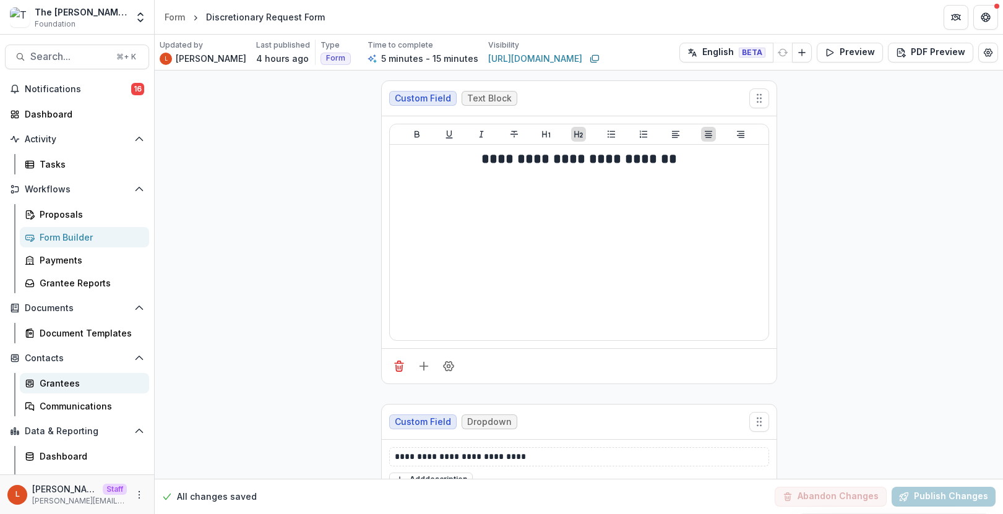
click at [59, 384] on div "Grantees" at bounding box center [90, 383] width 100 height 13
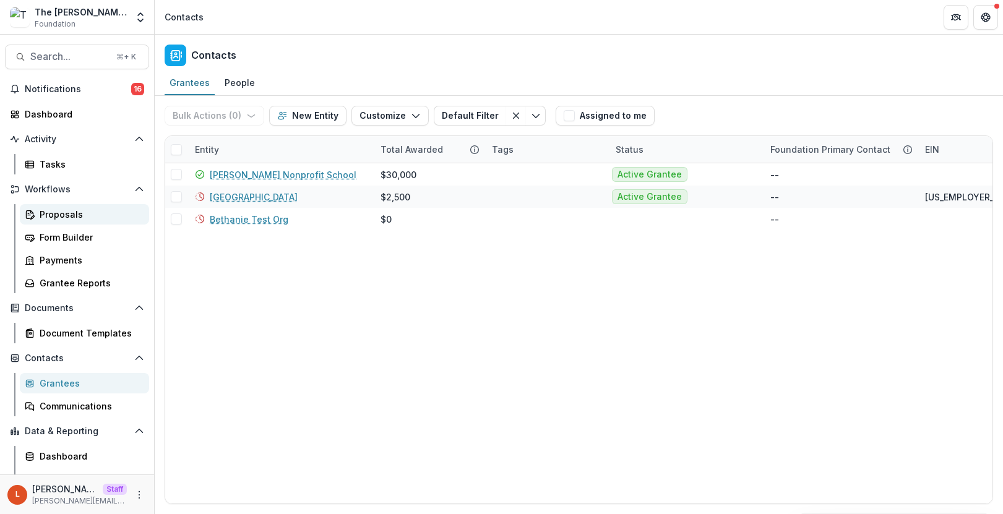
click at [72, 220] on div "Proposals" at bounding box center [90, 214] width 100 height 13
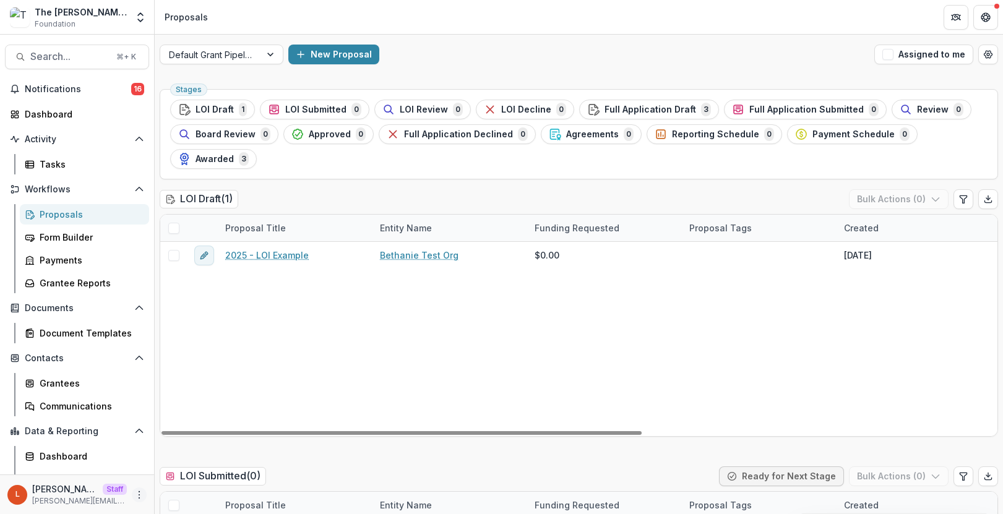
click at [134, 499] on icon "More" at bounding box center [139, 495] width 10 height 10
click at [235, 470] on link "User Settings" at bounding box center [217, 468] width 132 height 20
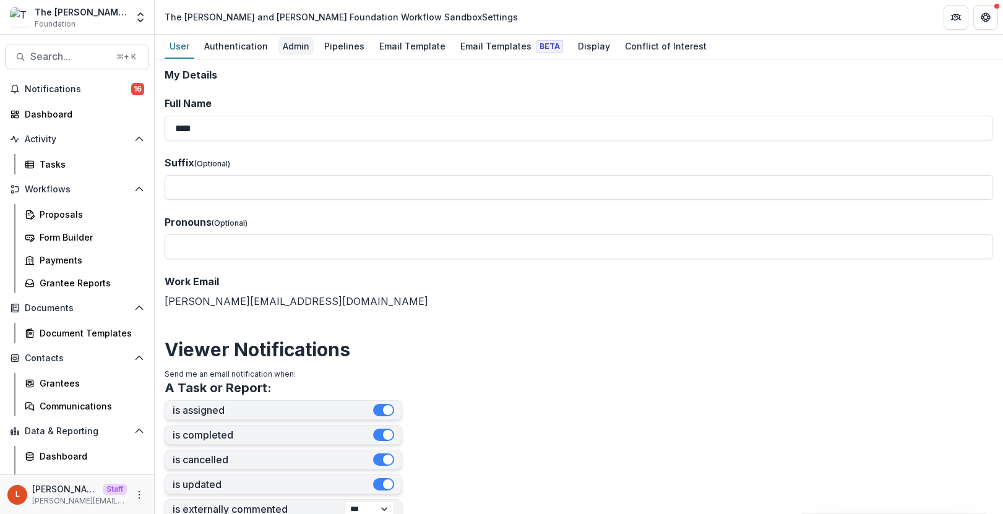
click at [292, 48] on div "Admin" at bounding box center [296, 46] width 37 height 18
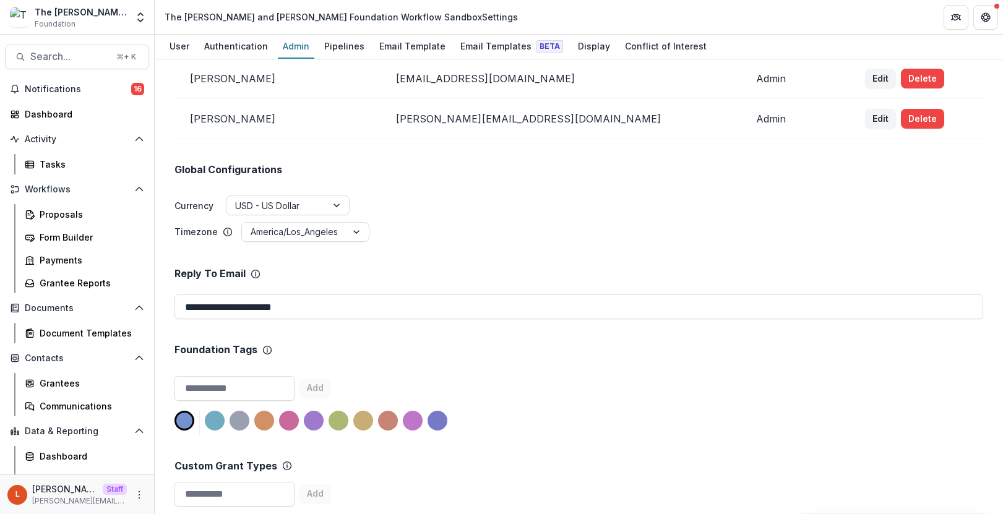
scroll to position [160, 0]
drag, startPoint x: 317, startPoint y: 299, endPoint x: 335, endPoint y: 313, distance: 22.5
click at [335, 313] on input "**********" at bounding box center [578, 305] width 809 height 25
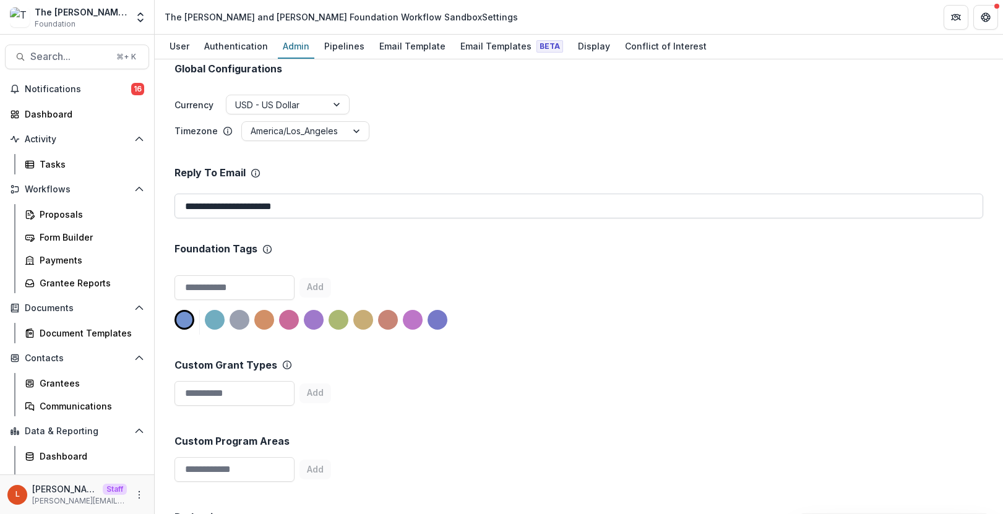
scroll to position [260, 0]
click at [317, 275] on div "Add" at bounding box center [252, 287] width 157 height 25
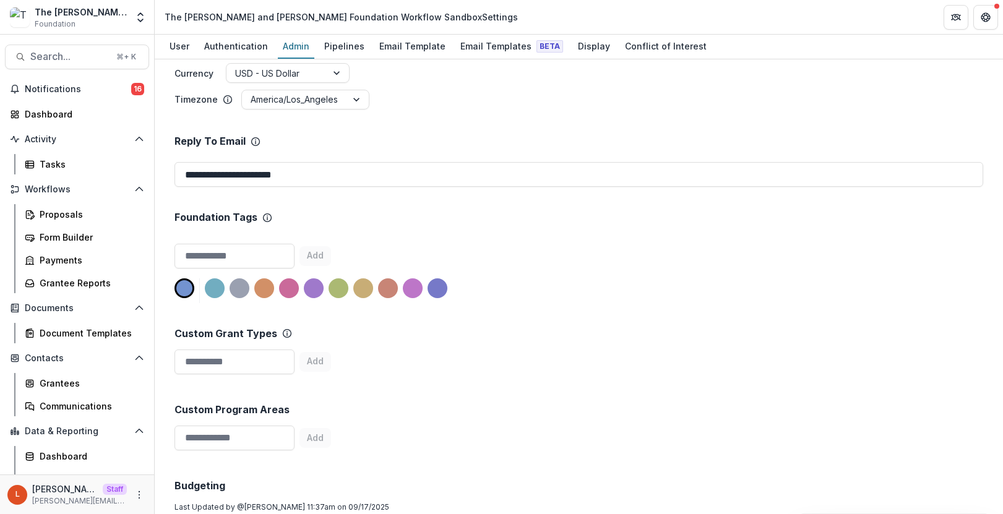
scroll to position [270, 0]
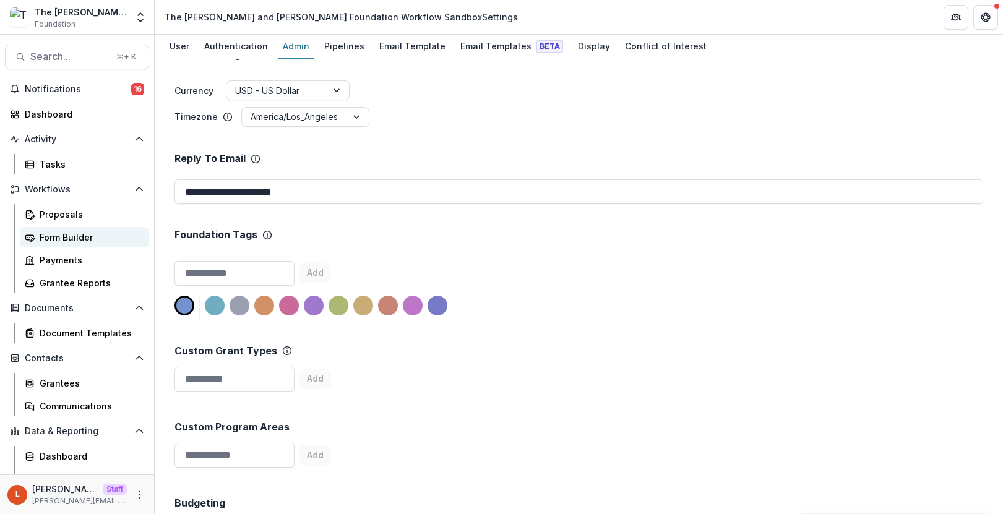
click at [85, 235] on div "Form Builder" at bounding box center [90, 237] width 100 height 13
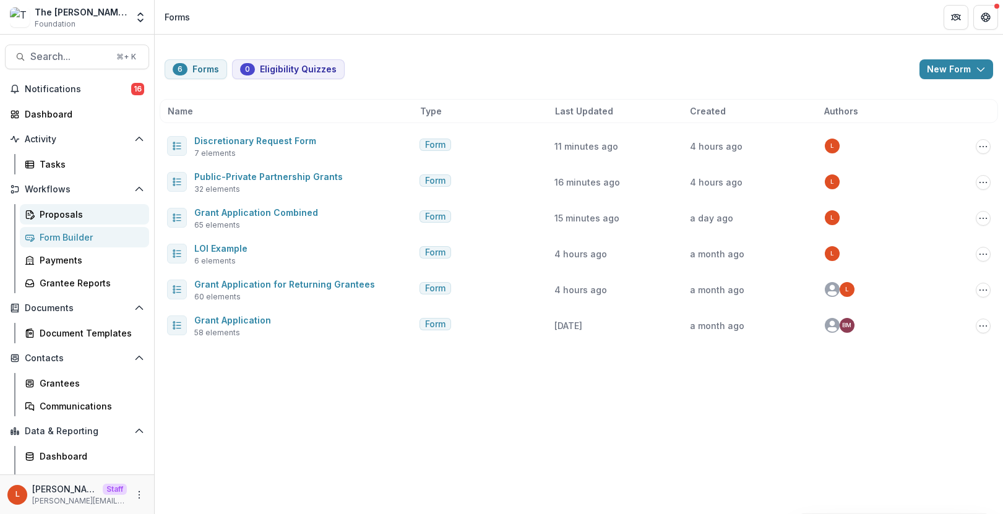
click at [90, 218] on div "Proposals" at bounding box center [90, 214] width 100 height 13
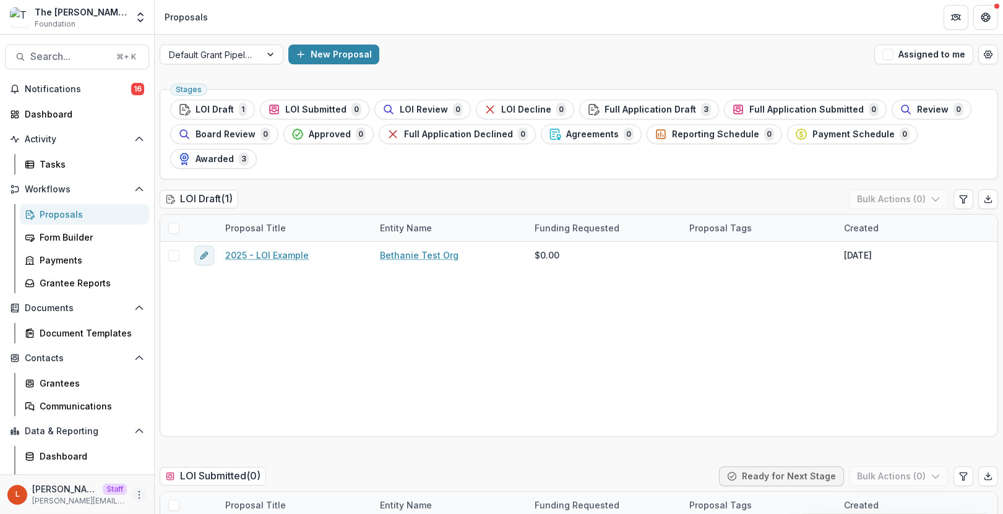
click at [137, 495] on icon "More" at bounding box center [139, 495] width 10 height 10
click at [199, 467] on link "User Settings" at bounding box center [217, 468] width 132 height 20
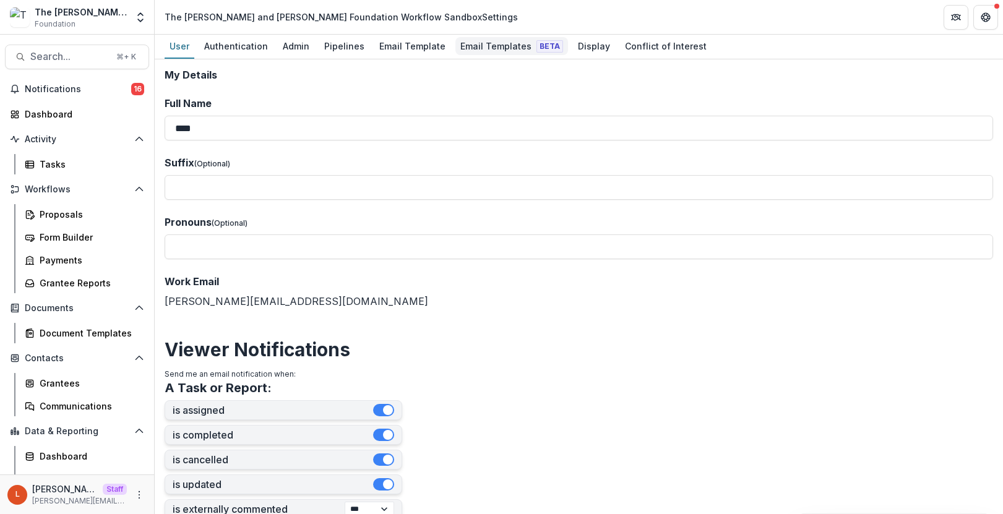
click at [477, 41] on div "Email Templates Beta" at bounding box center [511, 46] width 113 height 18
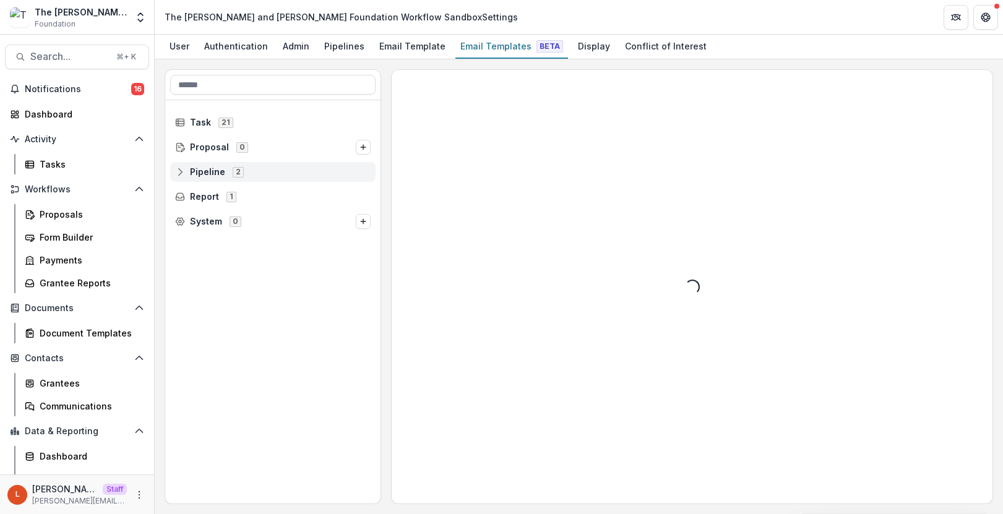
click at [181, 179] on div "Pipeline 2" at bounding box center [272, 172] width 205 height 20
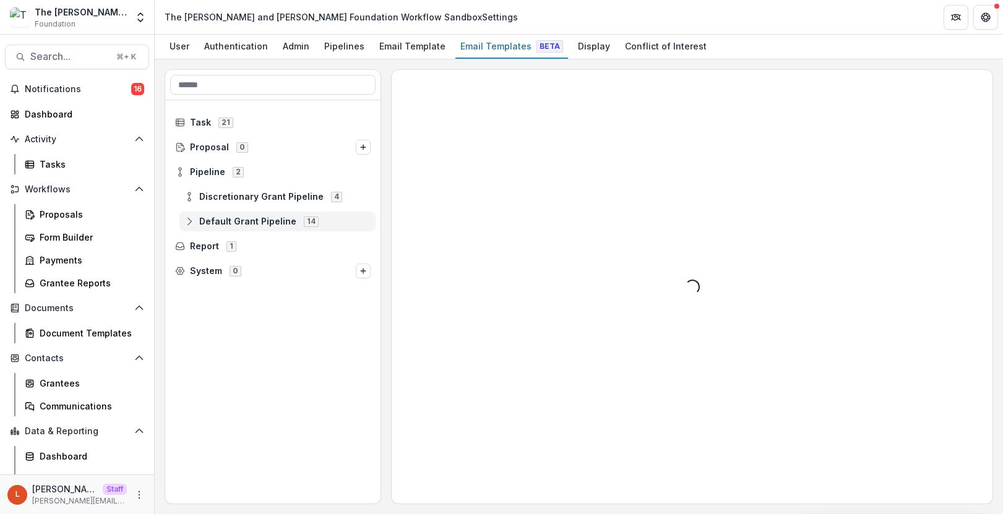
click at [191, 223] on icon at bounding box center [189, 222] width 10 height 10
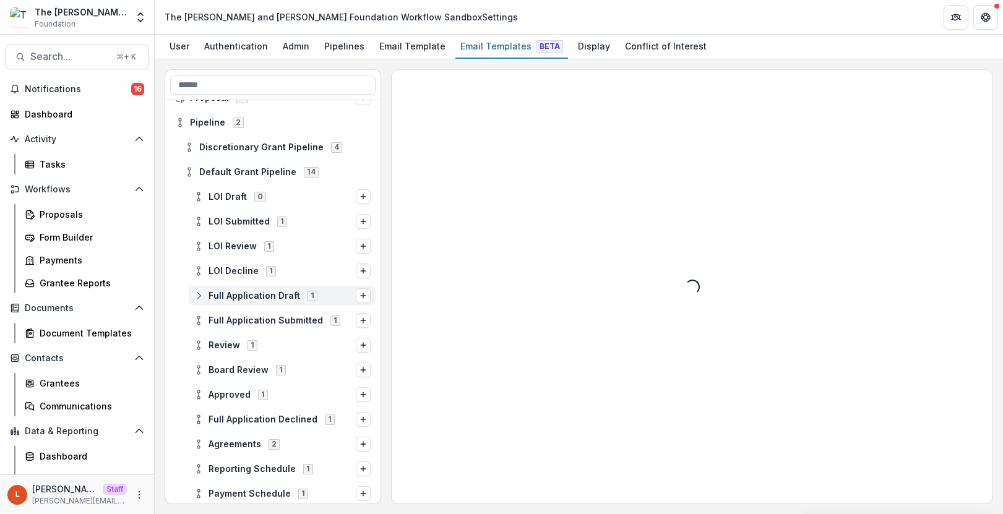
scroll to position [53, 0]
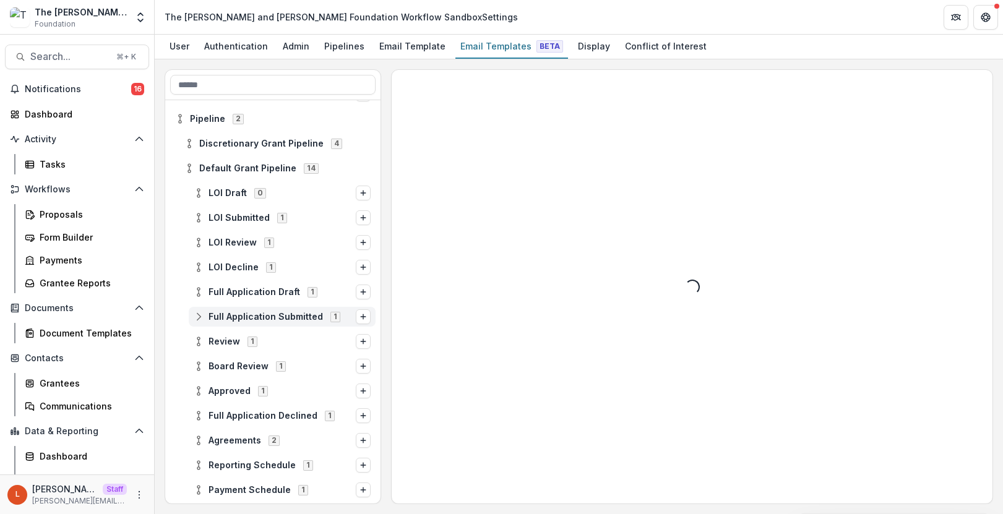
click at [201, 312] on icon at bounding box center [199, 317] width 10 height 10
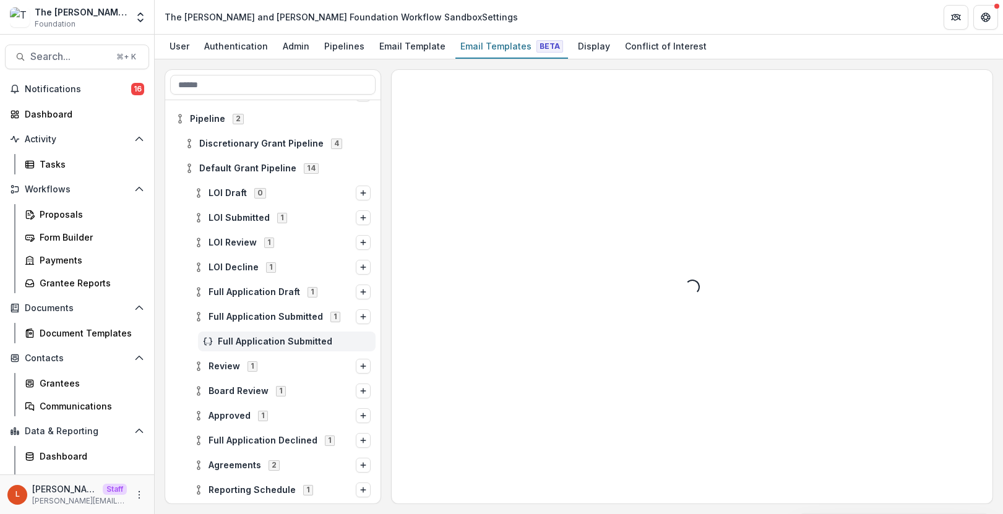
click at [251, 339] on span "Full Application Submitted" at bounding box center [294, 342] width 153 height 11
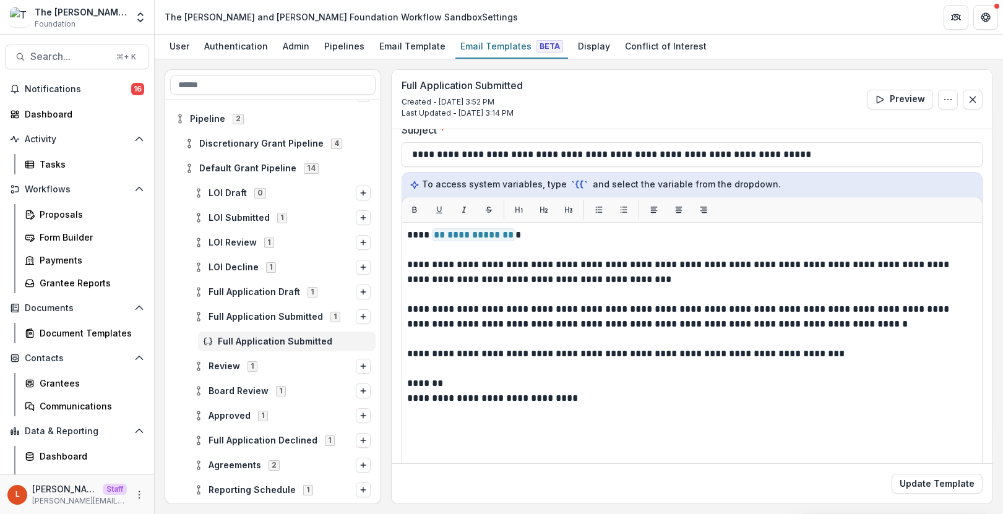
scroll to position [119, 0]
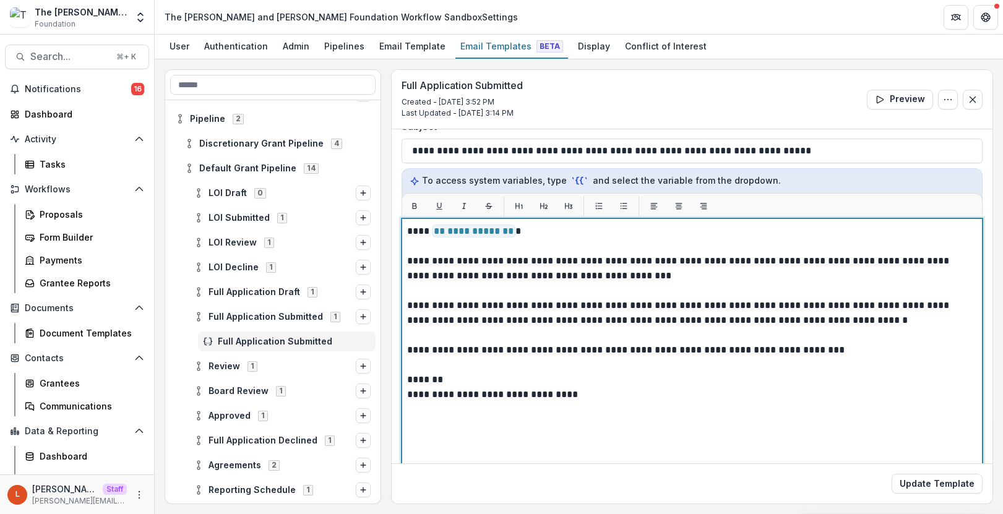
click at [856, 350] on p "**********" at bounding box center [690, 350] width 566 height 15
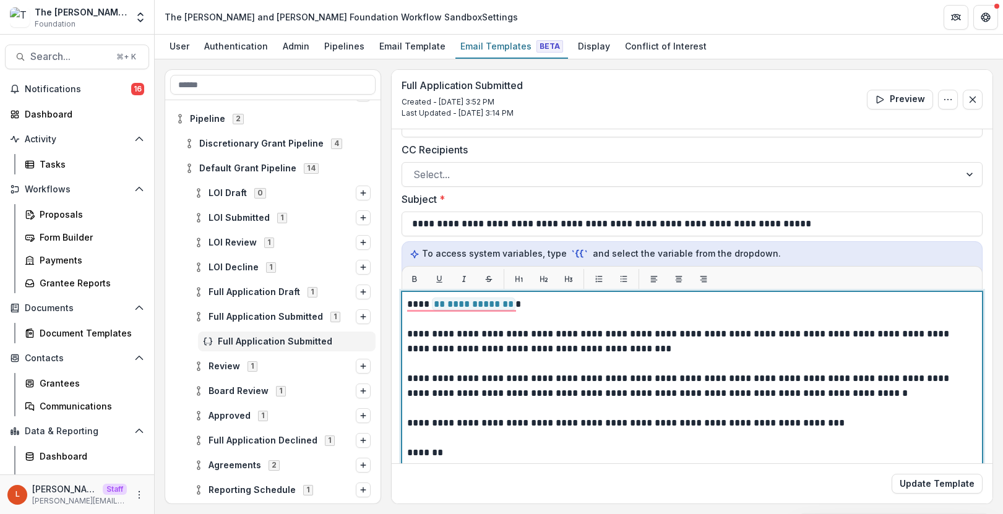
scroll to position [115, 0]
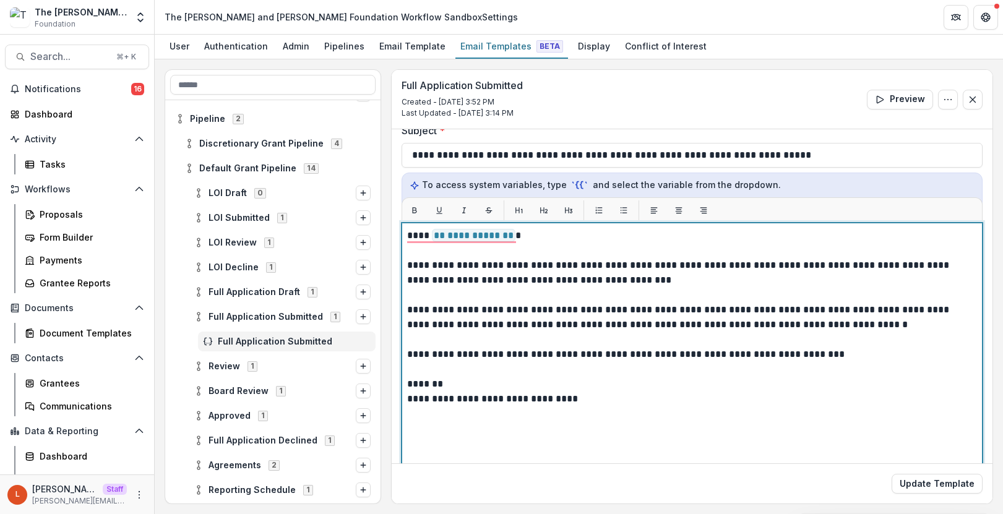
click at [867, 347] on p "**********" at bounding box center [690, 354] width 566 height 15
click at [867, 359] on p "**********" at bounding box center [690, 354] width 566 height 15
